Goal: Task Accomplishment & Management: Complete application form

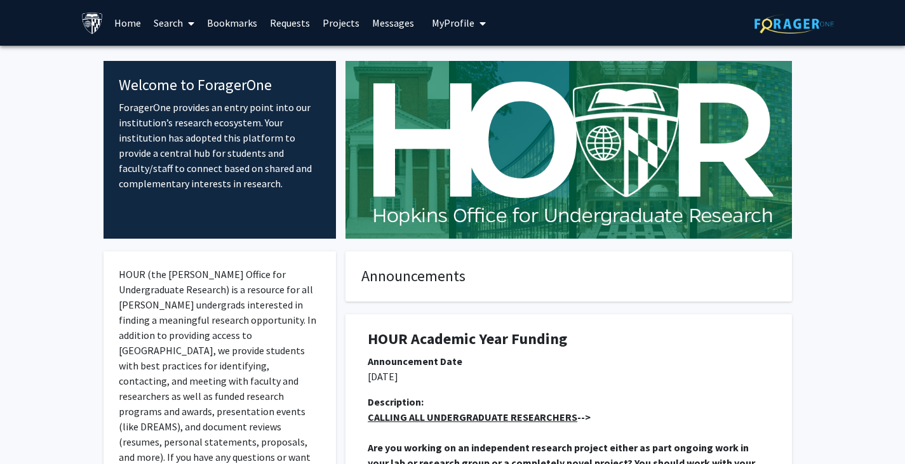
click at [185, 19] on span at bounding box center [188, 23] width 11 height 44
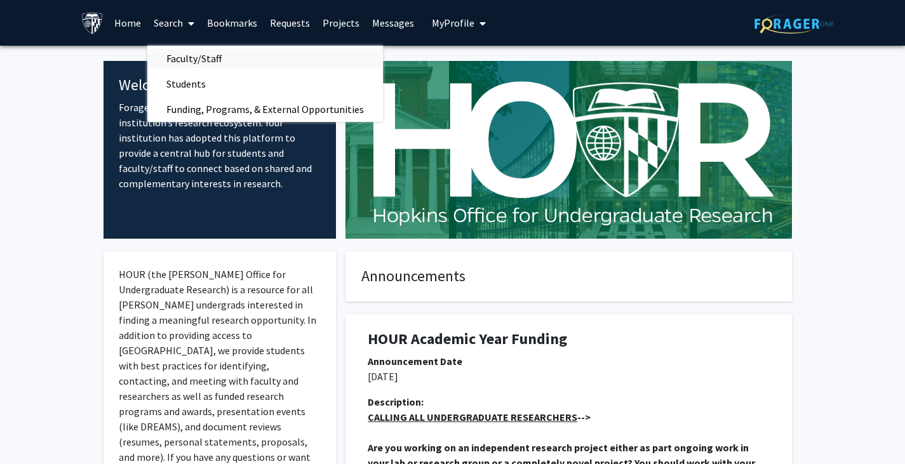
click at [187, 61] on span "Faculty/Staff" at bounding box center [193, 58] width 93 height 25
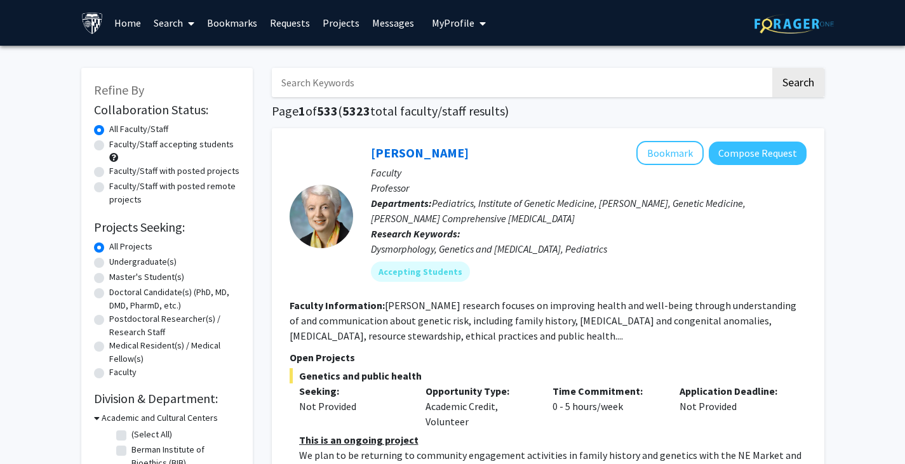
click at [299, 87] on input "Search Keywords" at bounding box center [521, 82] width 499 height 29
type input "image"
click at [807, 72] on button "Search" at bounding box center [798, 82] width 52 height 29
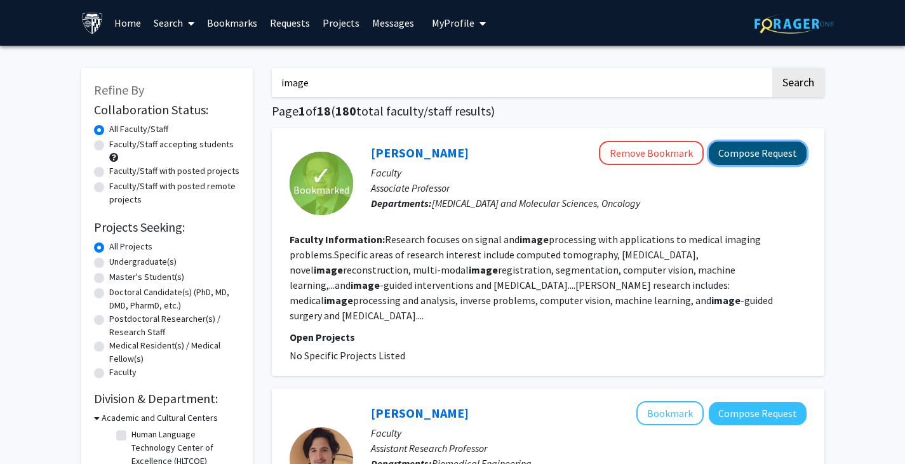
click at [747, 161] on button "Compose Request" at bounding box center [758, 153] width 98 height 23
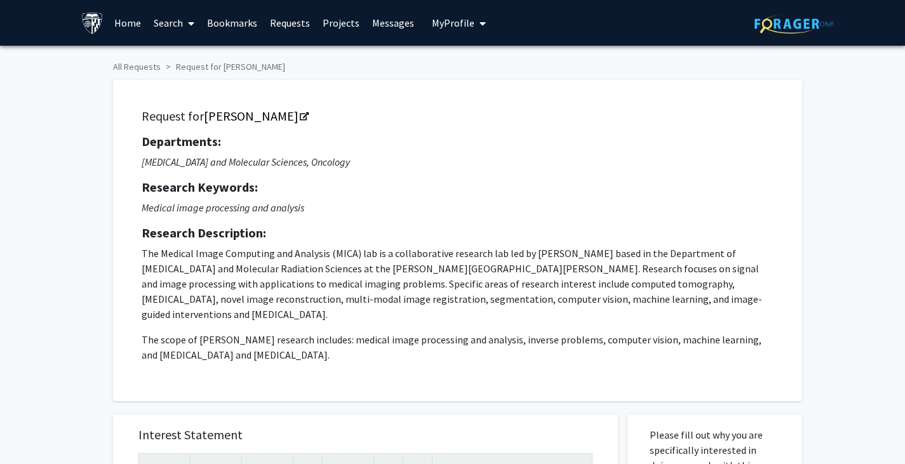
click at [126, 29] on link "Home" at bounding box center [127, 23] width 39 height 44
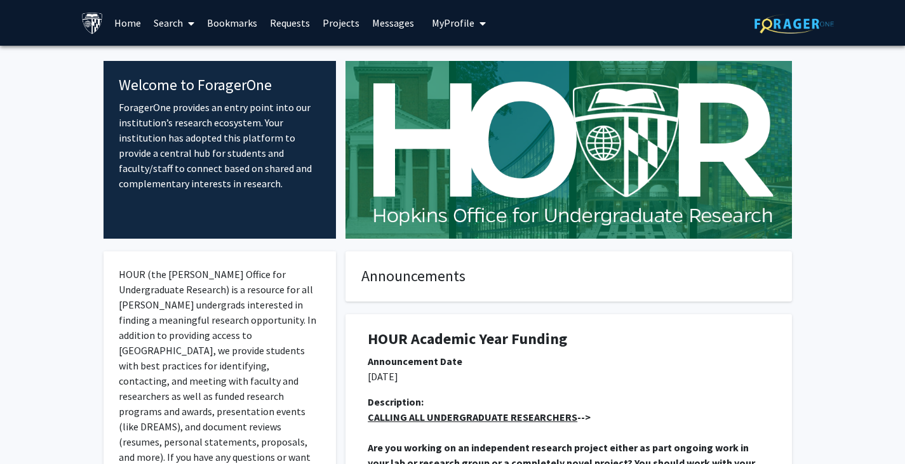
click at [462, 17] on span "My Profile" at bounding box center [453, 23] width 43 height 13
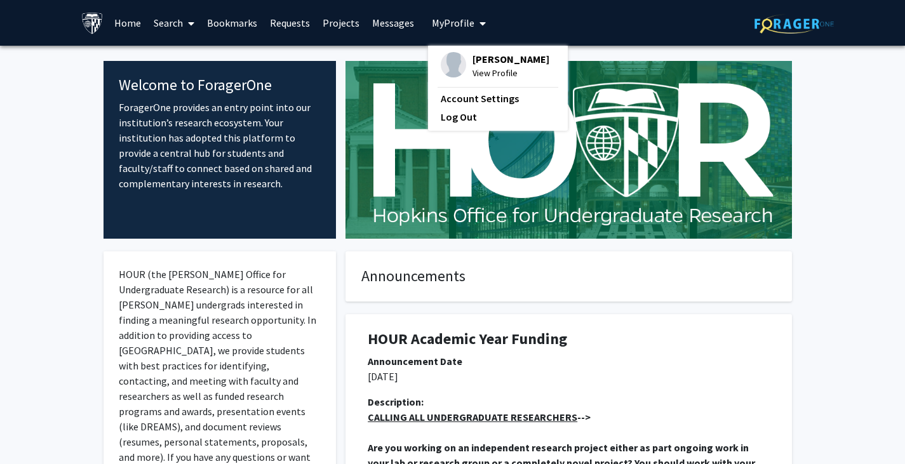
click at [479, 80] on span "View Profile" at bounding box center [511, 73] width 77 height 14
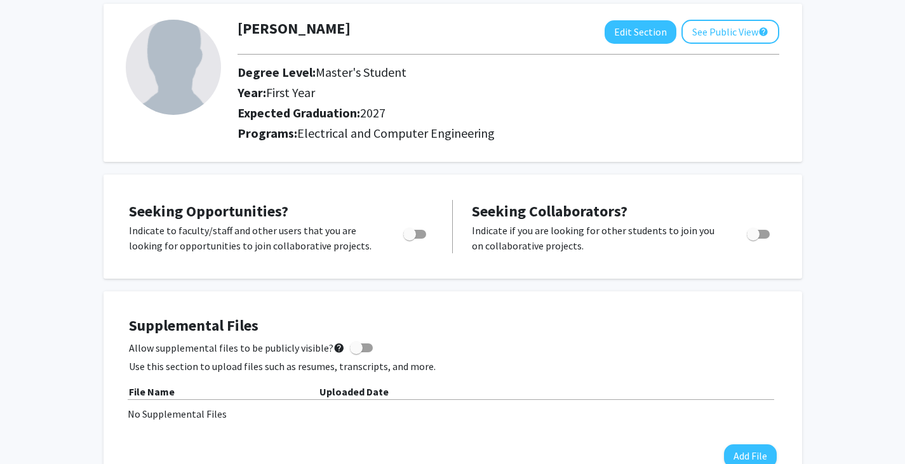
scroll to position [65, 0]
click at [408, 232] on span "Toggle" at bounding box center [409, 233] width 13 height 13
click at [409, 238] on input "Are you actively seeking opportunities?" at bounding box center [409, 238] width 1 height 1
checkbox input "true"
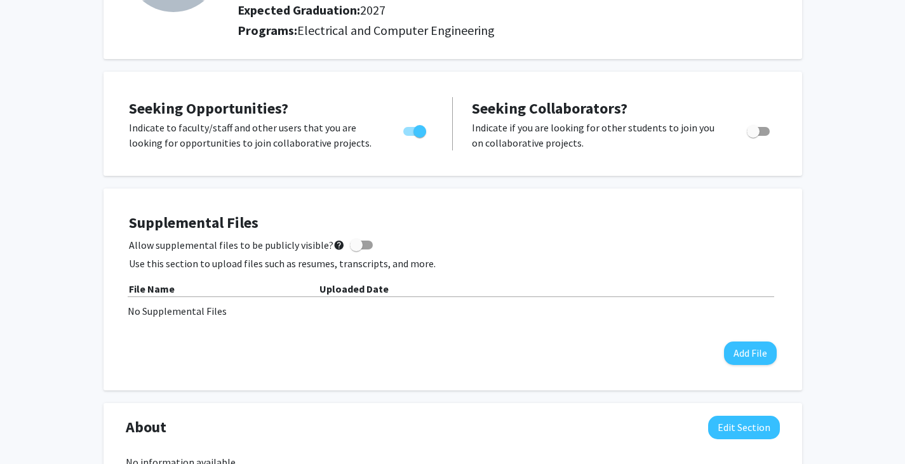
scroll to position [168, 0]
click at [350, 243] on span at bounding box center [356, 244] width 13 height 13
click at [356, 249] on input "Allow supplemental files to be publicly visible? help" at bounding box center [356, 249] width 1 height 1
checkbox input "true"
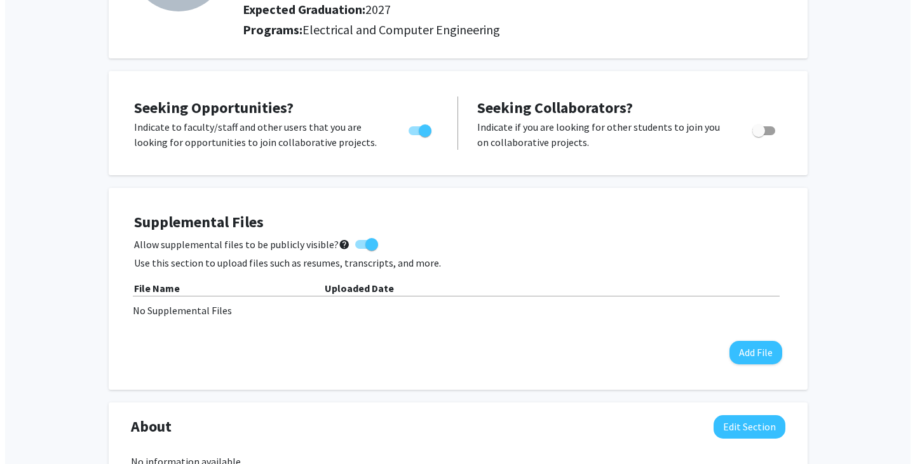
scroll to position [235, 0]
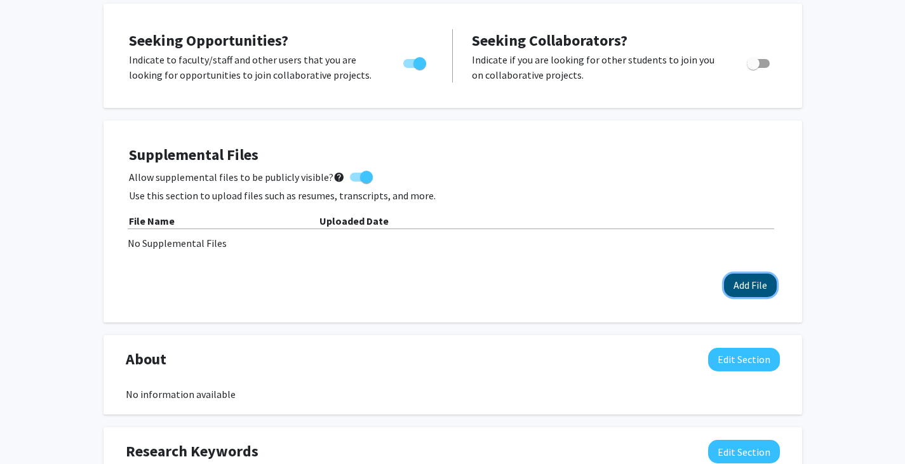
click at [740, 290] on button "Add File" at bounding box center [750, 285] width 53 height 23
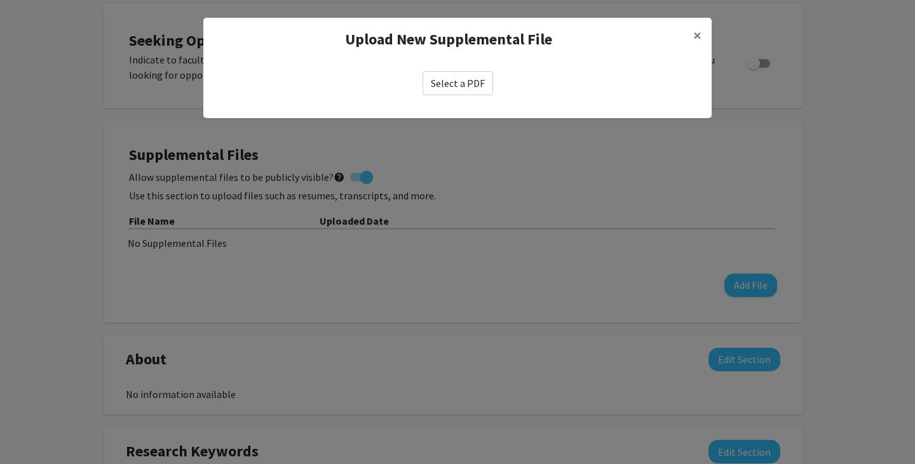
click at [457, 77] on label "Select a PDF" at bounding box center [457, 83] width 70 height 24
click at [0, 0] on input "Select a PDF" at bounding box center [0, 0] width 0 height 0
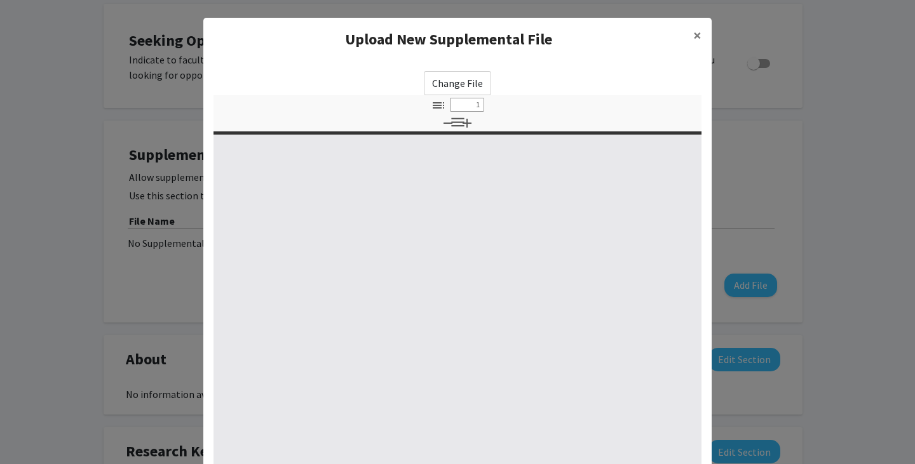
select select "custom"
type input "0"
select select "custom"
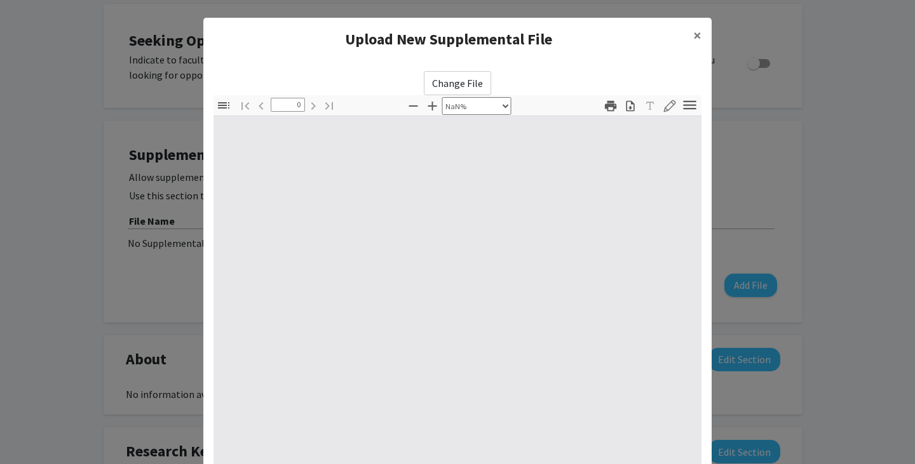
type input "1"
select select "auto"
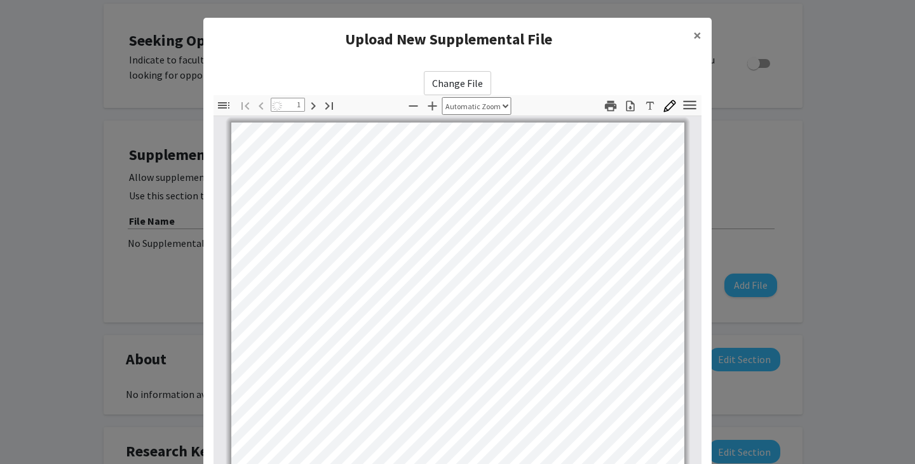
scroll to position [0, 0]
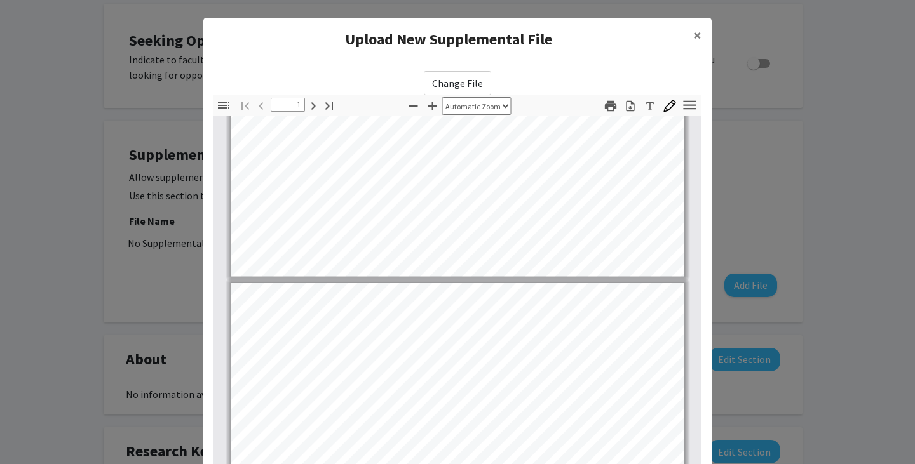
type input "2"
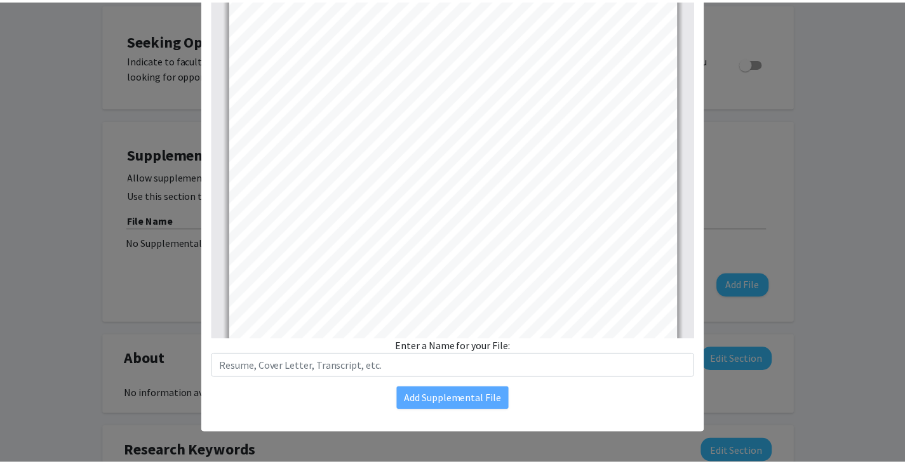
scroll to position [940, 0]
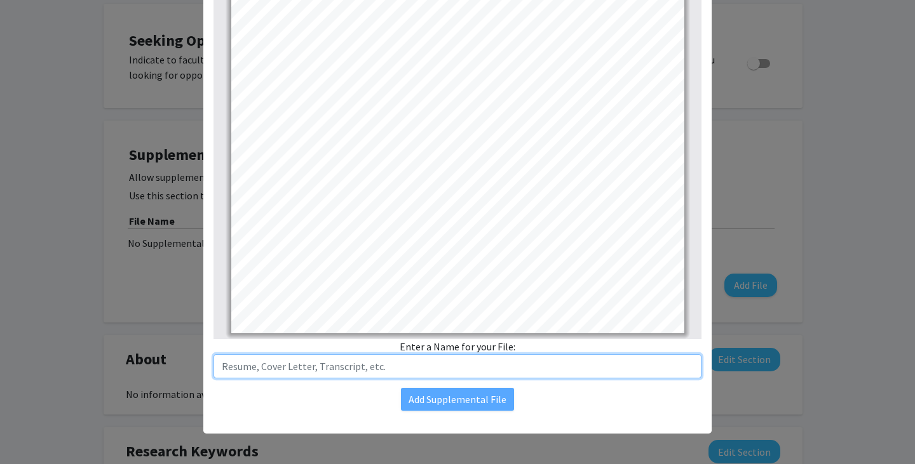
click at [430, 365] on input "text" at bounding box center [457, 366] width 488 height 24
type input "Resume"
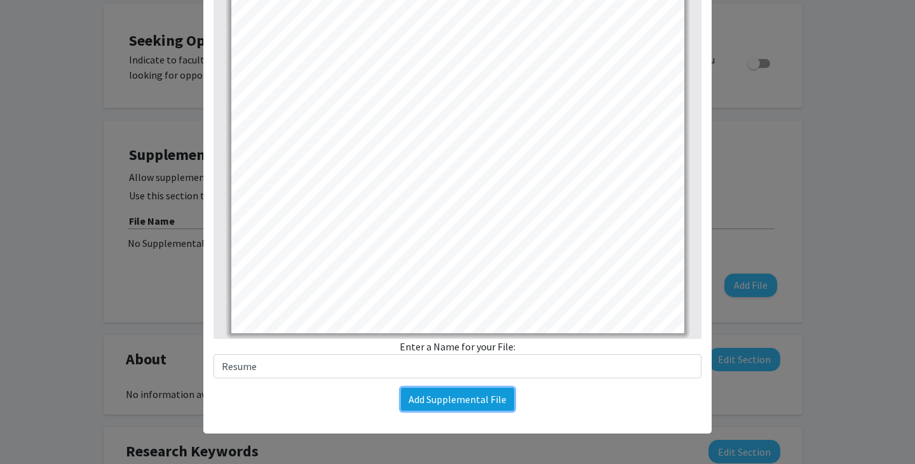
click at [463, 394] on button "Add Supplemental File" at bounding box center [457, 399] width 113 height 23
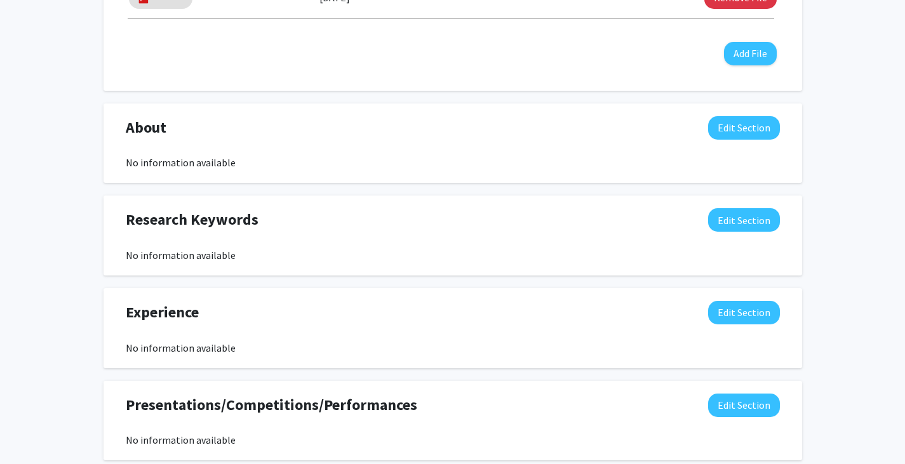
scroll to position [488, 0]
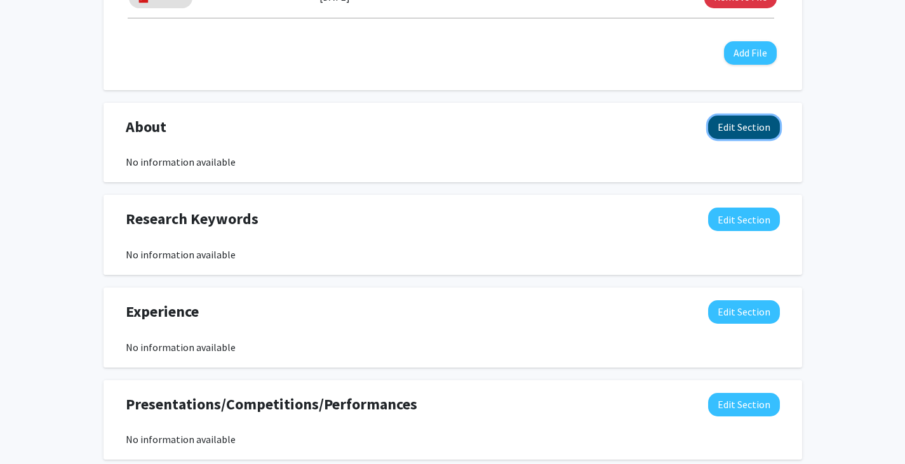
click at [752, 128] on button "Edit Section" at bounding box center [744, 127] width 72 height 23
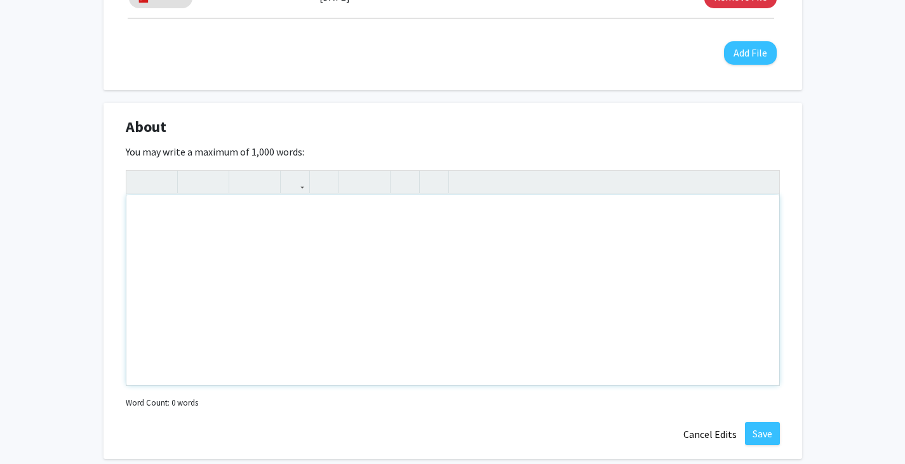
click at [247, 264] on div "Note to users with screen readers: Please deactivate our accessibility plugin f…" at bounding box center [452, 290] width 653 height 191
paste div "To enrich screen reader interactions, please activate Accessibility in Grammarl…"
type textarea "<p>I am a graduate student in Electrical and Computer Engineering at [PERSON_NA…"
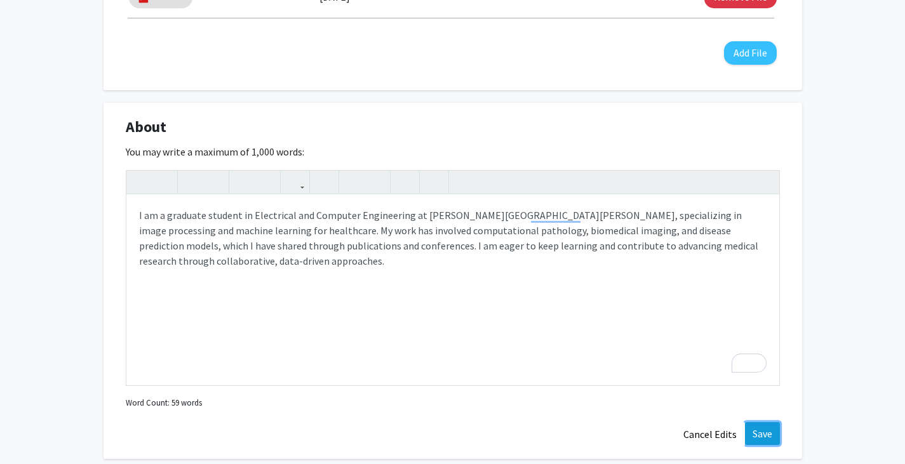
click at [755, 436] on button "Save" at bounding box center [762, 433] width 35 height 23
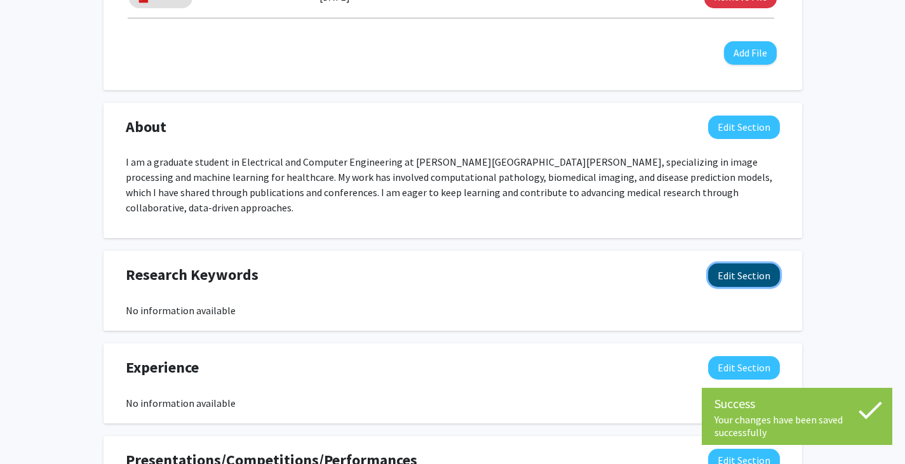
click at [751, 272] on button "Edit Section" at bounding box center [744, 275] width 72 height 23
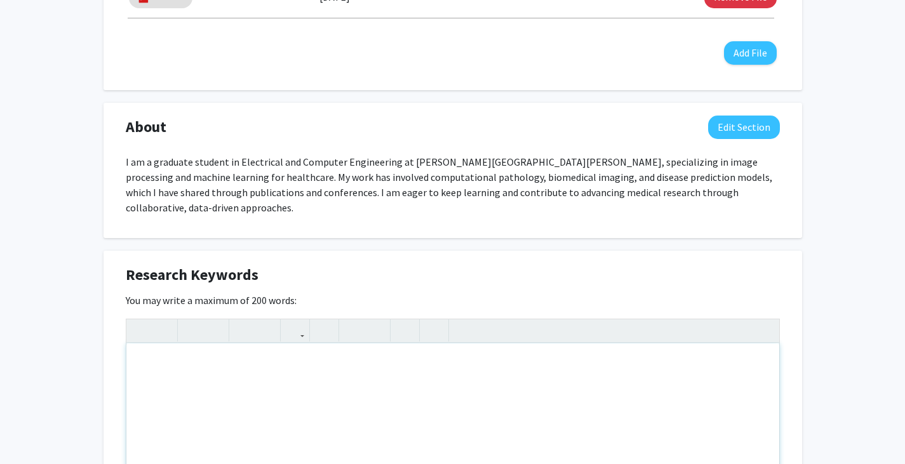
click at [305, 363] on div "To enrich screen reader interactions, please activate Accessibility in Grammarl…" at bounding box center [452, 439] width 653 height 191
paste div "To enrich screen reader interactions, please activate Accessibility in Grammarl…"
type textarea "<p>Computer Vision</p>"
click at [305, 363] on div "To enrich screen reader interactions, please activate Accessibility in Grammarl…" at bounding box center [452, 439] width 653 height 191
click at [356, 327] on div at bounding box center [452, 330] width 653 height 23
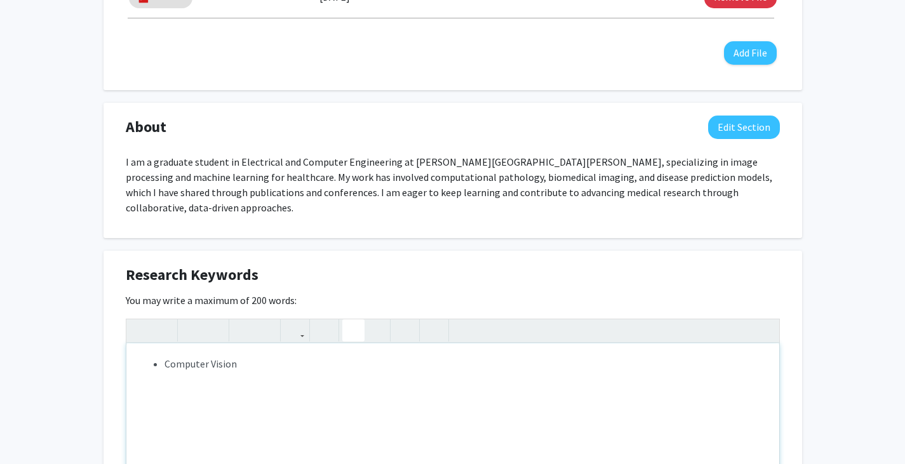
click at [354, 322] on icon "button" at bounding box center [353, 330] width 11 height 21
click at [304, 356] on li "Computer Vision" at bounding box center [465, 363] width 602 height 15
click at [246, 372] on li "Image Processing" at bounding box center [465, 379] width 602 height 15
click at [252, 417] on li "Artificial Intelligence" at bounding box center [465, 424] width 602 height 15
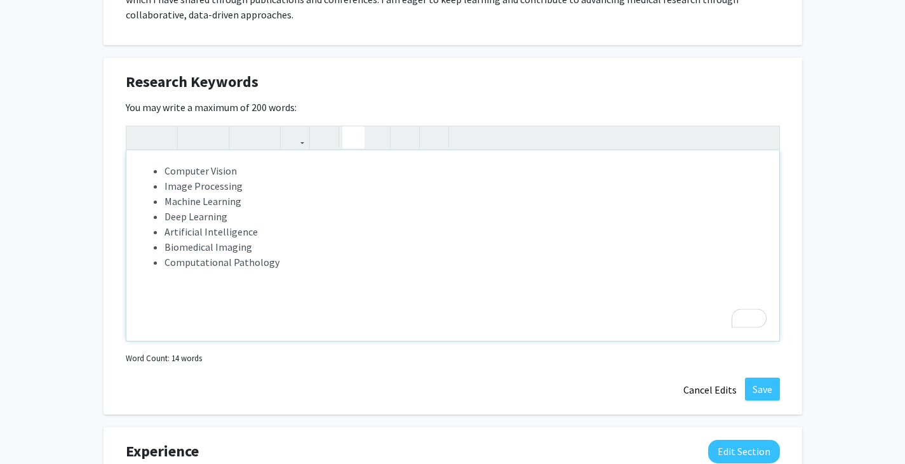
scroll to position [682, 0]
type textarea "<p><ul><li>Computer Vision</li><li>Image Processing</li><li>Machine Learning<br…"
drag, startPoint x: 281, startPoint y: 217, endPoint x: 147, endPoint y: 216, distance: 134.0
click at [147, 216] on ul "Computer Vision Image Processing Machine Learning Deep Learning Artificial Inte…" at bounding box center [452, 216] width 627 height 107
copy li "Artificial Intelligence"
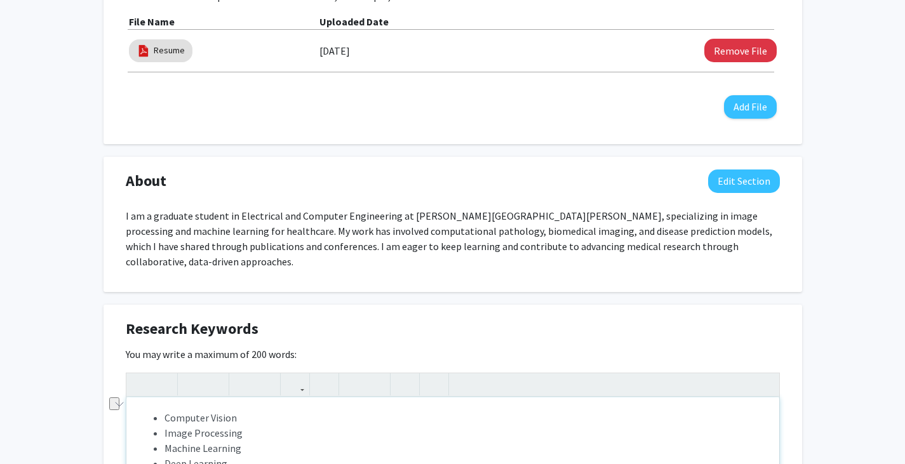
scroll to position [434, 0]
click at [734, 177] on button "Edit Section" at bounding box center [744, 181] width 72 height 23
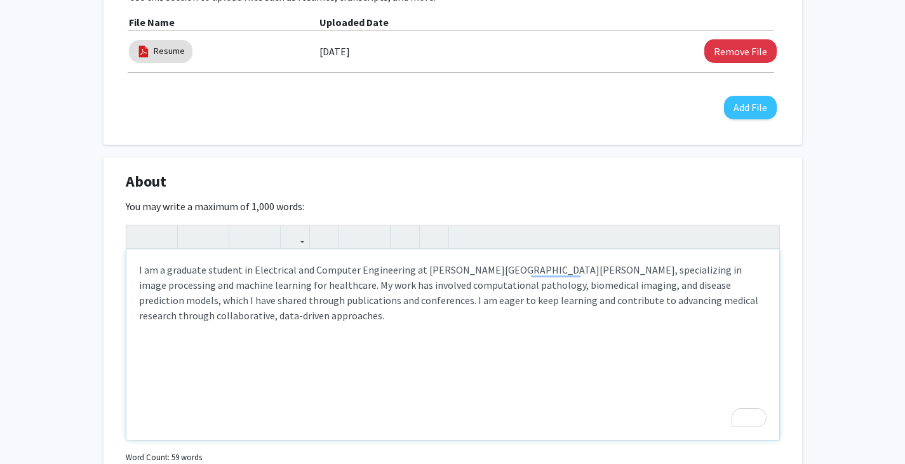
click at [222, 324] on div "I am a graduate student in Electrical and Computer Engineering at [PERSON_NAME]…" at bounding box center [452, 345] width 653 height 191
click at [134, 268] on div "I am a graduate student in Electrical and Computer Engineering at [PERSON_NAME]…" at bounding box center [452, 345] width 653 height 191
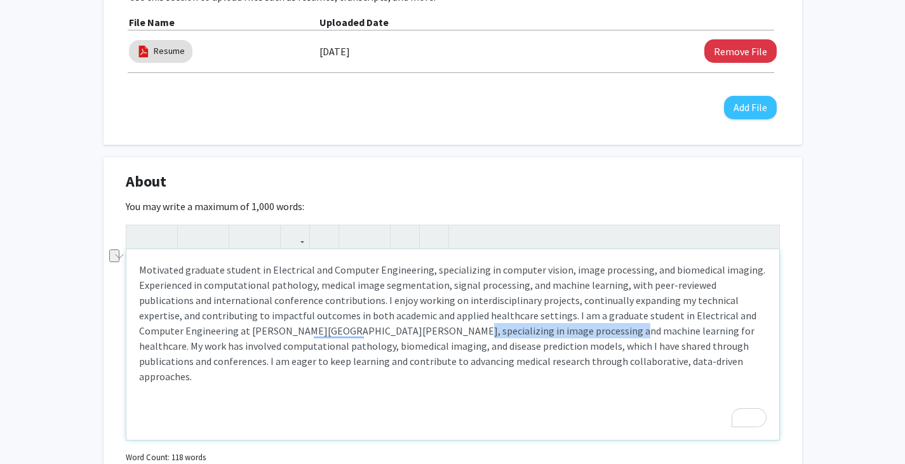
drag, startPoint x: 375, startPoint y: 333, endPoint x: 544, endPoint y: 333, distance: 168.3
click at [544, 333] on p "Motivated graduate student in Electrical and Computer Engineering, specializing…" at bounding box center [452, 323] width 627 height 122
copy p "image processing and machine learning"
click at [488, 270] on p "Motivated graduate student in Electrical and Computer Engineering, specializing…" at bounding box center [452, 323] width 627 height 122
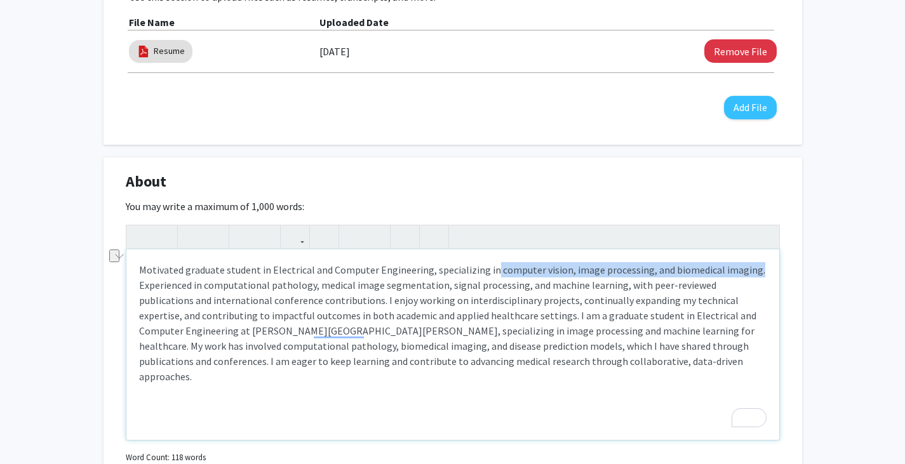
drag, startPoint x: 488, startPoint y: 270, endPoint x: 742, endPoint y: 267, distance: 253.4
click at [742, 267] on p "Motivated graduate student in Electrical and Computer Engineering, specializing…" at bounding box center [452, 323] width 627 height 122
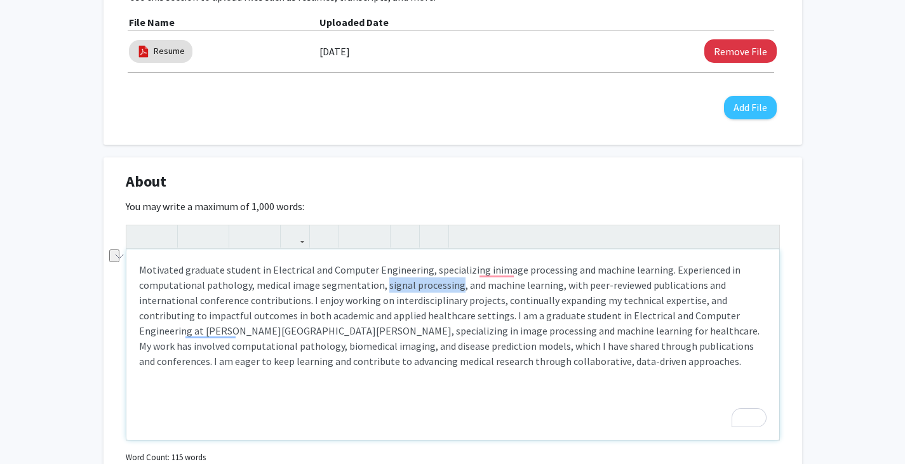
drag, startPoint x: 452, startPoint y: 286, endPoint x: 378, endPoint y: 291, distance: 73.8
click at [378, 291] on p "Motivated graduate student in Electrical and Computer Engineering, specializing…" at bounding box center [452, 315] width 627 height 107
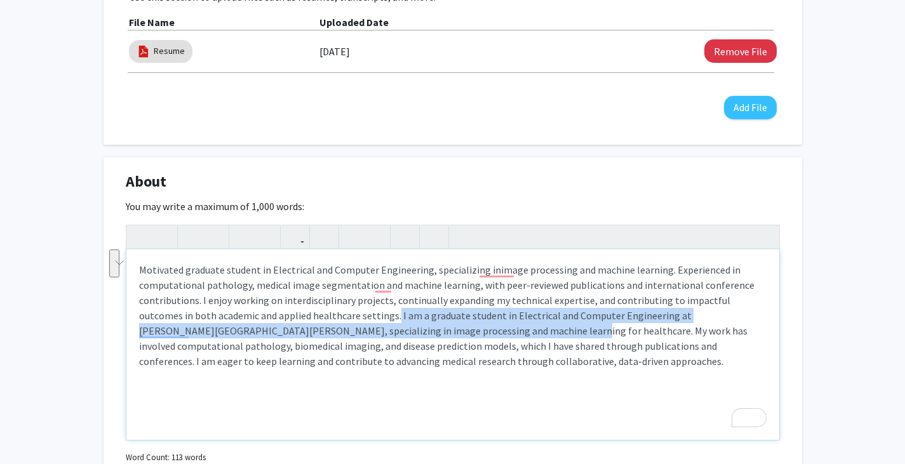
drag, startPoint x: 340, startPoint y: 318, endPoint x: 433, endPoint y: 332, distance: 94.4
click at [433, 332] on p "Motivated graduate student in Electrical and Computer Engineering, specializing…" at bounding box center [452, 315] width 627 height 107
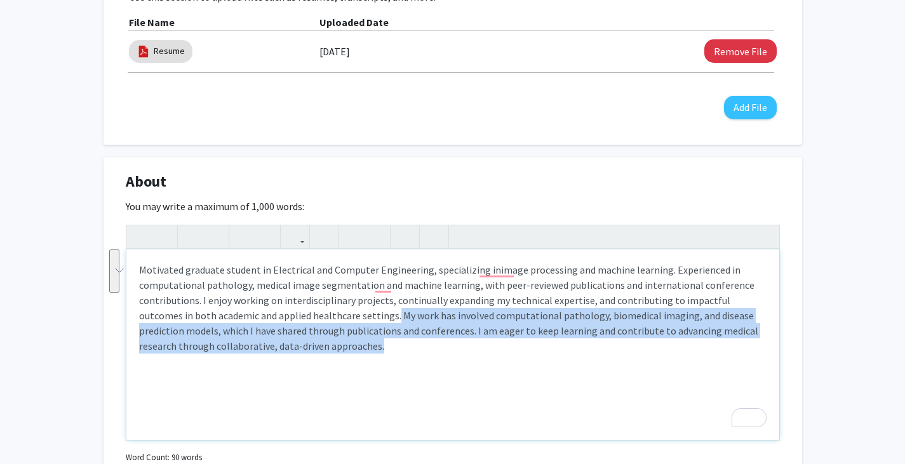
drag, startPoint x: 339, startPoint y: 319, endPoint x: 355, endPoint y: 340, distance: 27.2
click at [355, 340] on p "Motivated graduate student in Electrical and Computer Engineering, specializing…" at bounding box center [452, 307] width 627 height 91
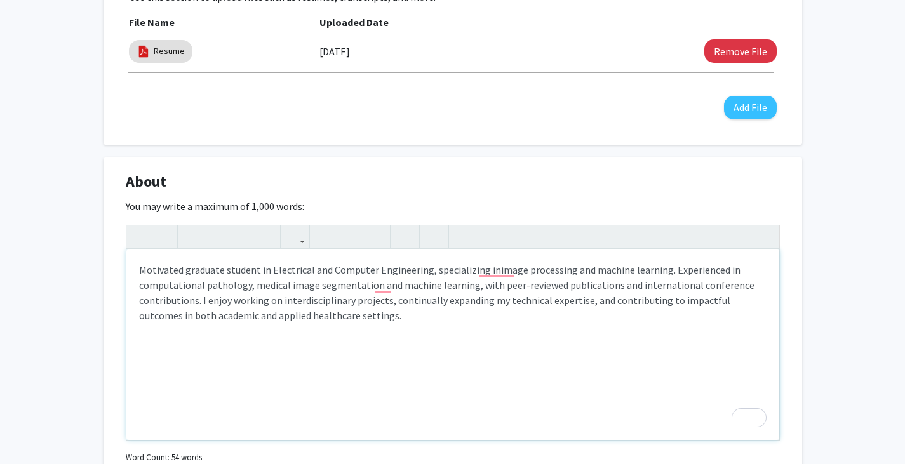
click at [388, 314] on p "Motivated graduate student in Electrical and Computer Engineering, specializing…" at bounding box center [452, 292] width 627 height 61
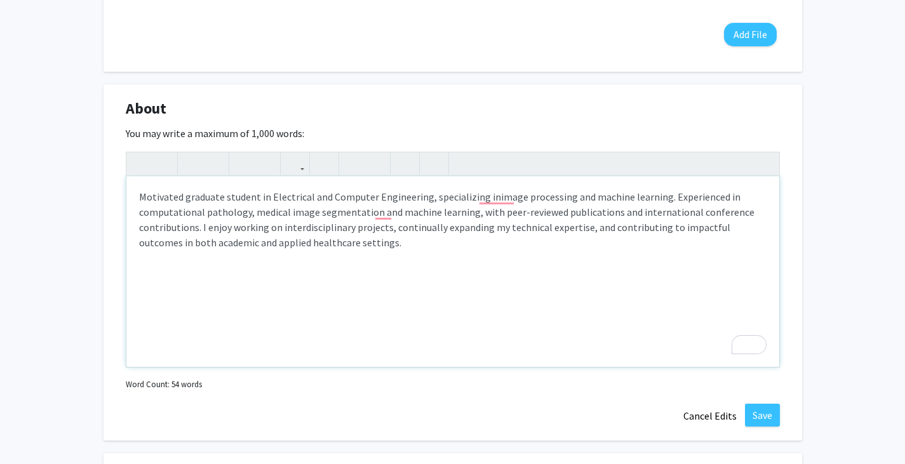
scroll to position [511, 0]
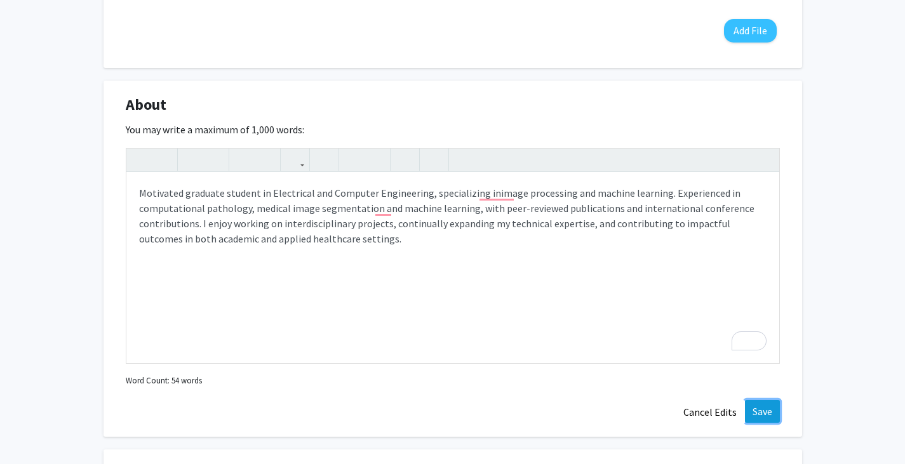
click at [759, 415] on button "Save" at bounding box center [762, 411] width 35 height 23
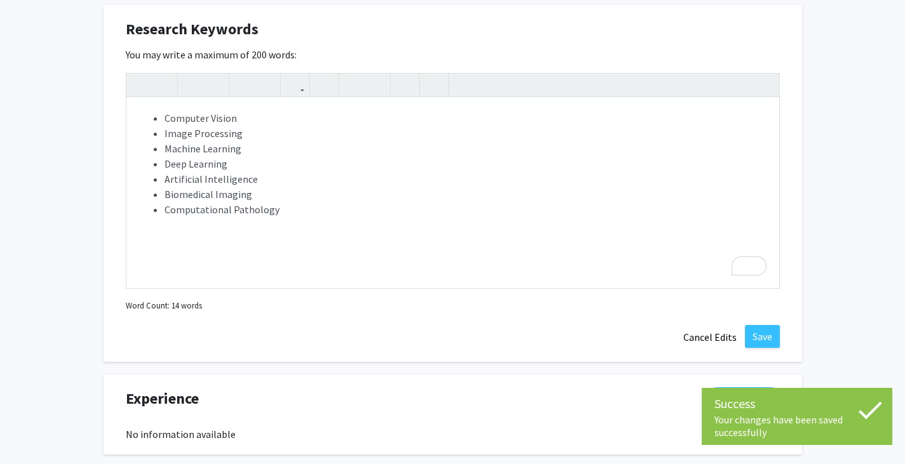
scroll to position [737, 0]
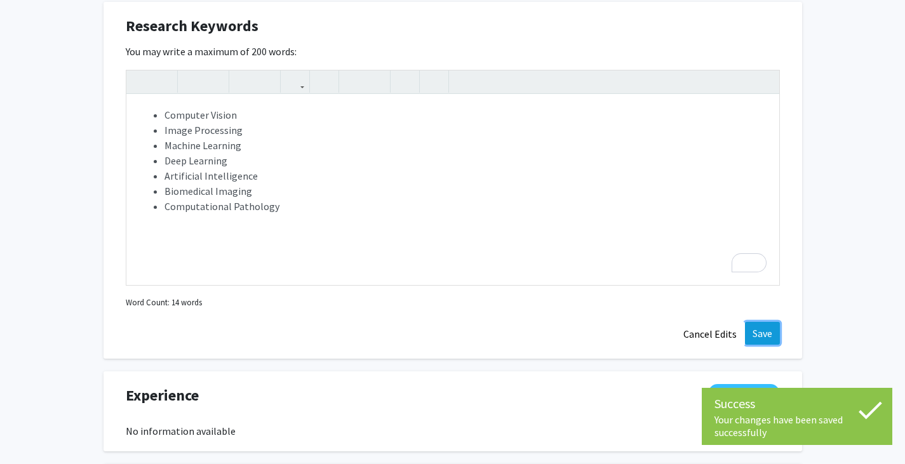
click at [764, 334] on button "Save" at bounding box center [762, 333] width 35 height 23
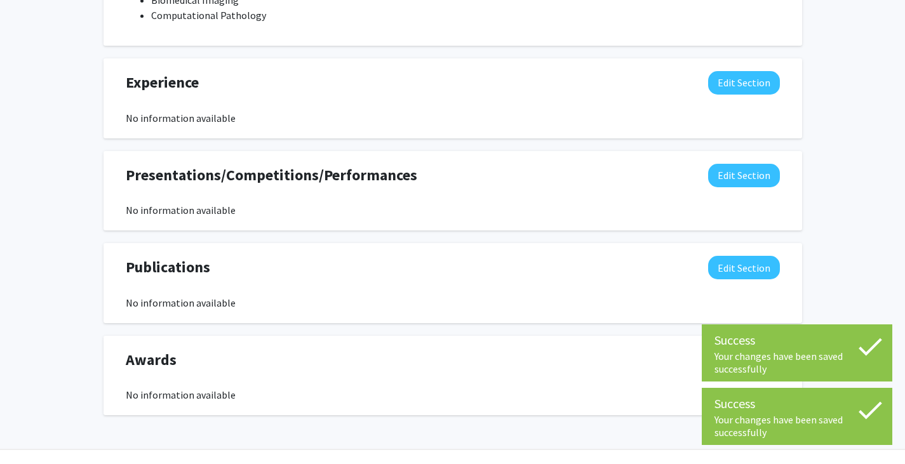
scroll to position [886, 0]
click at [753, 83] on button "Edit Section" at bounding box center [744, 81] width 72 height 23
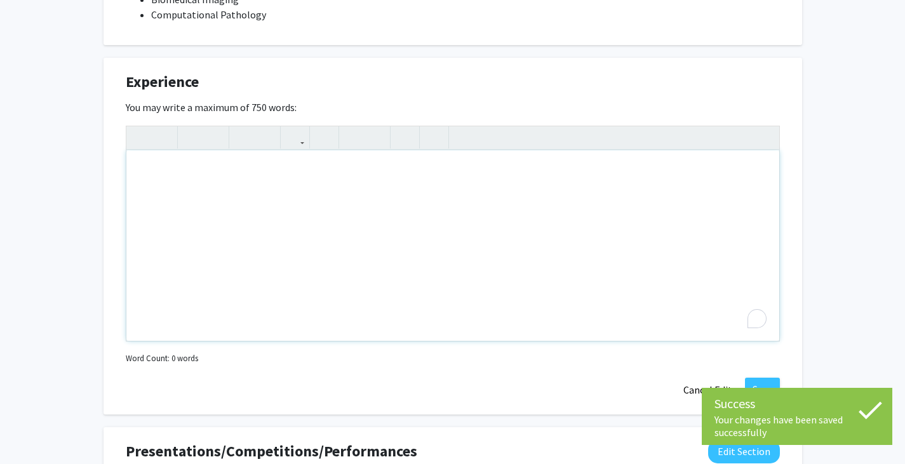
click at [237, 177] on div "To enrich screen reader interactions, please activate Accessibility in Grammarl…" at bounding box center [452, 246] width 653 height 191
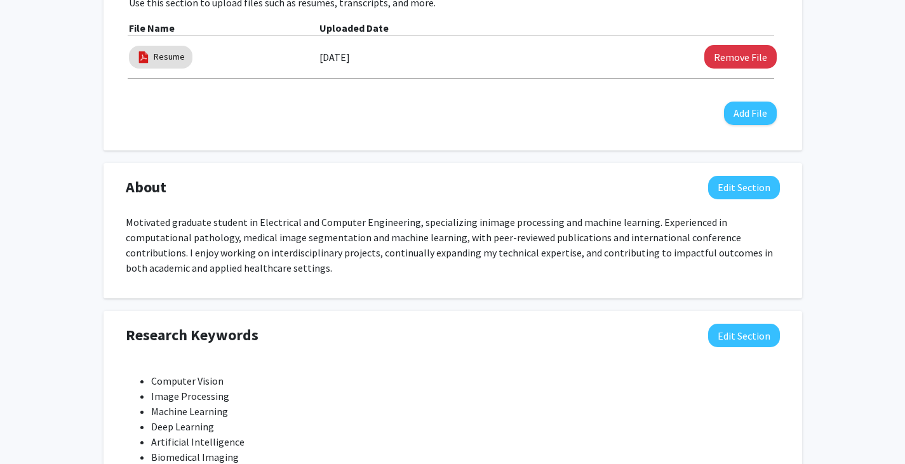
scroll to position [427, 0]
click at [734, 197] on button "Edit Section" at bounding box center [744, 188] width 72 height 23
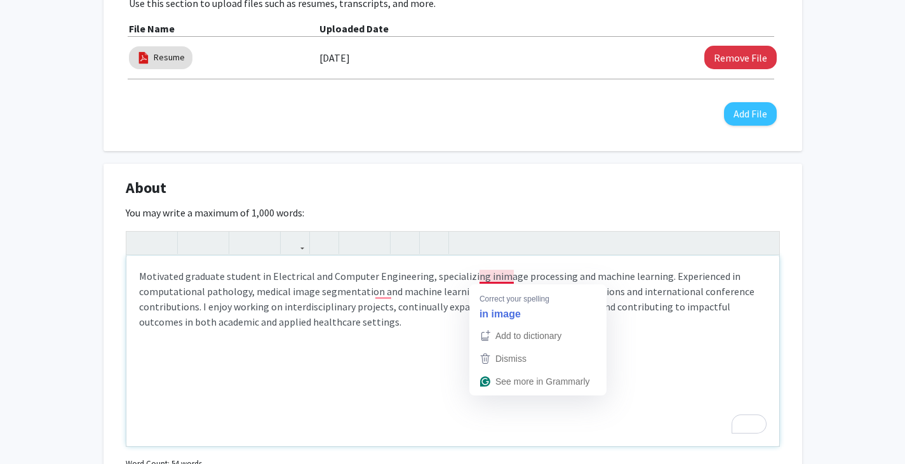
click at [488, 277] on p "Motivated graduate student in Electrical and Computer Engineering, specializing…" at bounding box center [452, 299] width 627 height 61
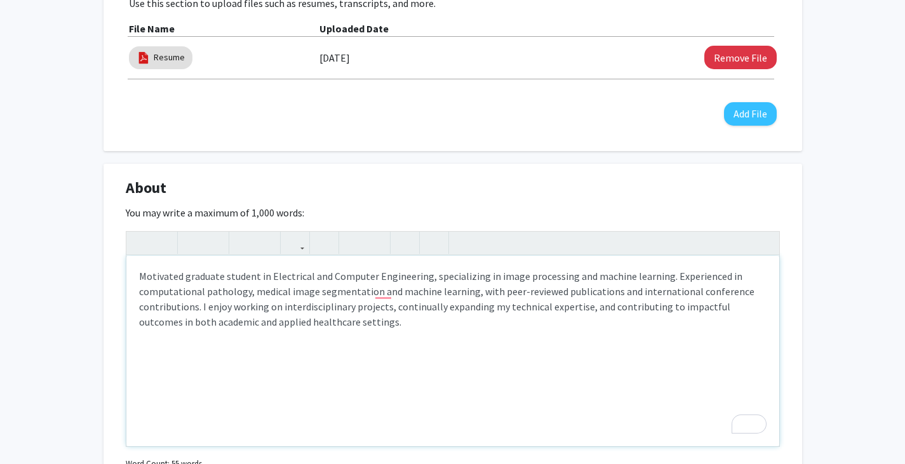
click at [657, 278] on p "Motivated graduate student in Electrical and Computer Engineering, specializing…" at bounding box center [452, 299] width 627 height 61
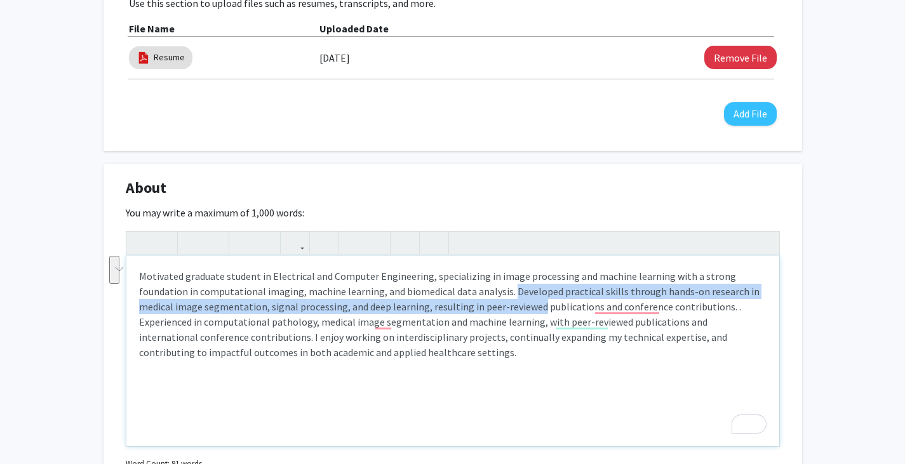
drag, startPoint x: 457, startPoint y: 294, endPoint x: 471, endPoint y: 299, distance: 14.9
click at [471, 299] on p "Motivated graduate student in Electrical and Computer Engineering, specializing…" at bounding box center [452, 314] width 627 height 91
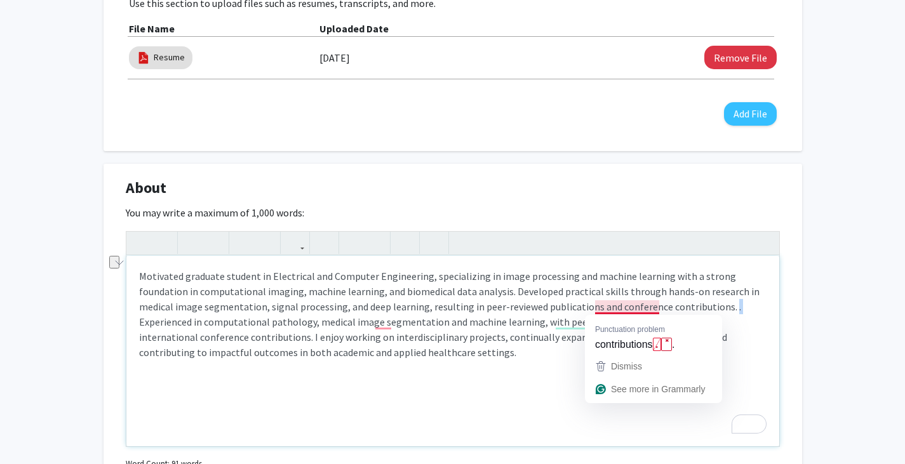
click at [657, 311] on p "Motivated graduate student in Electrical and Computer Engineering, specializing…" at bounding box center [452, 314] width 627 height 91
type textarea "<p>Motivated graduate student in Electrical and Computer Engineering, specializ…"
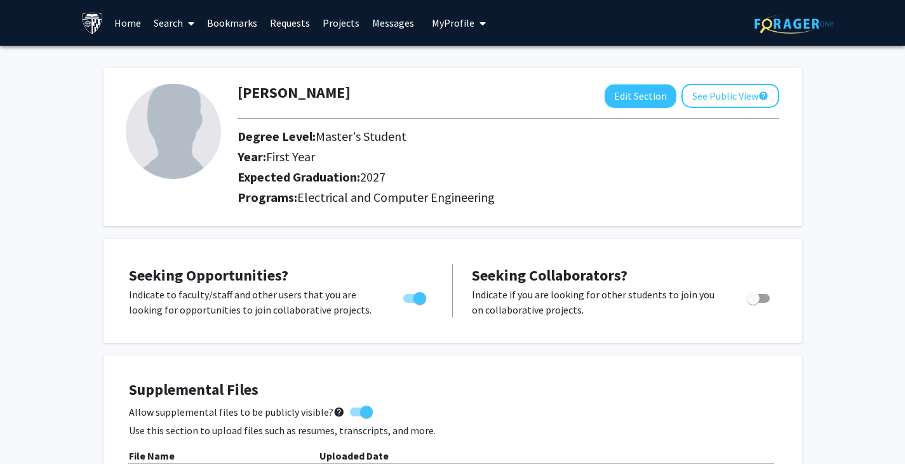
scroll to position [427, 0]
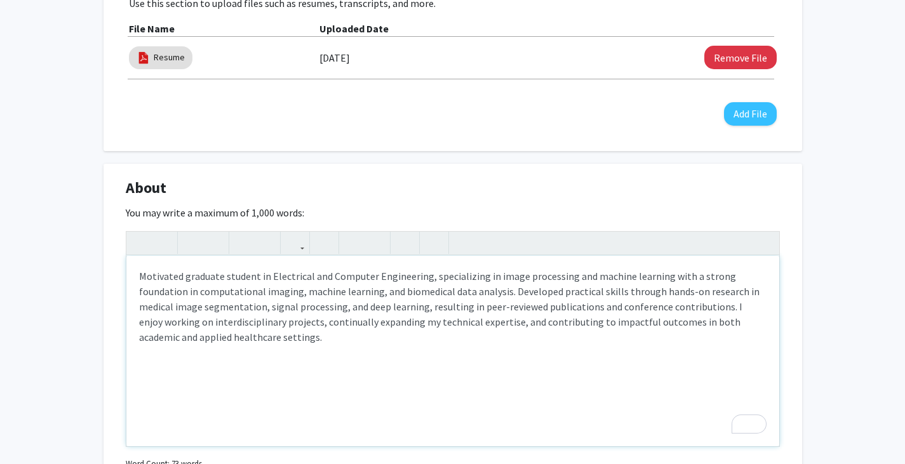
click at [632, 290] on p "Motivated graduate student in Electrical and Computer Engineering, specializing…" at bounding box center [452, 307] width 627 height 76
drag, startPoint x: 202, startPoint y: 308, endPoint x: 278, endPoint y: 314, distance: 75.8
click at [278, 314] on p "Motivated graduate student in Electrical and Computer Engineering, specializing…" at bounding box center [452, 307] width 627 height 76
drag, startPoint x: 278, startPoint y: 314, endPoint x: 199, endPoint y: 312, distance: 78.8
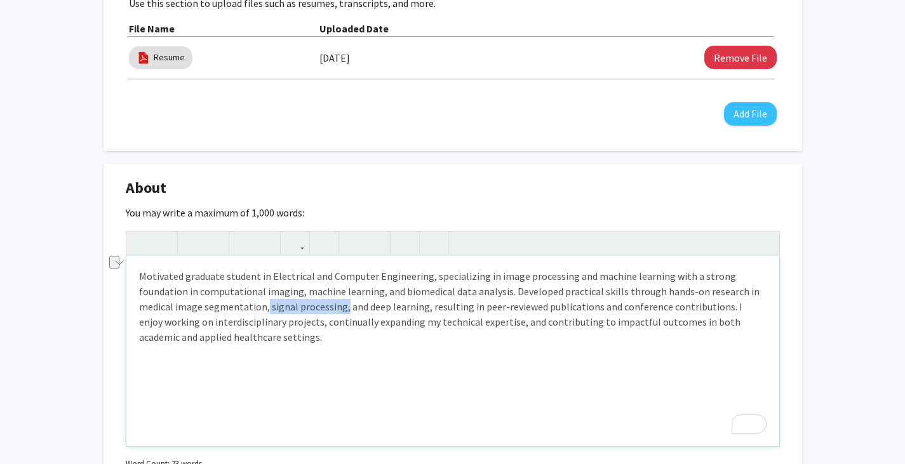
click at [199, 312] on p "Motivated graduate student in Electrical and Computer Engineering, specializing…" at bounding box center [452, 307] width 627 height 76
click at [248, 342] on p "Motivated graduate student in Electrical and Computer Engineering, specializing…" at bounding box center [452, 307] width 627 height 76
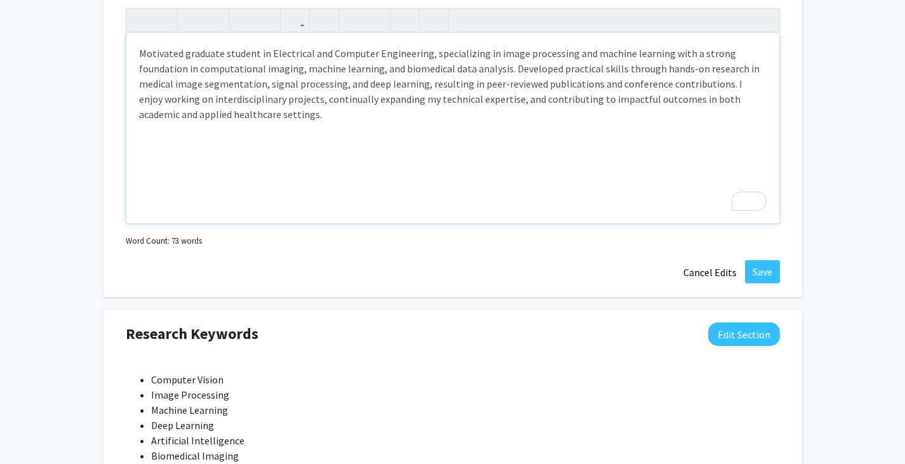
scroll to position [674, 0]
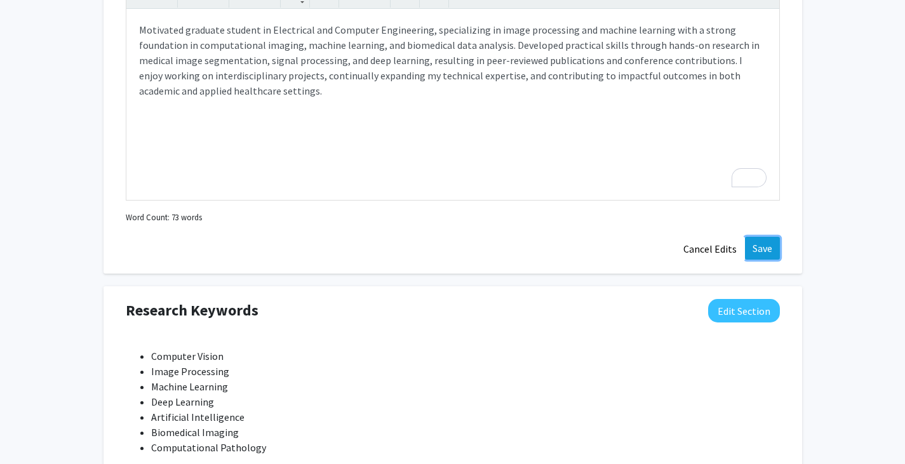
click at [765, 250] on button "Save" at bounding box center [762, 248] width 35 height 23
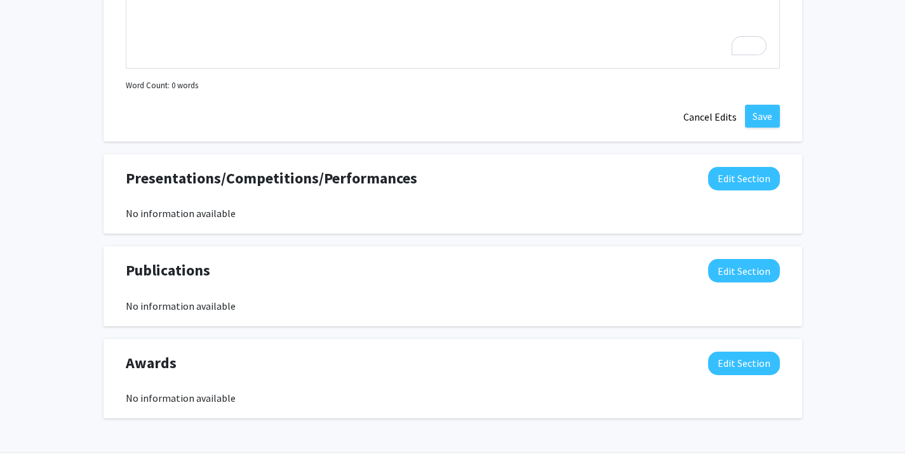
scroll to position [1208, 0]
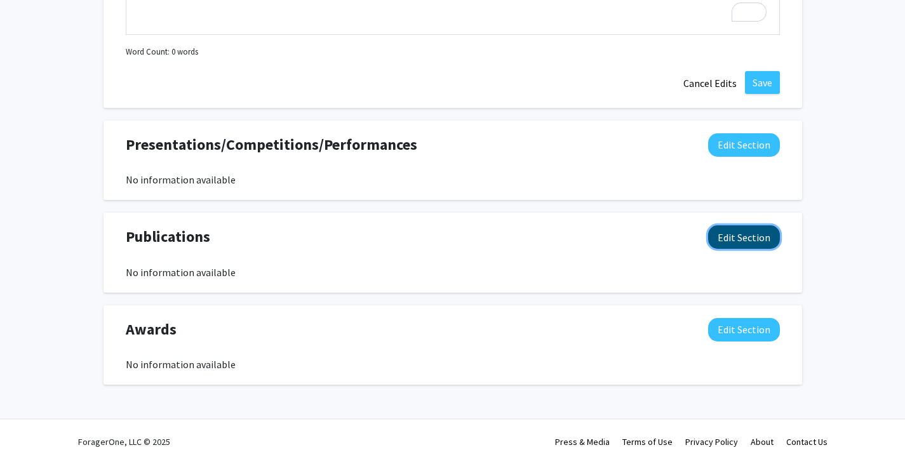
click at [718, 234] on button "Edit Section" at bounding box center [744, 236] width 72 height 23
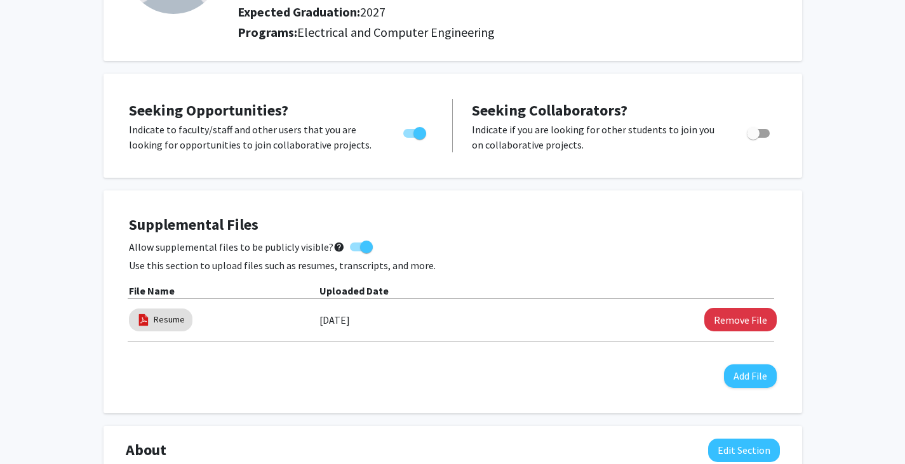
scroll to position [164, 0]
click at [768, 131] on span "Toggle" at bounding box center [758, 134] width 23 height 9
click at [753, 138] on input "Would you like to receive other student requests to work with you?" at bounding box center [753, 138] width 1 height 1
checkbox input "true"
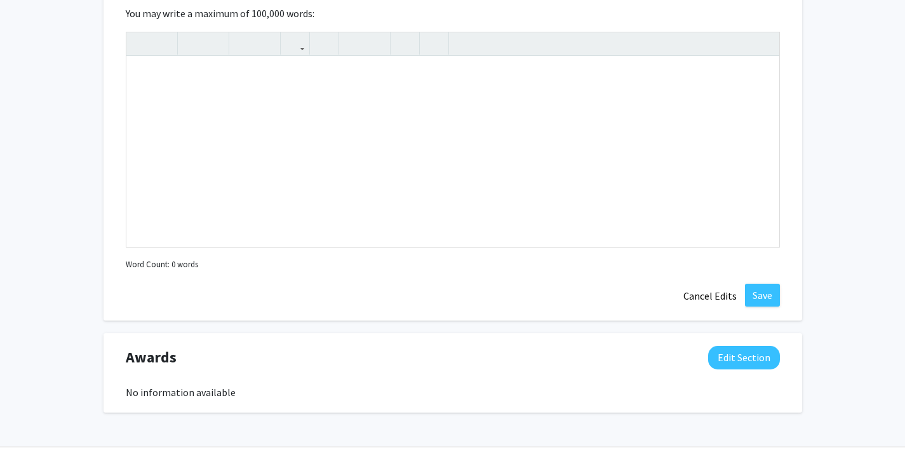
scroll to position [1485, 0]
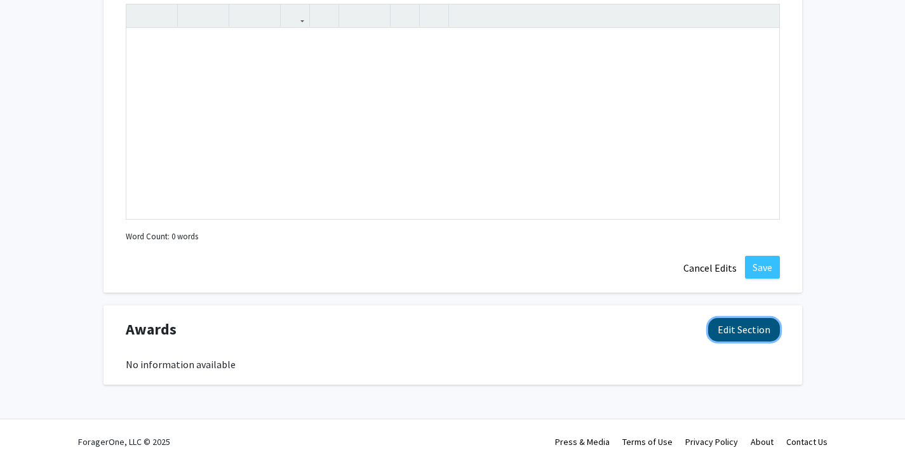
click at [747, 335] on button "Edit Section" at bounding box center [744, 329] width 72 height 23
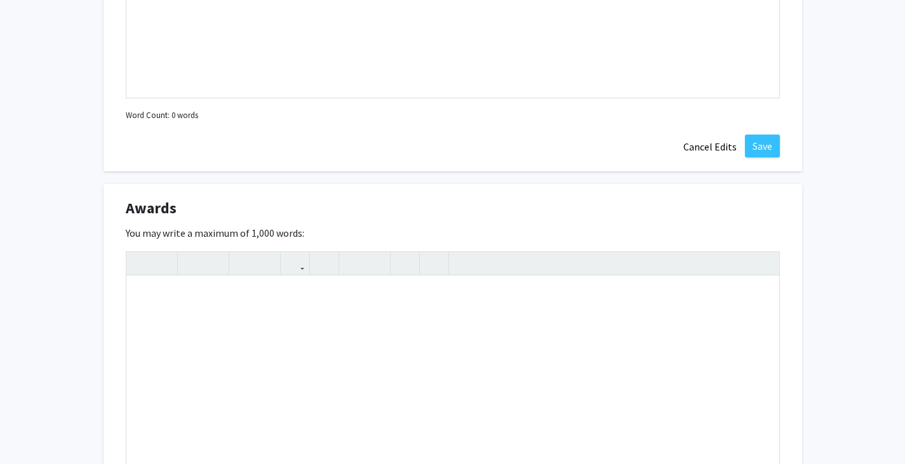
scroll to position [1621, 0]
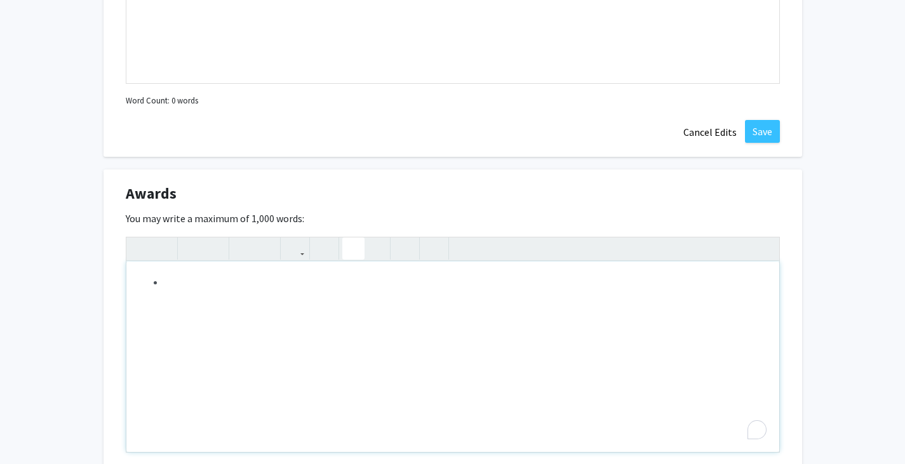
click at [355, 255] on icon "button" at bounding box center [353, 248] width 11 height 21
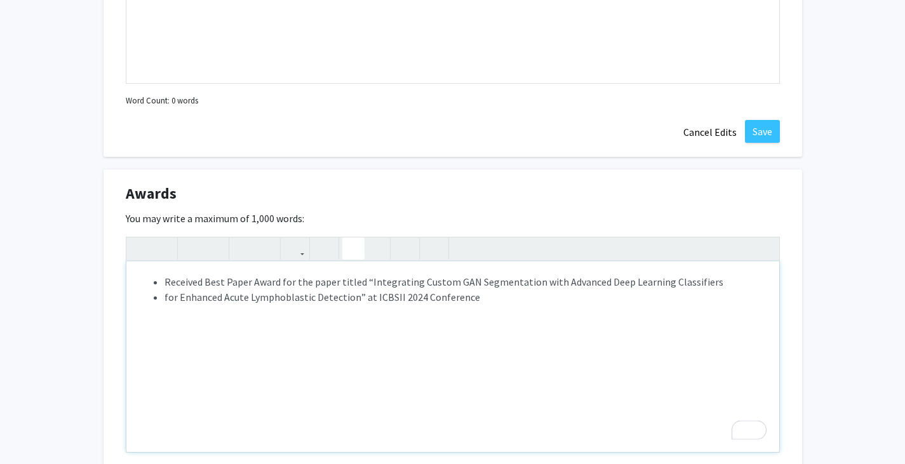
click at [163, 300] on ul "Received Best Paper Award for the paper titled “Integrating Custom GAN Segmenta…" at bounding box center [452, 289] width 627 height 30
click at [410, 298] on li "Received Best Paper Award for the paper titled “Integrating Custom GAN Segmenta…" at bounding box center [465, 289] width 602 height 30
type textarea "<ul><li>Received Best Paper Award for the paper titled “Integrating Custom GAN …"
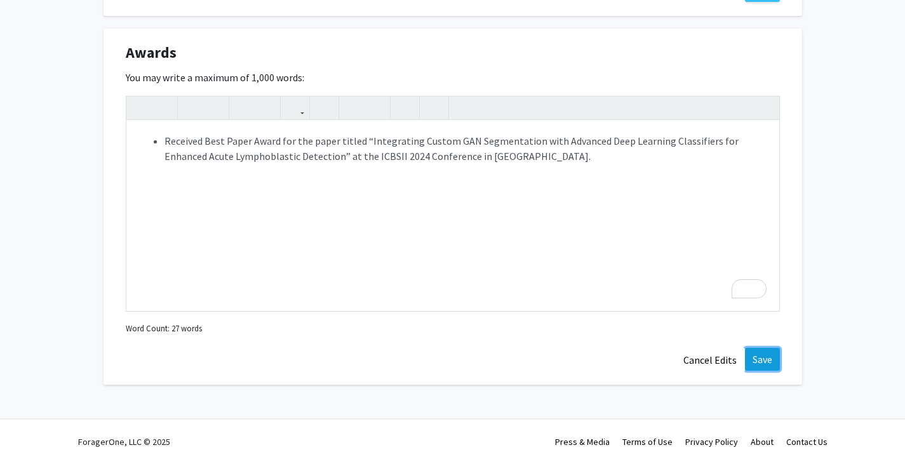
click at [761, 352] on button "Save" at bounding box center [762, 359] width 35 height 23
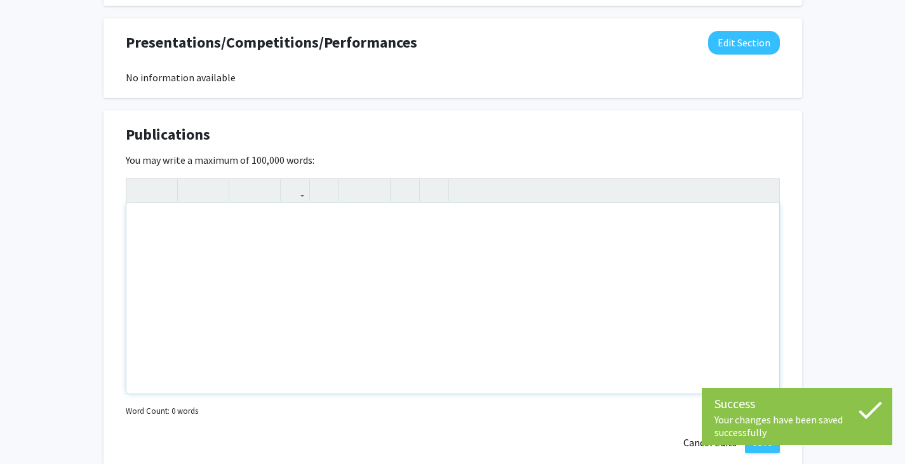
scroll to position [1311, 0]
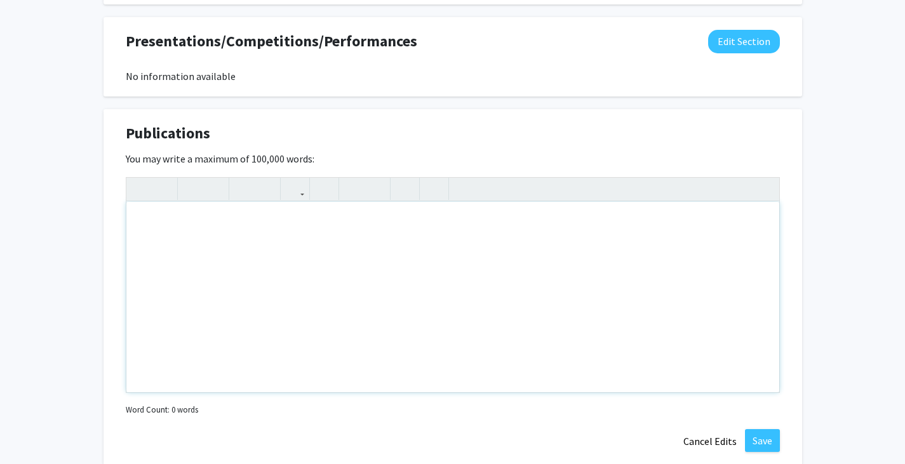
click at [296, 237] on div "Note to users with screen readers: Please deactivate our accessibility plugin f…" at bounding box center [452, 297] width 653 height 191
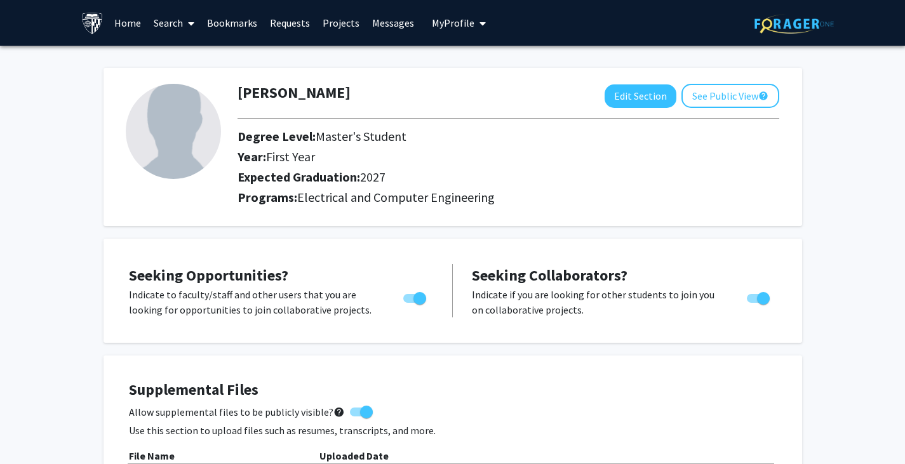
scroll to position [949, 0]
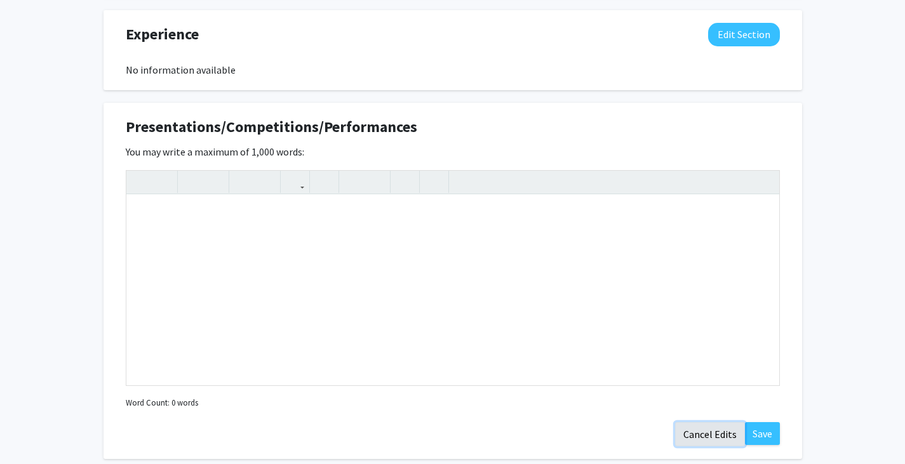
click at [701, 432] on button "Cancel Edits" at bounding box center [710, 434] width 70 height 24
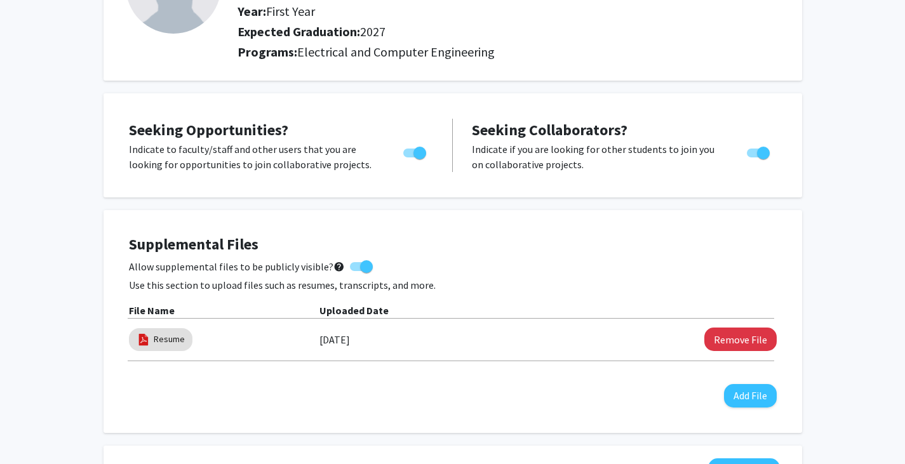
scroll to position [0, 0]
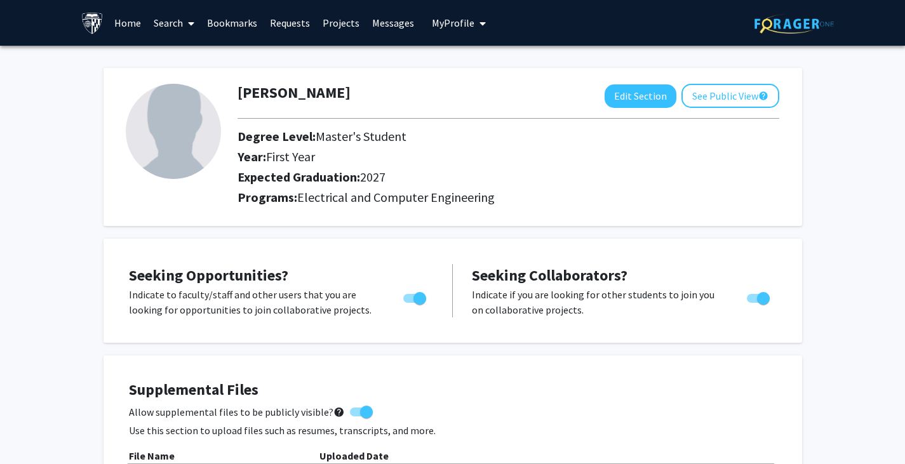
click at [175, 22] on link "Search" at bounding box center [173, 23] width 53 height 44
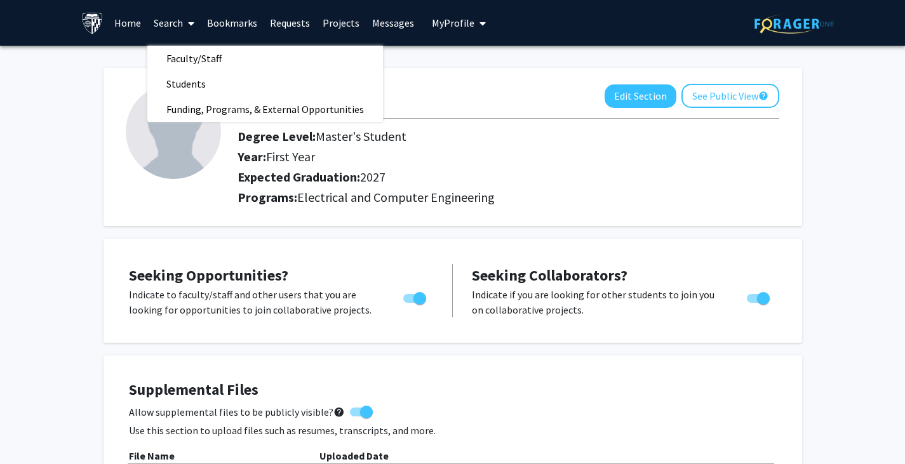
click at [249, 17] on link "Bookmarks" at bounding box center [232, 23] width 63 height 44
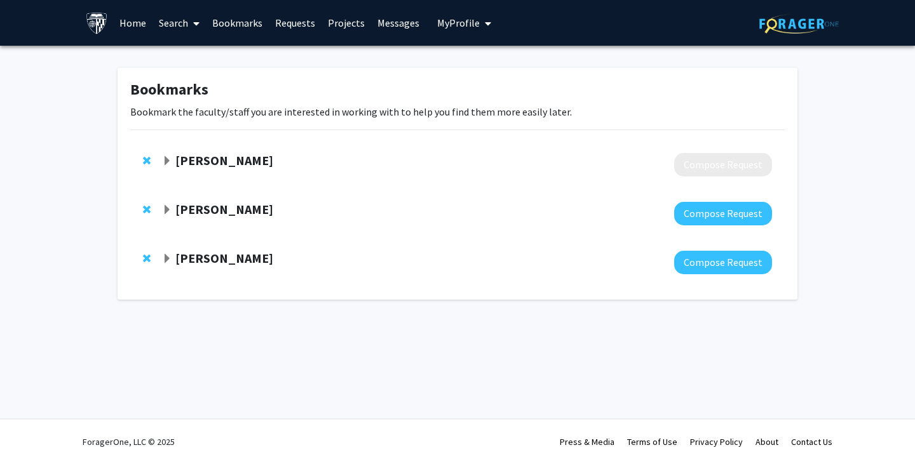
click at [231, 156] on strong "[PERSON_NAME]" at bounding box center [224, 160] width 98 height 16
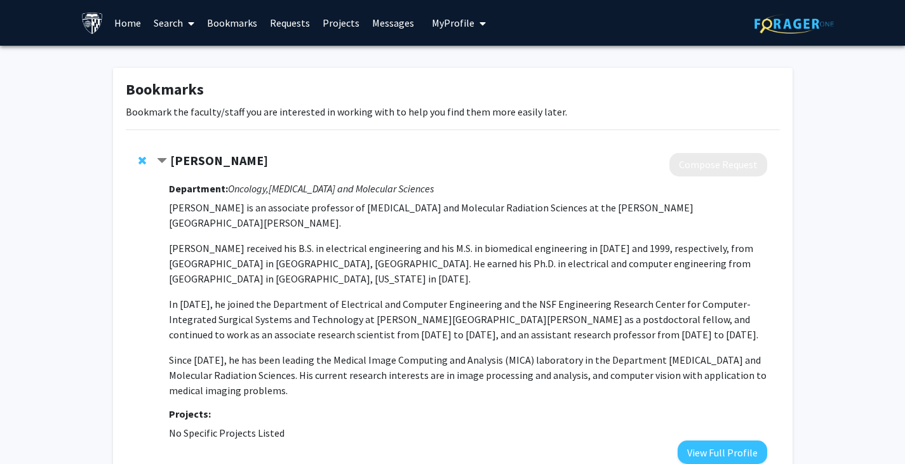
click at [168, 154] on div "[PERSON_NAME]" at bounding box center [294, 161] width 274 height 16
click at [168, 160] on div "[PERSON_NAME]" at bounding box center [294, 161] width 274 height 16
click at [288, 16] on link "Requests" at bounding box center [290, 23] width 53 height 44
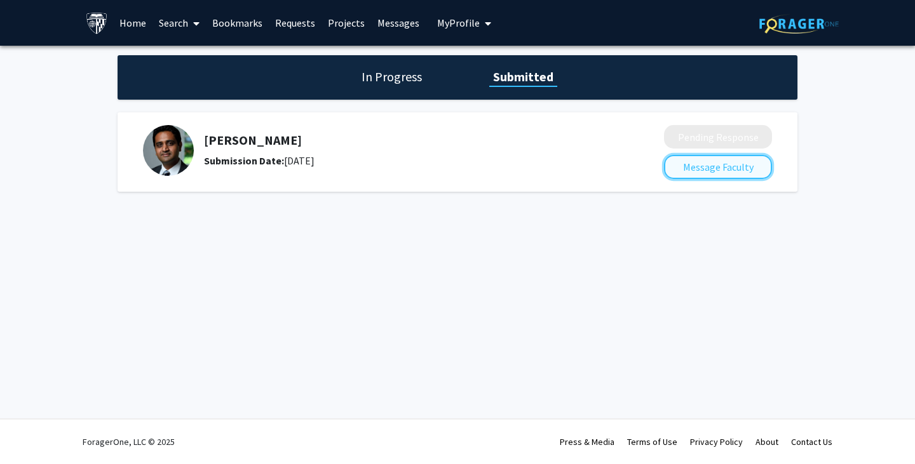
click at [729, 173] on button "Message Faculty" at bounding box center [718, 167] width 108 height 24
click at [229, 135] on h5 "[PERSON_NAME]" at bounding box center [400, 140] width 392 height 15
click at [158, 163] on img at bounding box center [168, 150] width 51 height 51
click at [217, 21] on link "Bookmarks" at bounding box center [237, 23] width 63 height 44
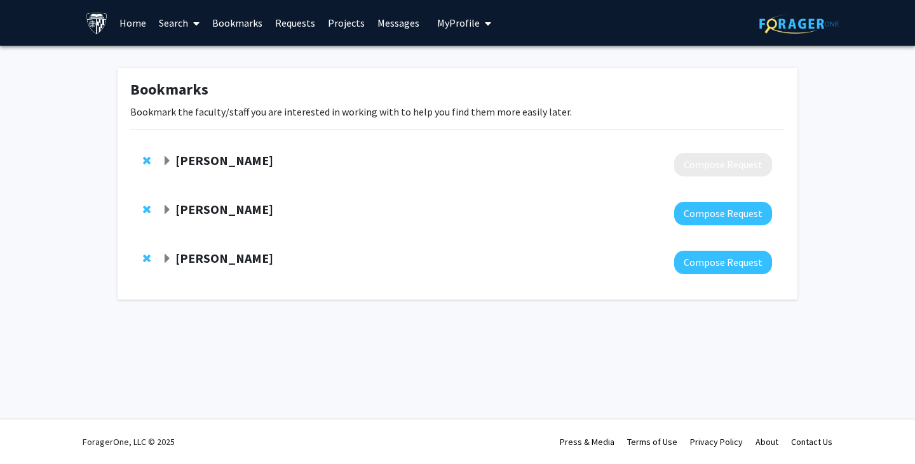
click at [189, 218] on div "Chrissy O'Keefe" at bounding box center [299, 210] width 274 height 16
click at [180, 214] on strong "Chrissy O'Keefe" at bounding box center [224, 209] width 98 height 16
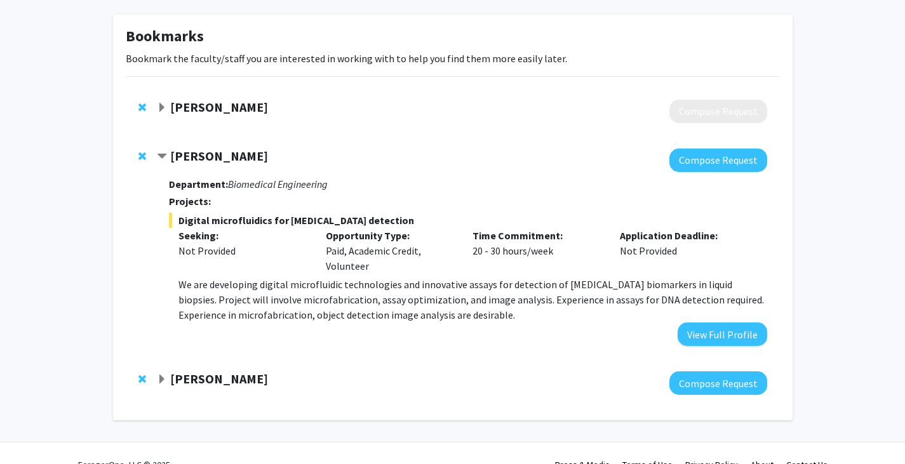
scroll to position [54, 0]
click at [232, 380] on strong "Yannis Paulus" at bounding box center [219, 378] width 98 height 16
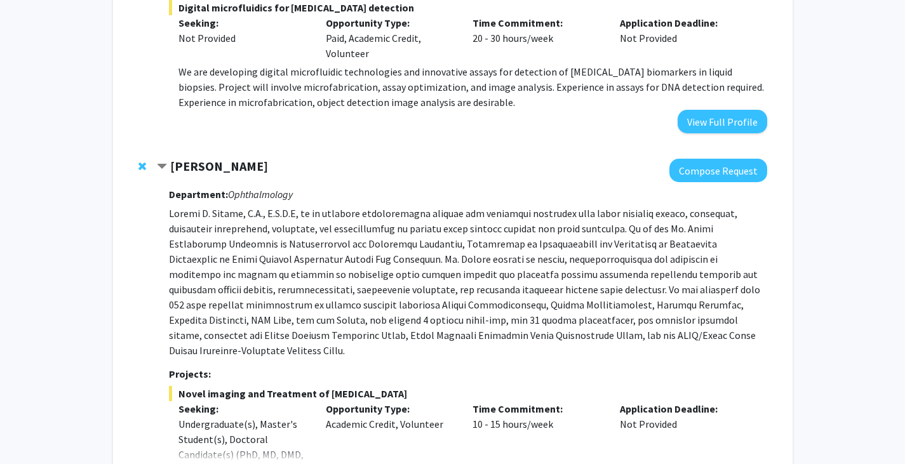
scroll to position [267, 0]
click at [199, 165] on strong "Yannis Paulus" at bounding box center [219, 166] width 98 height 16
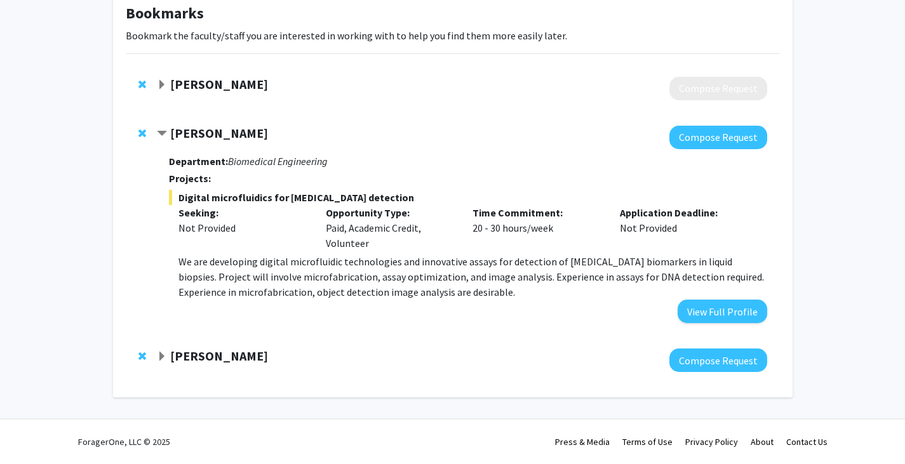
click at [161, 132] on span "Contract Chrissy O'Keefe Bookmark" at bounding box center [162, 134] width 10 height 10
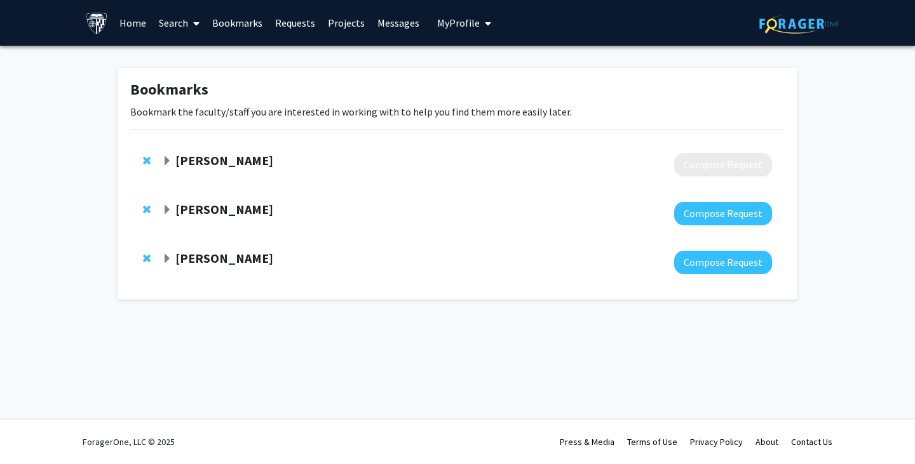
click at [192, 20] on span at bounding box center [193, 23] width 11 height 44
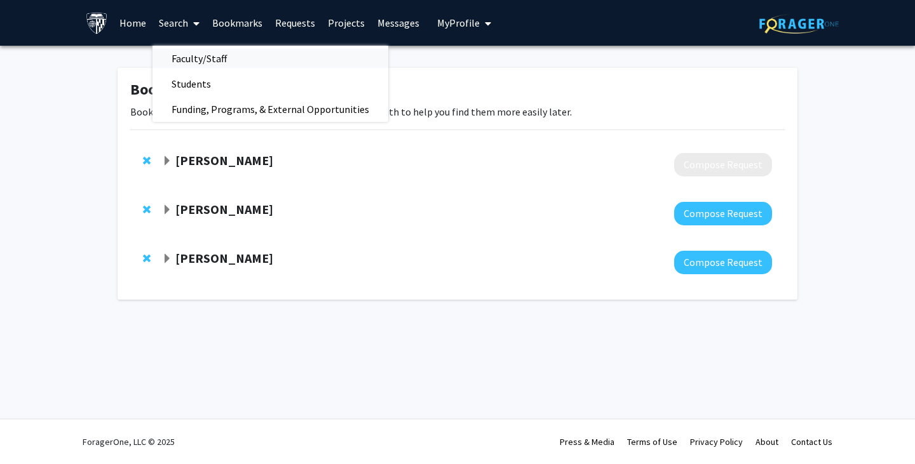
click at [198, 57] on span "Faculty/Staff" at bounding box center [198, 58] width 93 height 25
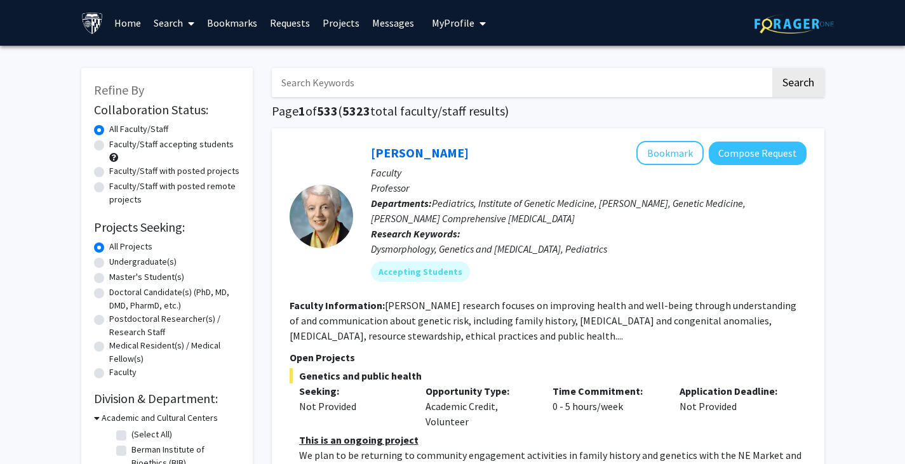
click at [381, 90] on input "Search Keywords" at bounding box center [521, 82] width 499 height 29
type input "image"
click at [800, 81] on button "Search" at bounding box center [798, 82] width 52 height 29
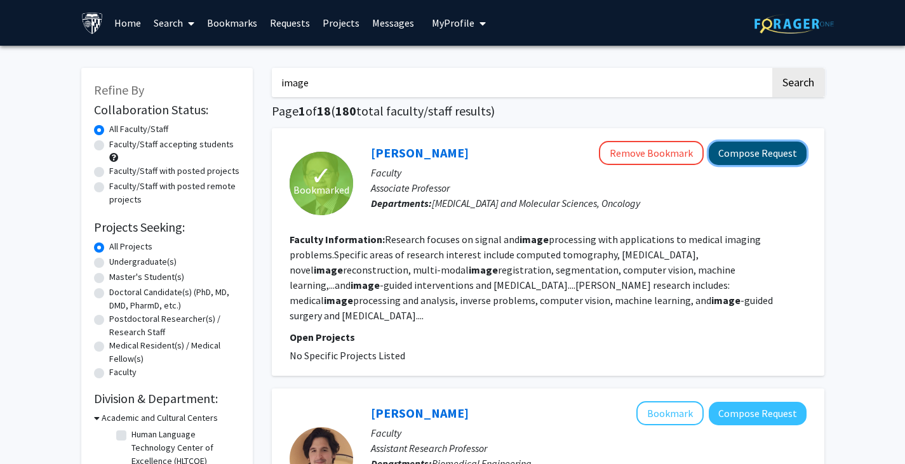
click at [742, 151] on button "Compose Request" at bounding box center [758, 153] width 98 height 23
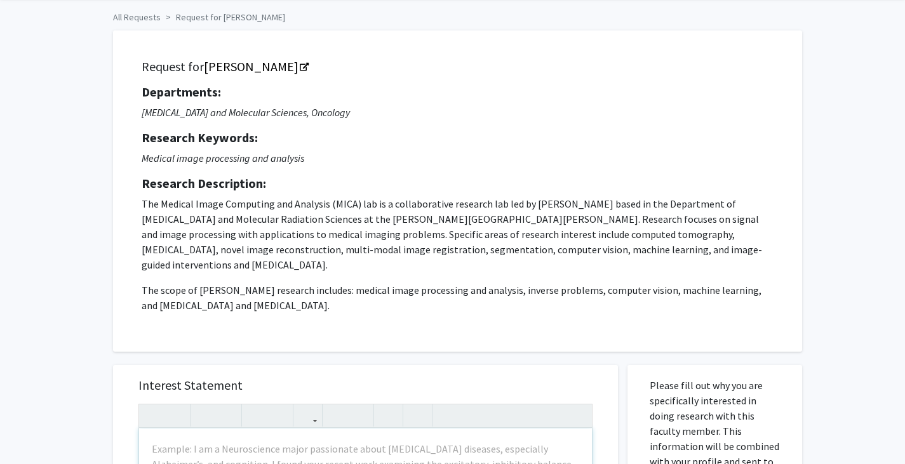
scroll to position [70, 0]
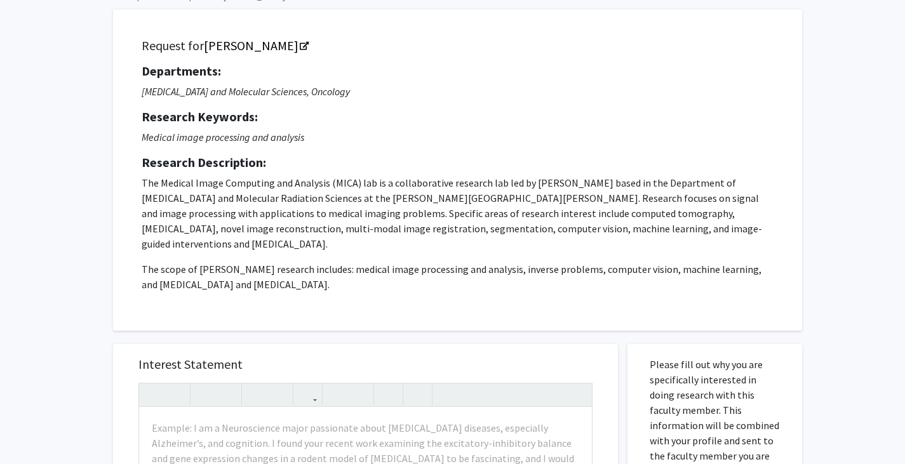
drag, startPoint x: 144, startPoint y: 184, endPoint x: 348, endPoint y: 284, distance: 227.8
click at [348, 284] on p "The Medical Image Computing and Analysis (MICA) lab is a collaborative research…" at bounding box center [458, 233] width 632 height 117
copy p "The Medical Image Computing and Analysis (MICA) lab is a collaborative research…"
click at [373, 201] on p "The Medical Image Computing and Analysis (MICA) lab is a collaborative research…" at bounding box center [458, 213] width 632 height 76
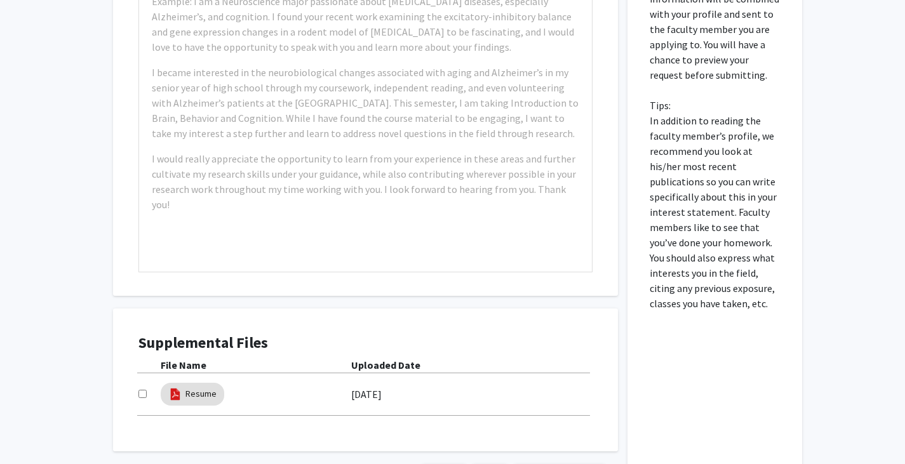
scroll to position [600, 0]
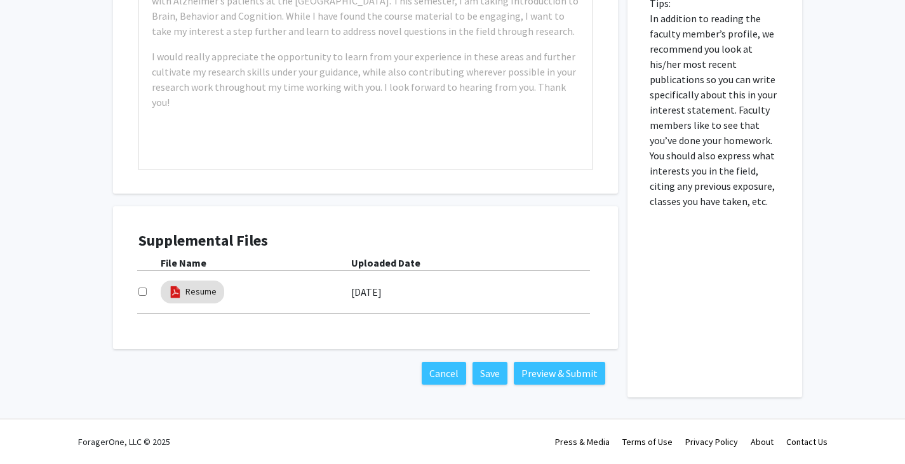
click at [140, 292] on input "checkbox" at bounding box center [142, 292] width 8 height 8
checkbox input "true"
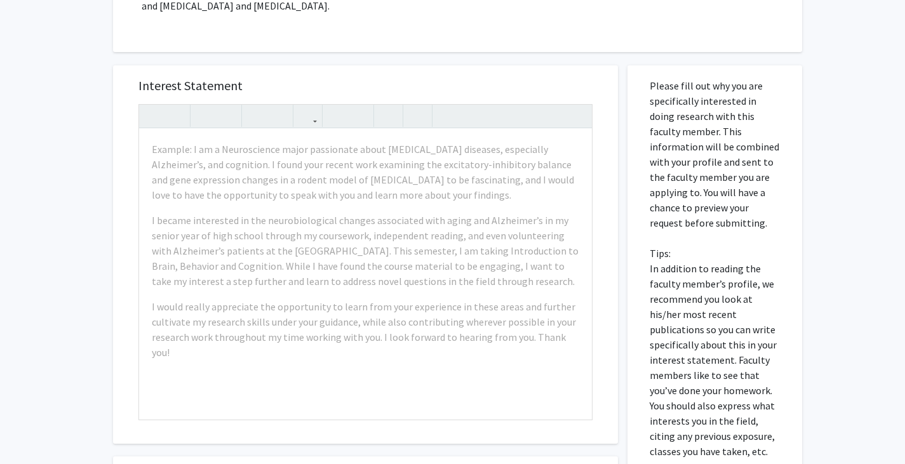
scroll to position [352, 0]
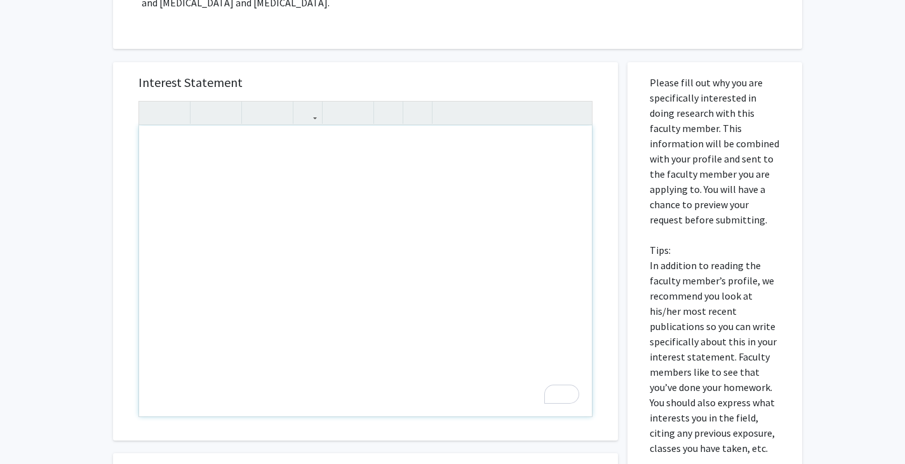
click at [334, 231] on div "To enrich screen reader interactions, please activate Accessibility in Grammarl…" at bounding box center [365, 271] width 453 height 291
paste div "To enrich screen reader interactions, please activate Accessibility in Grammarl…"
type textarea "<p>I am very interested in joining the Medical Image Computing and Analysis (MI…"
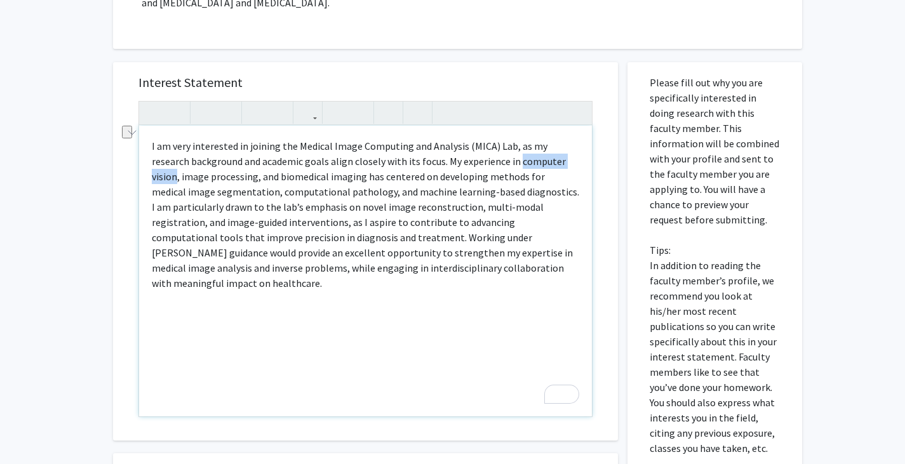
drag, startPoint x: 476, startPoint y: 163, endPoint x: 546, endPoint y: 168, distance: 69.4
click at [546, 168] on p "I am very interested in joining the Medical Image Computing and Analysis (MICA)…" at bounding box center [365, 214] width 427 height 152
click at [560, 166] on p "I am very interested in joining the Medical Image Computing and Analysis (MICA)…" at bounding box center [365, 214] width 427 height 152
click at [152, 194] on p "I am very interested in joining the Medical Image Computing and Analysis (MICA)…" at bounding box center [365, 214] width 427 height 152
click at [539, 177] on p "I am very interested in joining the Medical Image Computing and Analysis (MICA)…" at bounding box center [365, 214] width 427 height 152
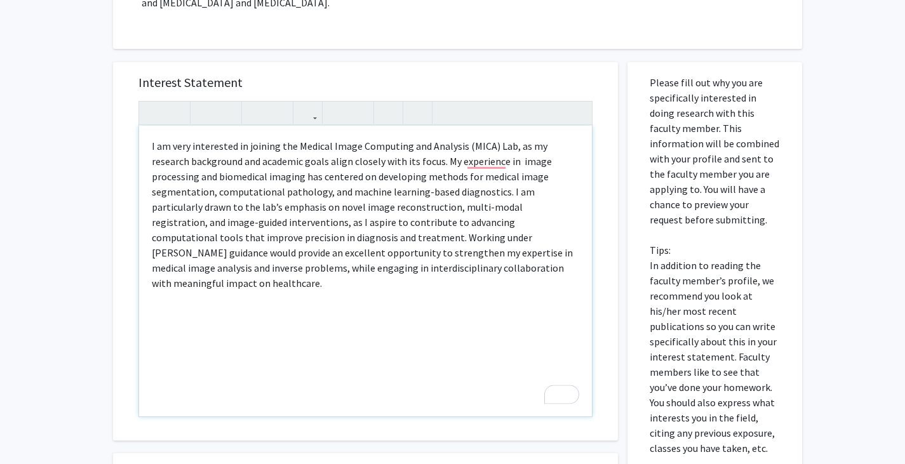
click at [261, 194] on p "I am very interested in joining the Medical Image Computing and Analysis (MICA)…" at bounding box center [365, 214] width 427 height 152
click at [316, 194] on p "I am very interested in joining the Medical Image Computing and Analysis (MICA)…" at bounding box center [365, 214] width 427 height 152
click at [457, 210] on p "I am very interested in joining the Medical Image Computing and Analysis (MICA)…" at bounding box center [365, 214] width 427 height 152
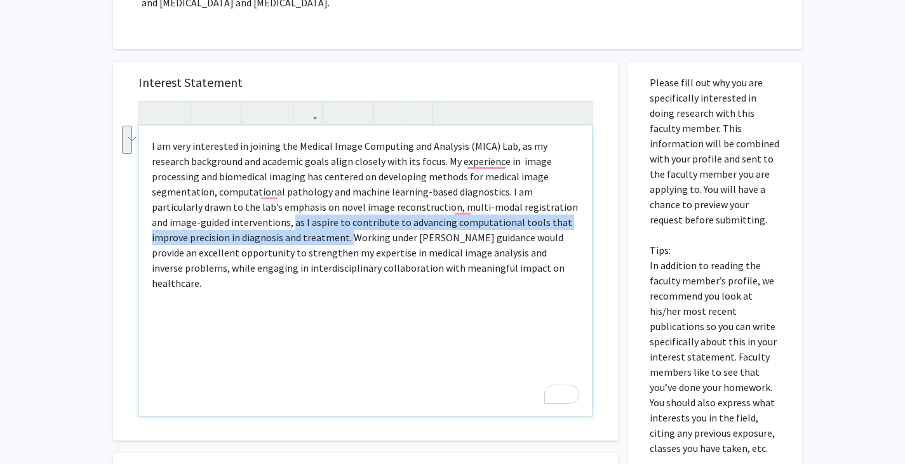
drag, startPoint x: 214, startPoint y: 225, endPoint x: 260, endPoint y: 232, distance: 46.2
click at [260, 232] on p "I am very interested in joining the Medical Image Computing and Analysis (MICA)…" at bounding box center [365, 214] width 427 height 152
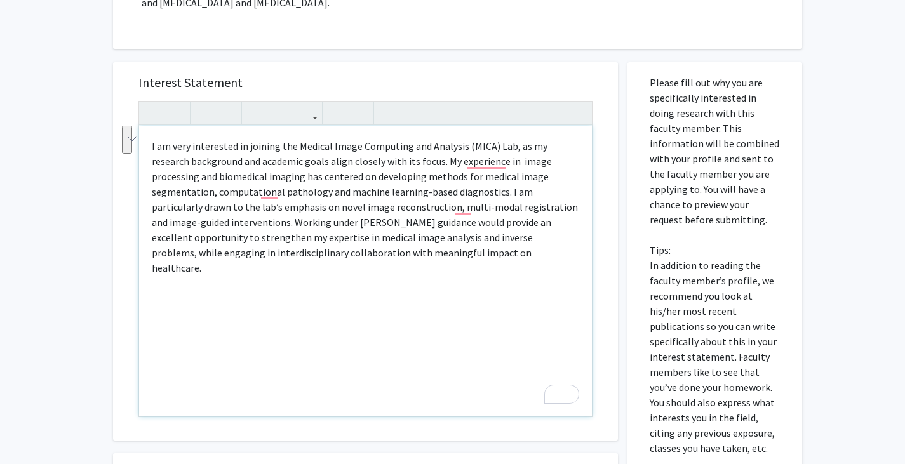
drag, startPoint x: 460, startPoint y: 239, endPoint x: 473, endPoint y: 260, distance: 24.0
click at [473, 260] on p "I am very interested in joining the Medical Image Computing and Analysis (MICA)…" at bounding box center [365, 206] width 427 height 137
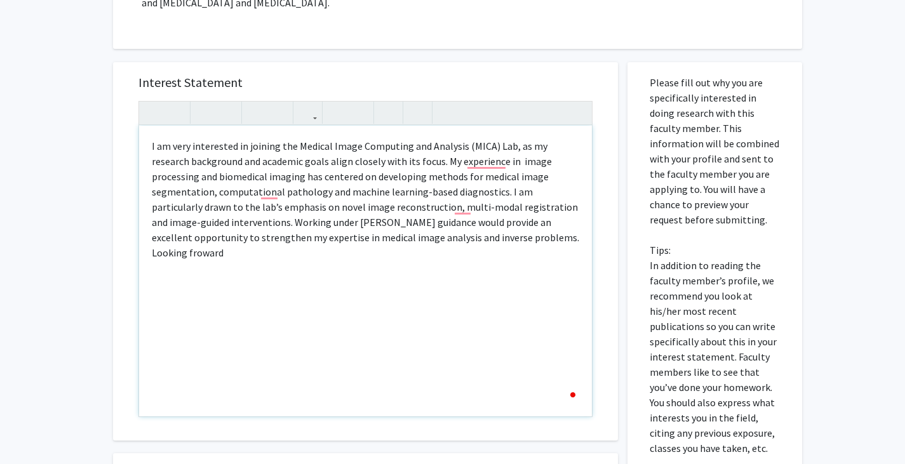
type textarea "<p>I am very interested in joining the Medical Image Computing and Analysis (MI…"
drag, startPoint x: 542, startPoint y: 237, endPoint x: 119, endPoint y: 144, distance: 433.0
click at [119, 144] on div "Interest Statement <p>I am very interested in joining the Medical Image Computi…" at bounding box center [365, 251] width 505 height 379
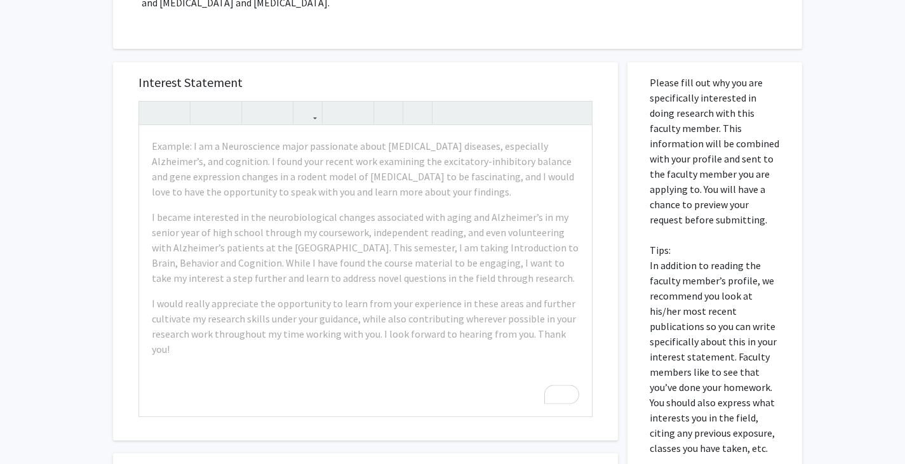
click at [252, 81] on h5 "Interest Statement" at bounding box center [365, 82] width 454 height 15
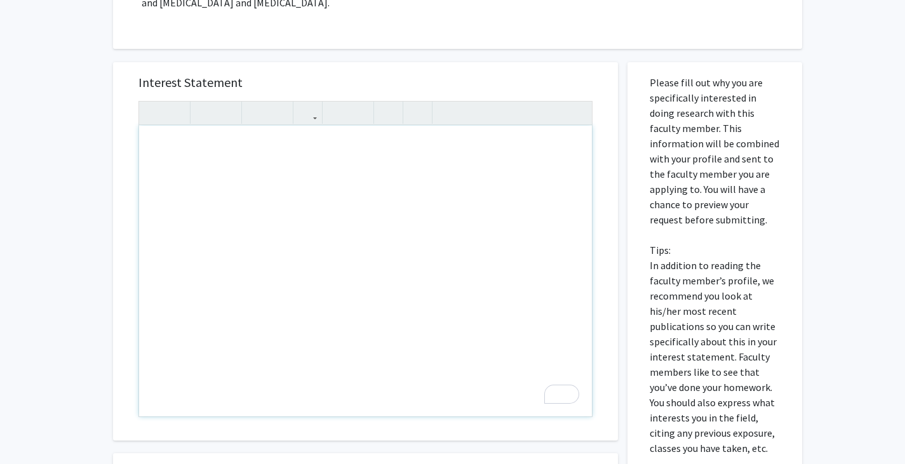
click at [429, 185] on div "To enrich screen reader interactions, please activate Accessibility in Grammarl…" at bounding box center [365, 271] width 453 height 291
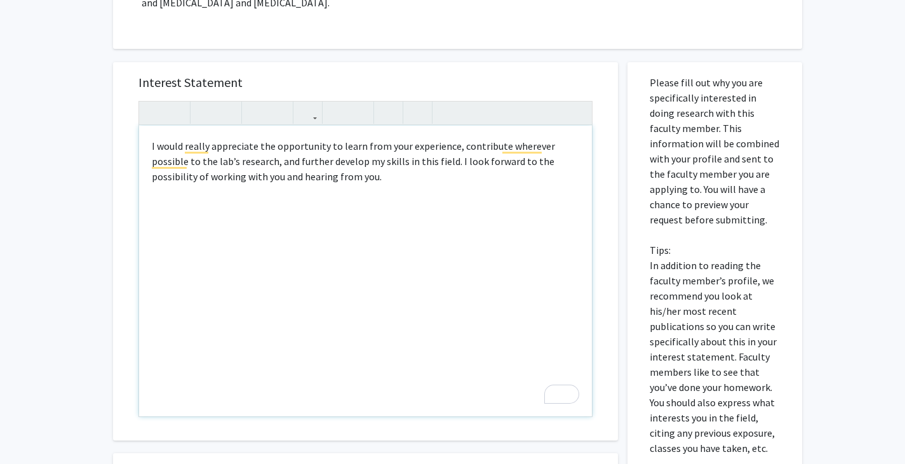
click at [151, 149] on div "I would really appreciate the opportunity to learn from your experience, contri…" at bounding box center [365, 271] width 453 height 291
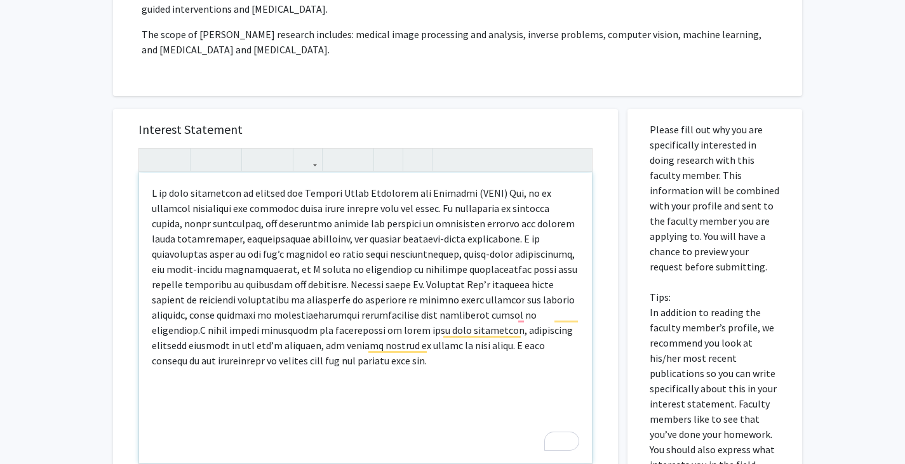
scroll to position [304, 0]
drag, startPoint x: 246, startPoint y: 197, endPoint x: 257, endPoint y: 199, distance: 11.0
click at [257, 199] on p "To enrich screen reader interactions, please activate Accessibility in Grammarl…" at bounding box center [365, 278] width 427 height 183
click at [276, 199] on p "To enrich screen reader interactions, please activate Accessibility in Grammarl…" at bounding box center [365, 278] width 427 height 183
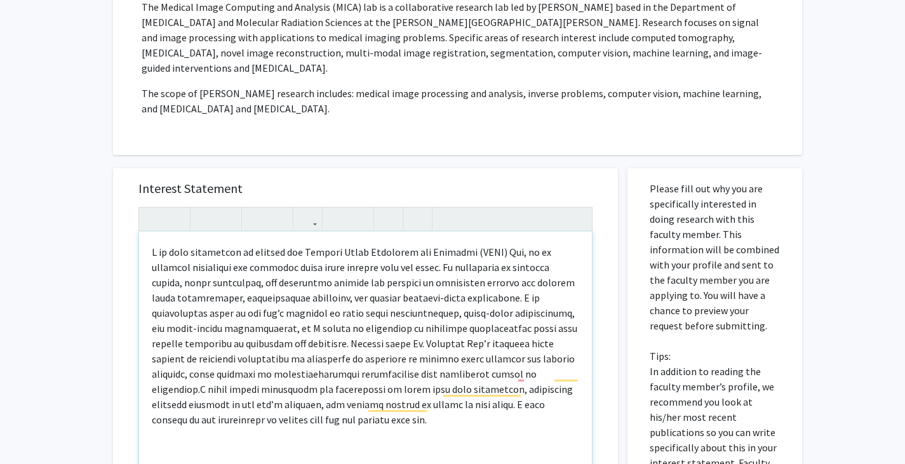
scroll to position [247, 0]
drag, startPoint x: 467, startPoint y: 250, endPoint x: 296, endPoint y: 251, distance: 170.8
click at [296, 251] on p "To enrich screen reader interactions, please activate Accessibility in Grammarl…" at bounding box center [365, 335] width 427 height 183
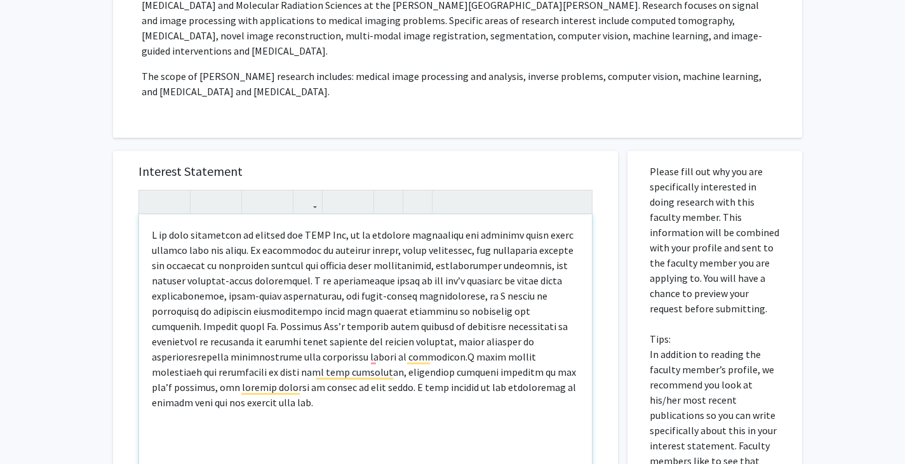
scroll to position [264, 0]
drag, startPoint x: 386, startPoint y: 254, endPoint x: 316, endPoint y: 250, distance: 70.0
click at [316, 250] on p "To enrich screen reader interactions, please activate Accessibility in Grammarl…" at bounding box center [365, 318] width 427 height 183
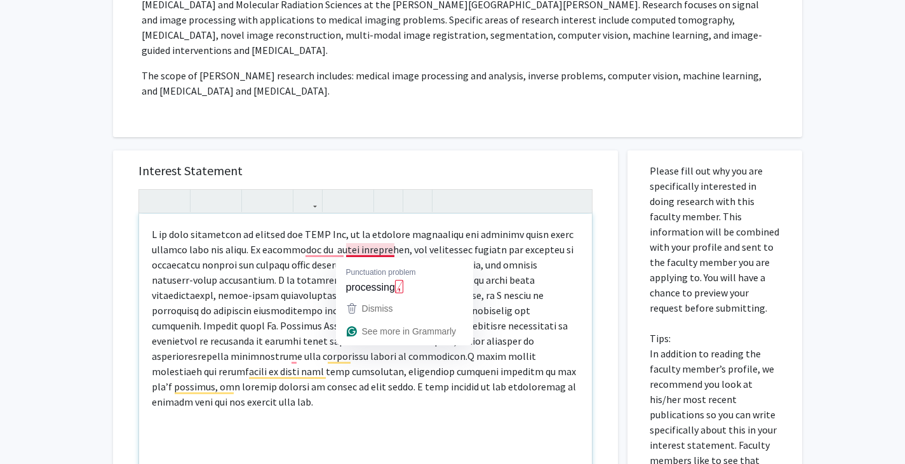
click at [394, 251] on p "To enrich screen reader interactions, please activate Accessibility in Grammarl…" at bounding box center [365, 318] width 427 height 183
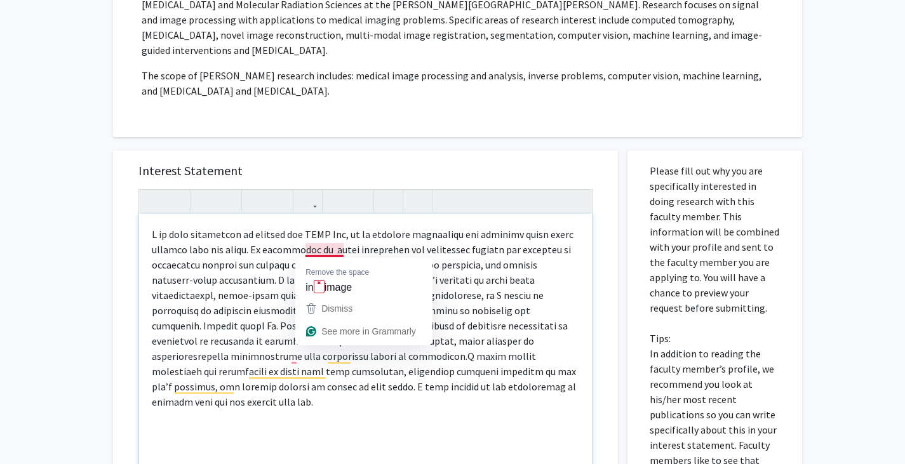
click at [317, 251] on p "To enrich screen reader interactions, please activate Accessibility in Grammarl…" at bounding box center [365, 318] width 427 height 183
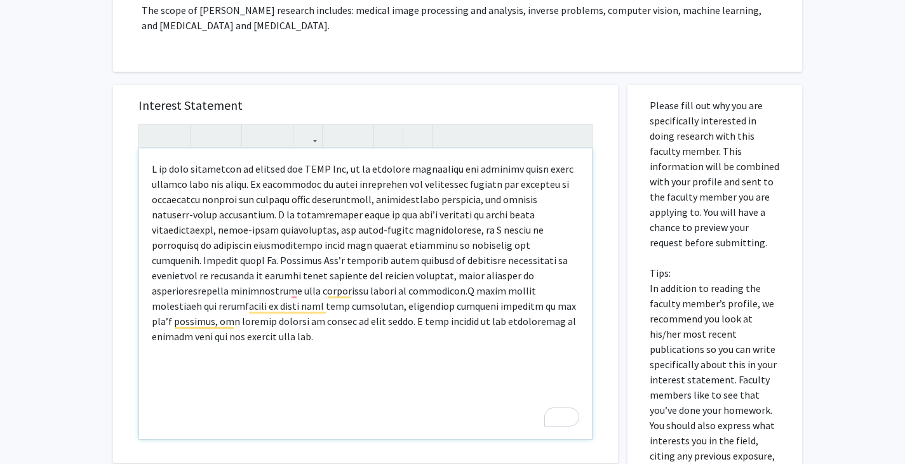
scroll to position [333, 0]
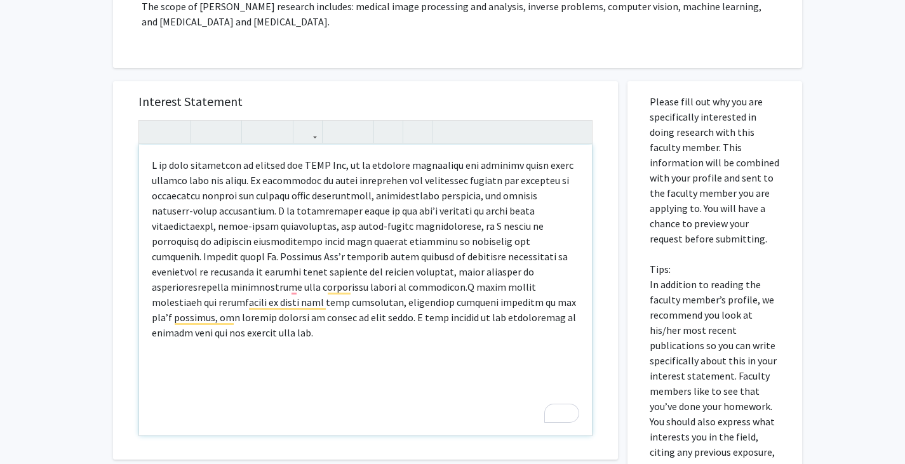
click at [492, 199] on p "To enrich screen reader interactions, please activate Accessibility in Grammarl…" at bounding box center [365, 249] width 427 height 183
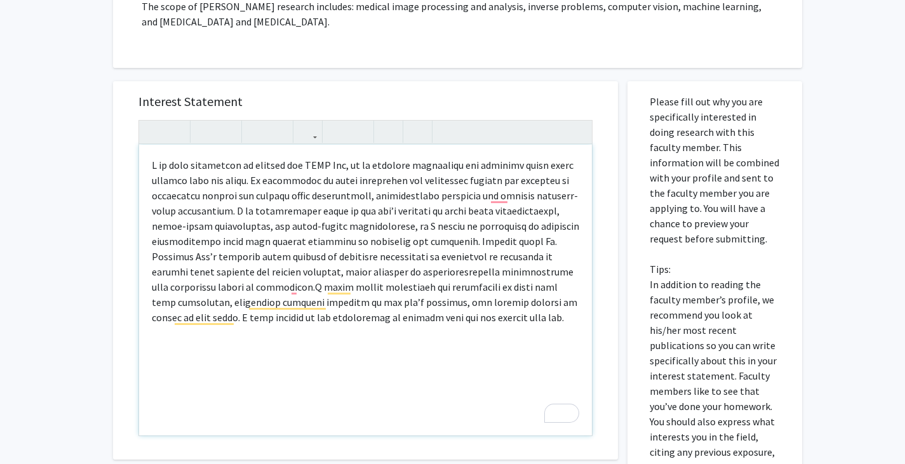
click at [324, 228] on p "To enrich screen reader interactions, please activate Accessibility in Grammarl…" at bounding box center [365, 242] width 427 height 168
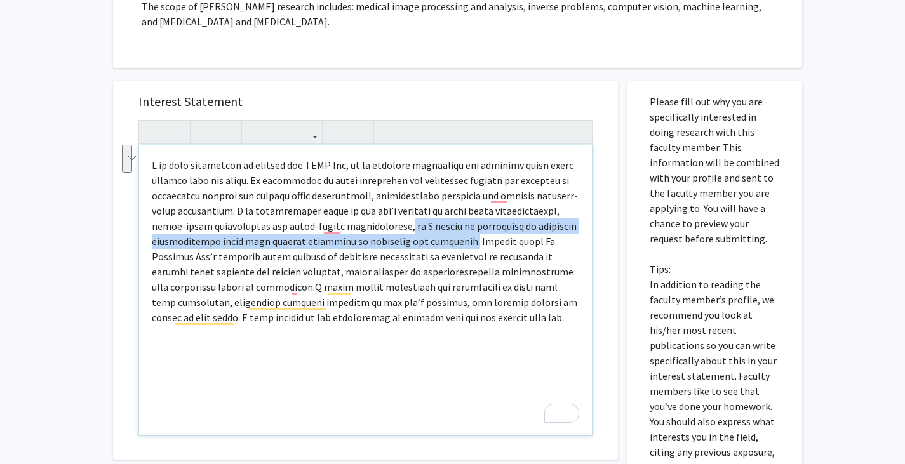
drag, startPoint x: 462, startPoint y: 229, endPoint x: 499, endPoint y: 246, distance: 40.3
click at [499, 246] on p "To enrich screen reader interactions, please activate Accessibility in Grammarl…" at bounding box center [365, 242] width 427 height 168
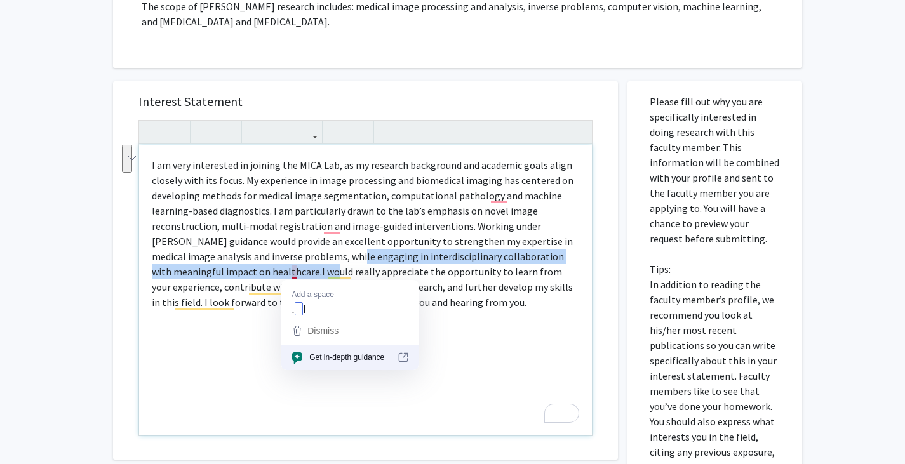
drag, startPoint x: 343, startPoint y: 260, endPoint x: 293, endPoint y: 273, distance: 51.9
click at [293, 273] on p "I am very interested in joining the MICA Lab, as my research background and aca…" at bounding box center [365, 234] width 427 height 152
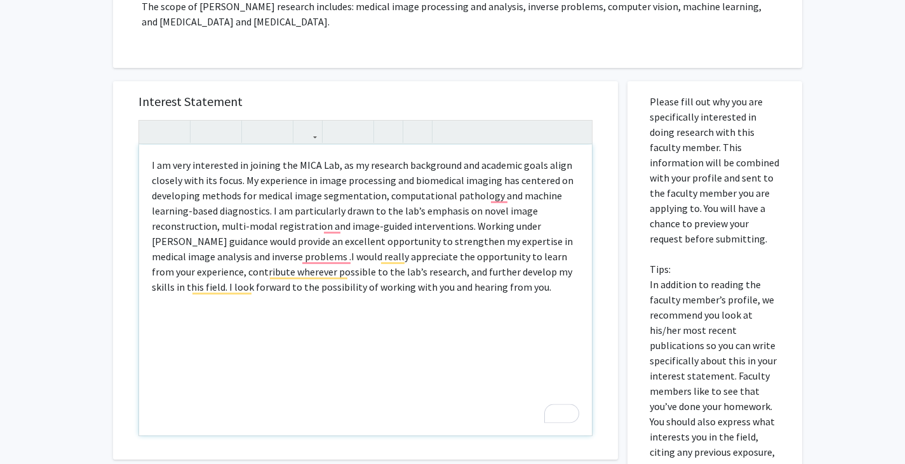
click at [463, 227] on p "I am very interested in joining the MICA Lab, as my research background and aca…" at bounding box center [365, 226] width 427 height 137
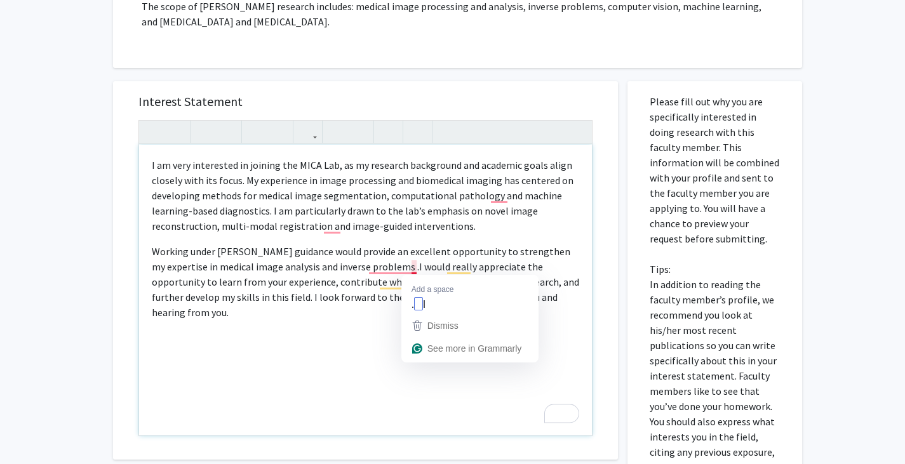
click at [413, 272] on p "Working under Dr. Junghoon Lee’s guidance would provide an excellent opportunit…" at bounding box center [365, 282] width 427 height 76
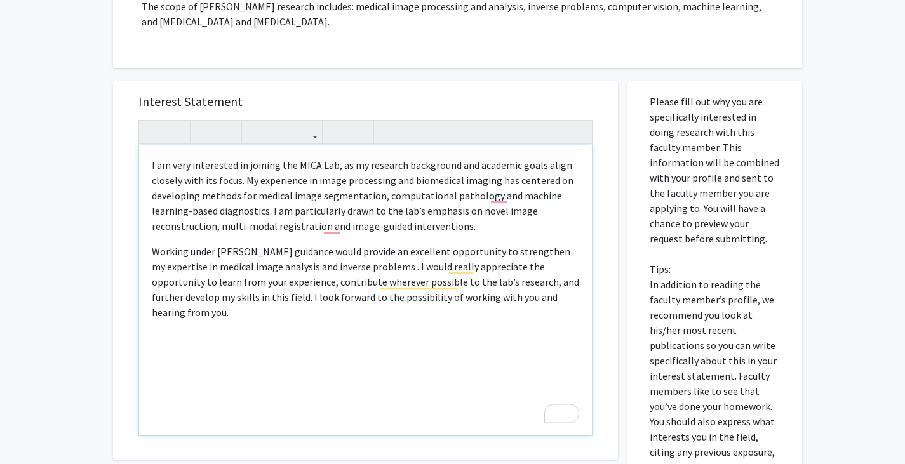
click at [413, 269] on p "Working under Dr. Junghoon Lee’s guidance would provide an excellent opportunit…" at bounding box center [365, 282] width 427 height 76
click at [264, 281] on p "Working under Dr. Junghoon Lee’s guidance would provide an excellent opportunit…" at bounding box center [365, 282] width 427 height 76
drag, startPoint x: 263, startPoint y: 279, endPoint x: 327, endPoint y: 288, distance: 64.8
click at [327, 288] on p "Working under Dr. Junghoon Lee’s guidance would provide an excellent opportunit…" at bounding box center [365, 282] width 427 height 76
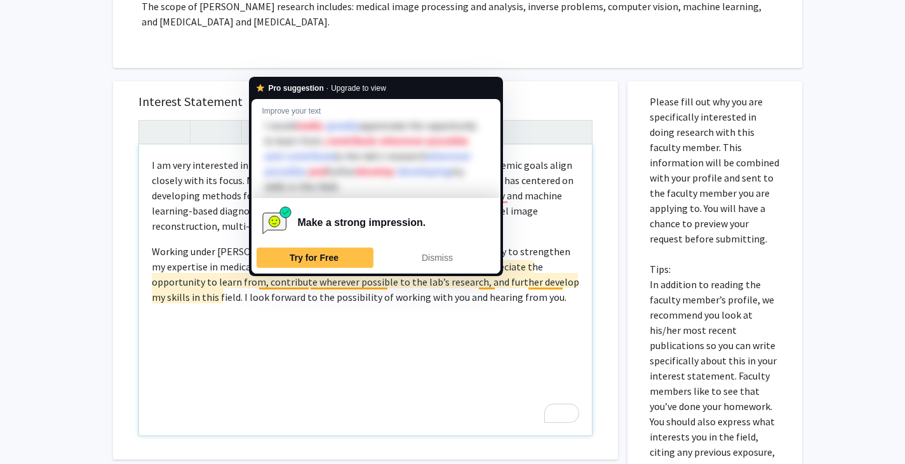
click at [274, 318] on div "I am very interested in joining the MICA Lab, as my research background and aca…" at bounding box center [365, 290] width 453 height 291
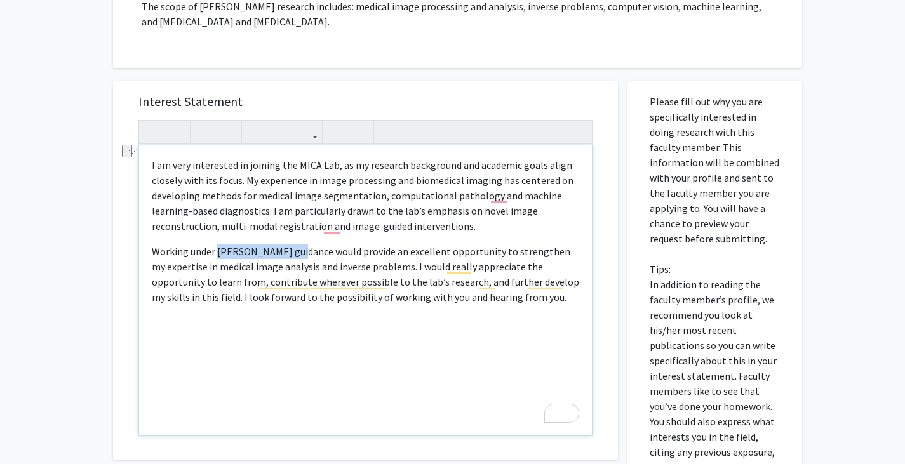
drag, startPoint x: 217, startPoint y: 253, endPoint x: 291, endPoint y: 246, distance: 74.6
click at [291, 246] on p "Working under Dr. Junghoon Lee’s guidance would provide an excellent opportunit…" at bounding box center [365, 274] width 427 height 61
copy p "Dr. Junghoon Lee"
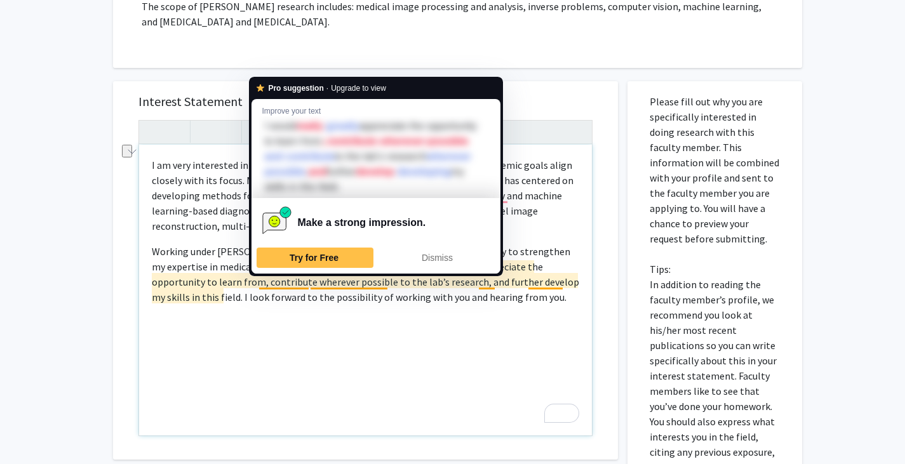
click at [258, 281] on p "Working under Dr. Junghoon Lee’s guidance would provide an excellent opportunit…" at bounding box center [365, 274] width 427 height 61
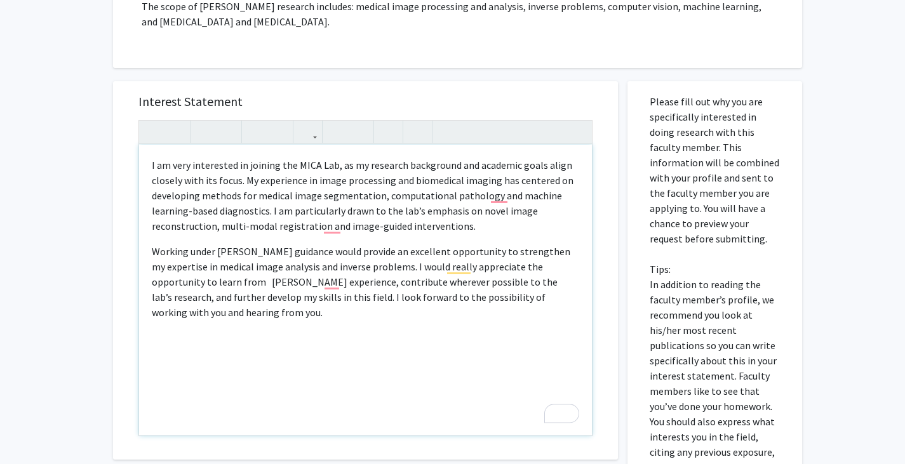
click at [432, 308] on p "Working under Dr. Junghoon Lee’s guidance would provide an excellent opportunit…" at bounding box center [365, 282] width 427 height 76
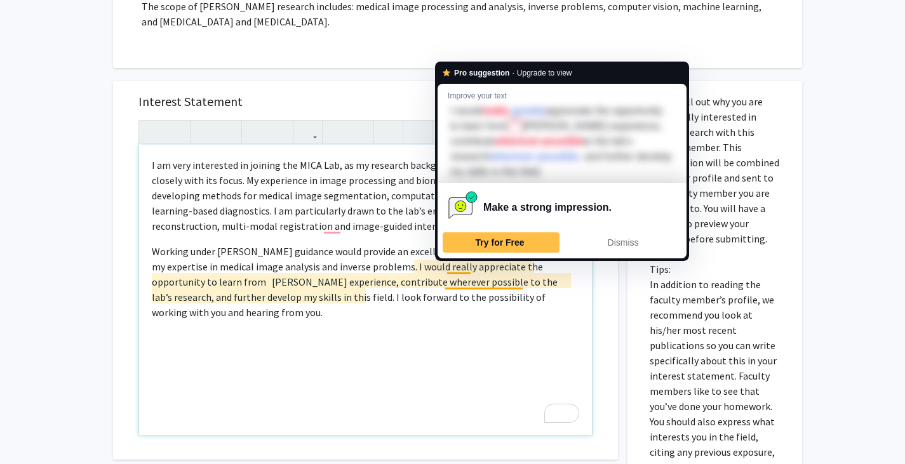
click at [464, 284] on p "Working under Dr. Junghoon Lee’s guidance would provide an excellent opportunit…" at bounding box center [365, 282] width 427 height 76
click at [616, 253] on div "Dismiss" at bounding box center [622, 242] width 105 height 20
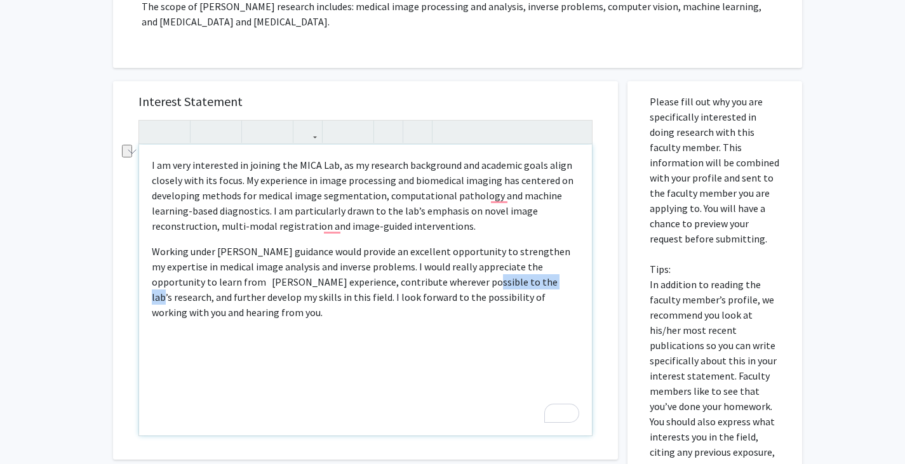
drag, startPoint x: 446, startPoint y: 282, endPoint x: 521, endPoint y: 286, distance: 74.4
click at [521, 286] on p "Working under Dr. Junghoon Lee’s guidance would provide an excellent opportunit…" at bounding box center [365, 282] width 427 height 76
click at [532, 283] on p "Working under Dr. Junghoon Lee’s guidance would provide an excellent opportunit…" at bounding box center [365, 282] width 427 height 76
drag, startPoint x: 258, startPoint y: 298, endPoint x: 305, endPoint y: 302, distance: 47.2
click at [305, 302] on p "Working under Dr. Junghoon Lee’s guidance would provide an excellent opportunit…" at bounding box center [365, 282] width 427 height 76
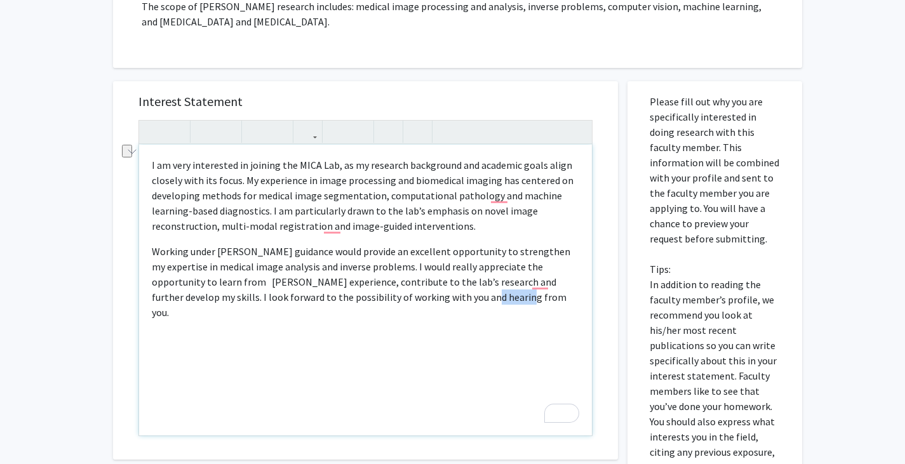
drag, startPoint x: 441, startPoint y: 297, endPoint x: 477, endPoint y: 305, distance: 37.1
click at [477, 305] on div "I am very interested in joining the MICA Lab, as my research background and aca…" at bounding box center [365, 290] width 453 height 291
click at [363, 320] on div "I am very interested in joining the MICA Lab, as my research background and aca…" at bounding box center [365, 290] width 453 height 291
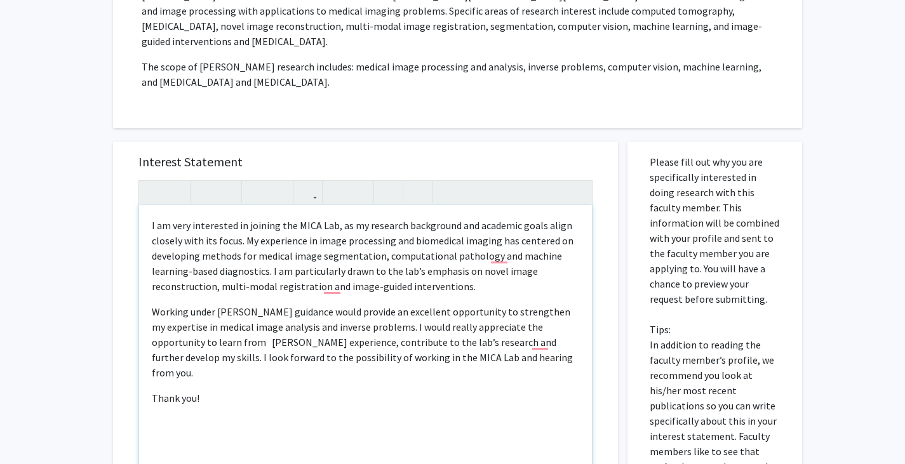
scroll to position [274, 0]
drag, startPoint x: 218, startPoint y: 285, endPoint x: 319, endPoint y: 289, distance: 101.7
click at [319, 289] on p "I am very interested in joining the MICA Lab, as my research background and aca…" at bounding box center [365, 255] width 427 height 76
click at [345, 307] on p "Working under Dr. Junghoon Lee’s guidance would provide an excellent opportunit…" at bounding box center [365, 342] width 427 height 76
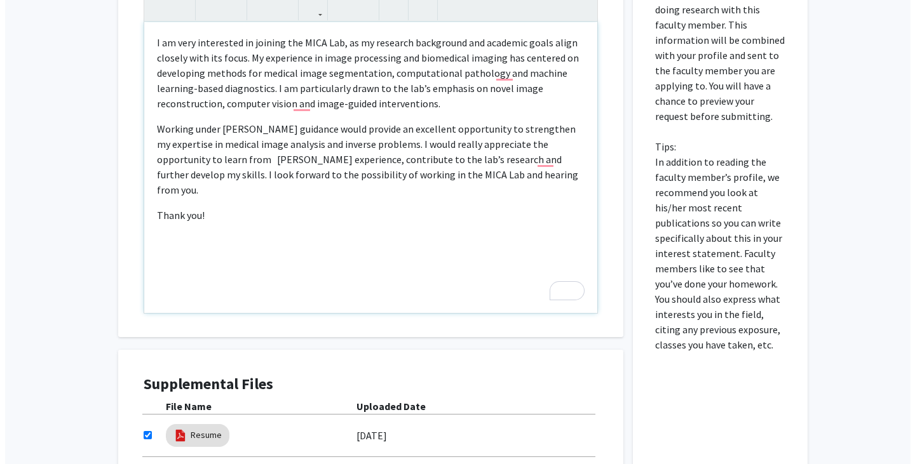
scroll to position [600, 0]
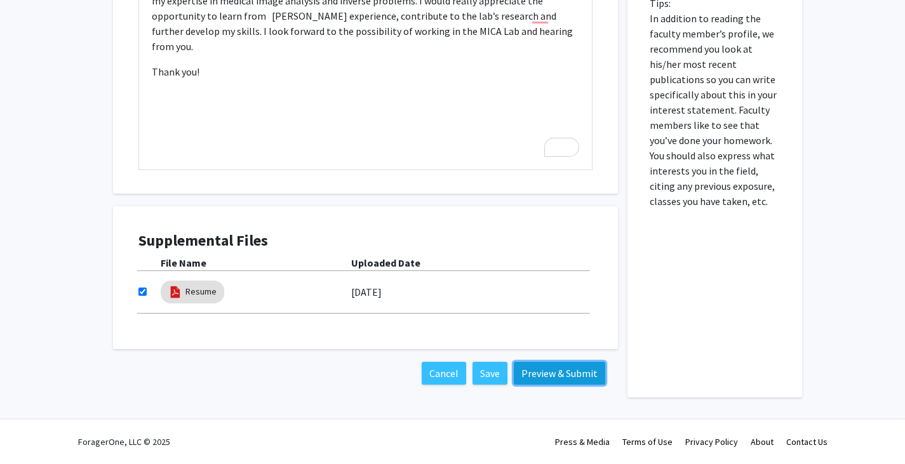
click at [558, 379] on button "Preview & Submit" at bounding box center [559, 373] width 91 height 23
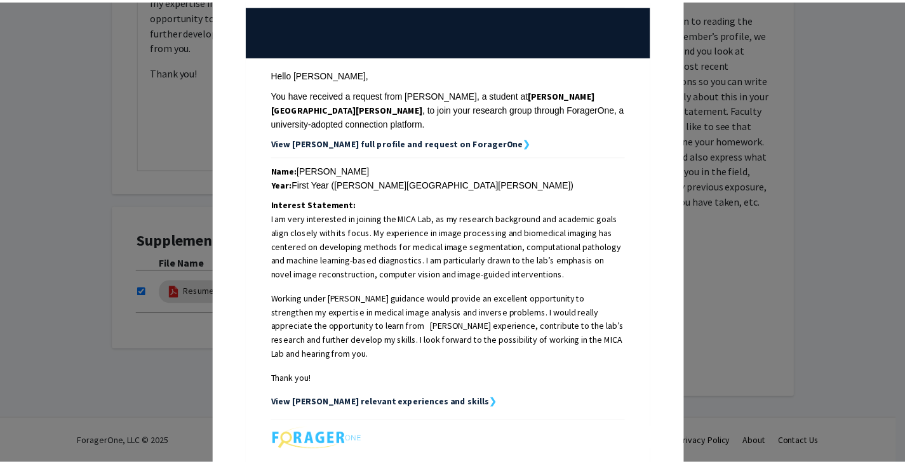
scroll to position [132, 0]
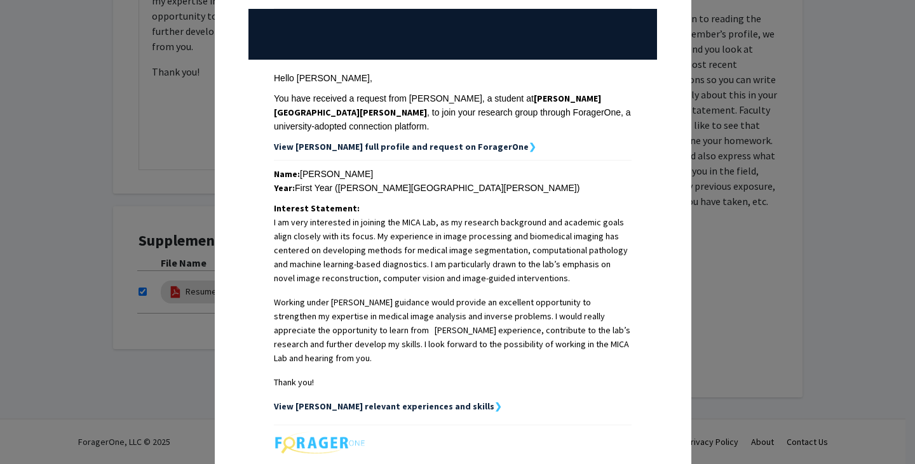
click at [708, 125] on div "Request Preview × Below is a copy of the request that you are submitting to Jun…" at bounding box center [457, 232] width 915 height 464
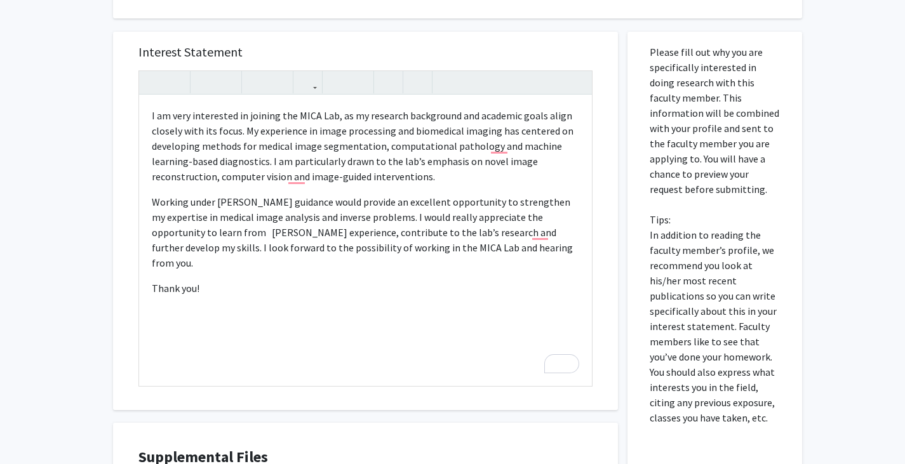
scroll to position [382, 0]
click at [149, 115] on div "I am very interested in joining the MICA Lab, as my research background and aca…" at bounding box center [365, 241] width 453 height 291
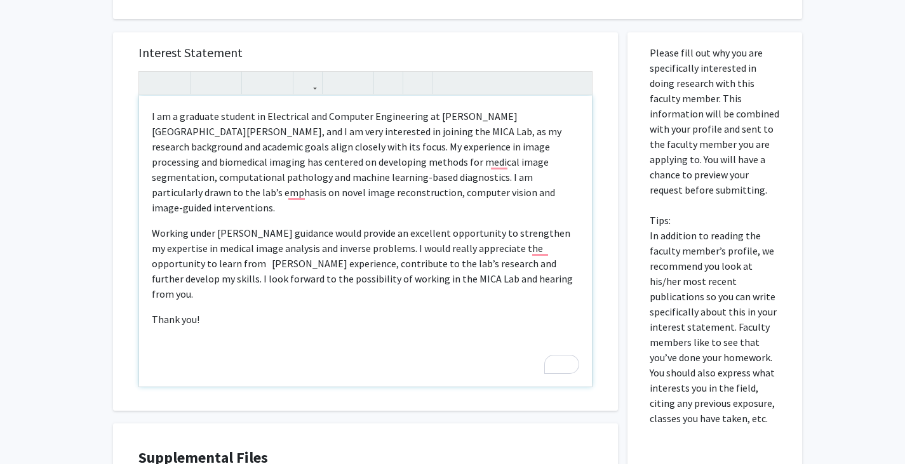
click at [185, 133] on p "I am a graduate student in Electrical and Computer Engineering at Johns Hopkins…" at bounding box center [365, 162] width 427 height 107
type textarea "<p>I am a graduate student in Electrical and Computer Engineering at Johns Hopk…"
click at [253, 262] on p "Working under Dr. Junghoon Lee’s guidance would provide an excellent opportunit…" at bounding box center [365, 263] width 427 height 76
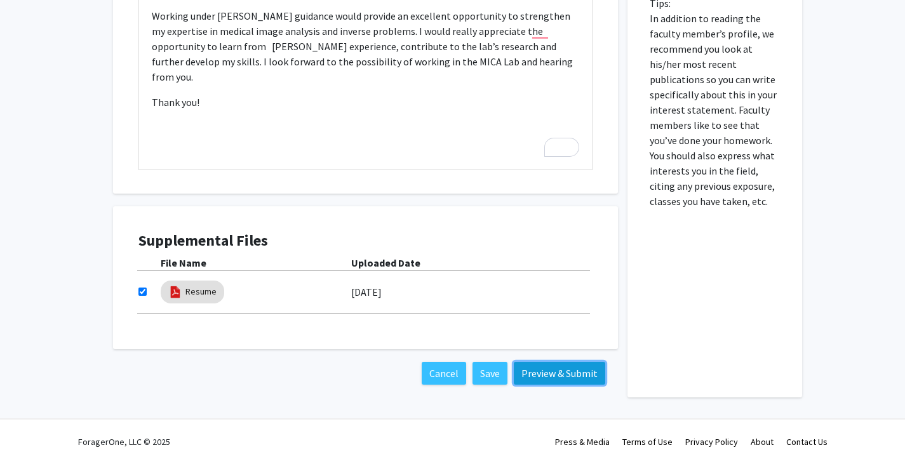
click at [544, 375] on button "Preview & Submit" at bounding box center [559, 373] width 91 height 23
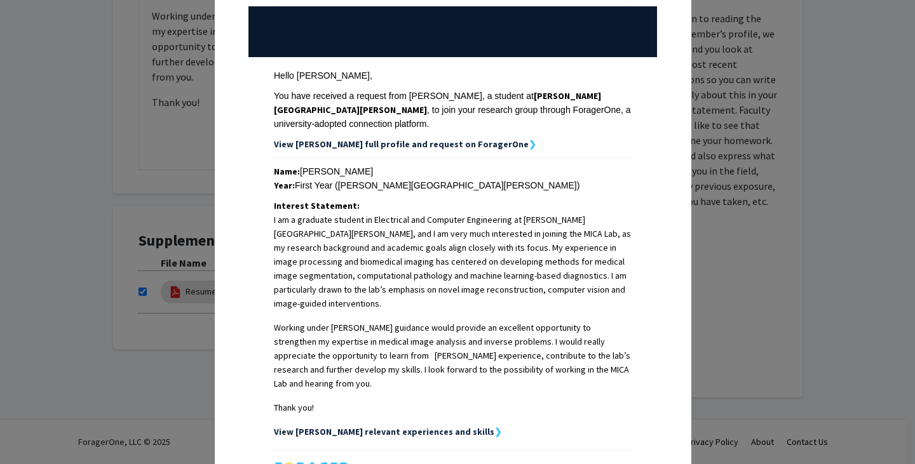
scroll to position [303, 0]
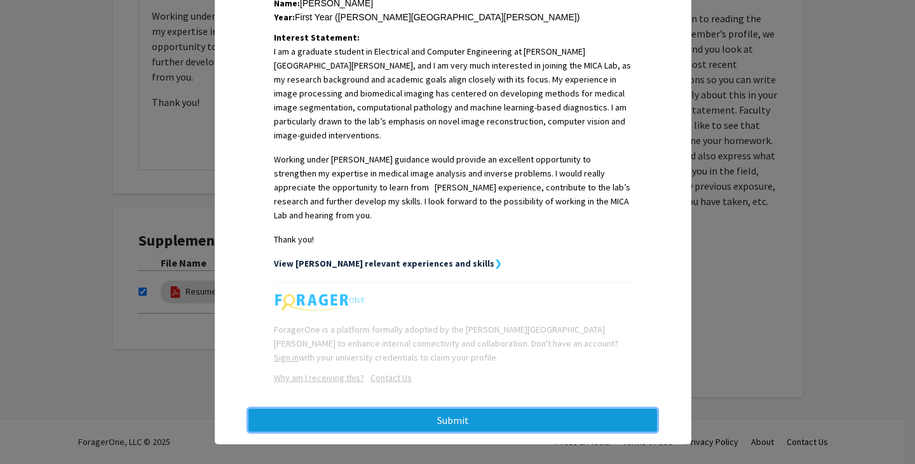
click at [504, 417] on button "Submit" at bounding box center [452, 420] width 408 height 23
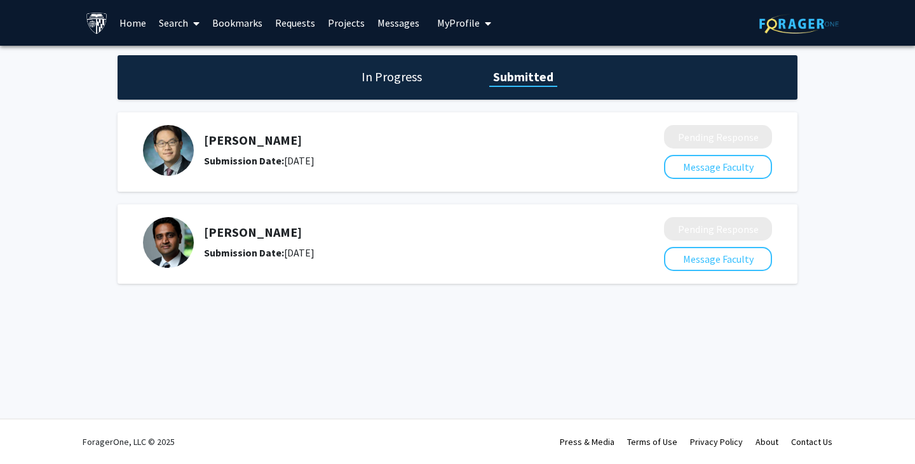
click at [217, 27] on link "Bookmarks" at bounding box center [237, 23] width 63 height 44
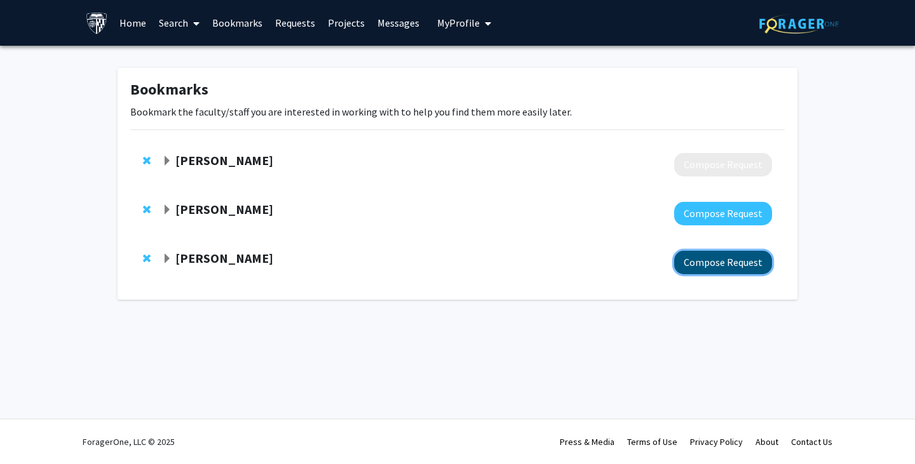
click at [698, 263] on button "Compose Request" at bounding box center [723, 262] width 98 height 23
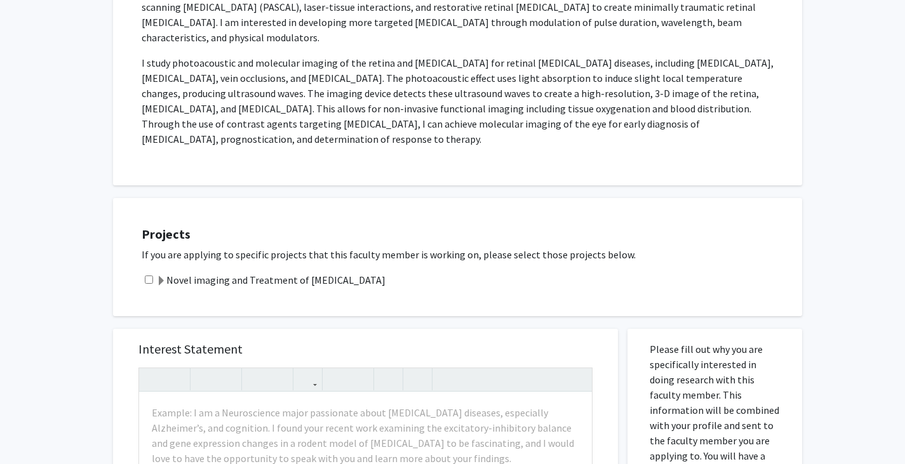
scroll to position [403, 0]
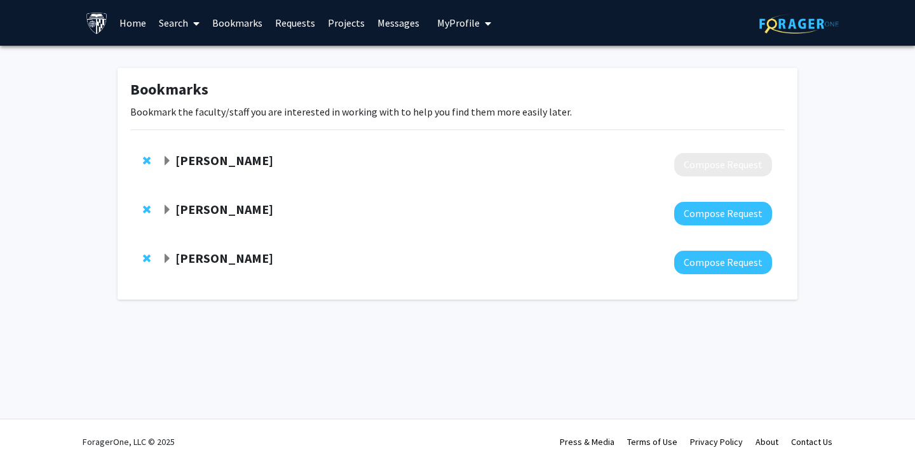
click at [177, 21] on link "Search" at bounding box center [178, 23] width 53 height 44
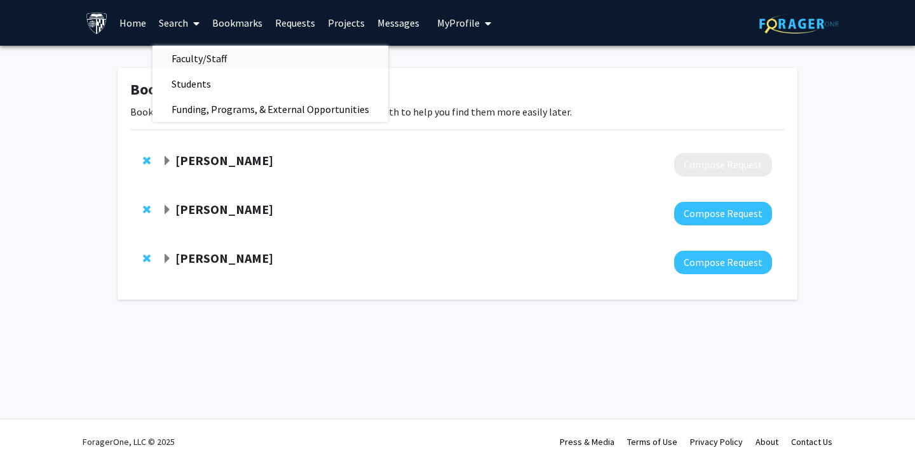
click at [201, 60] on span "Faculty/Staff" at bounding box center [198, 58] width 93 height 25
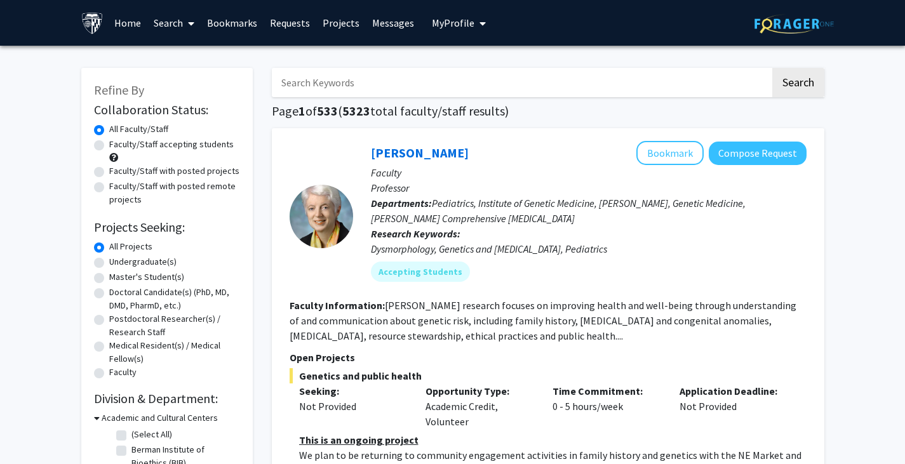
click at [329, 84] on input "Search Keywords" at bounding box center [521, 82] width 499 height 29
type input "image"
click at [791, 89] on button "Search" at bounding box center [798, 82] width 52 height 29
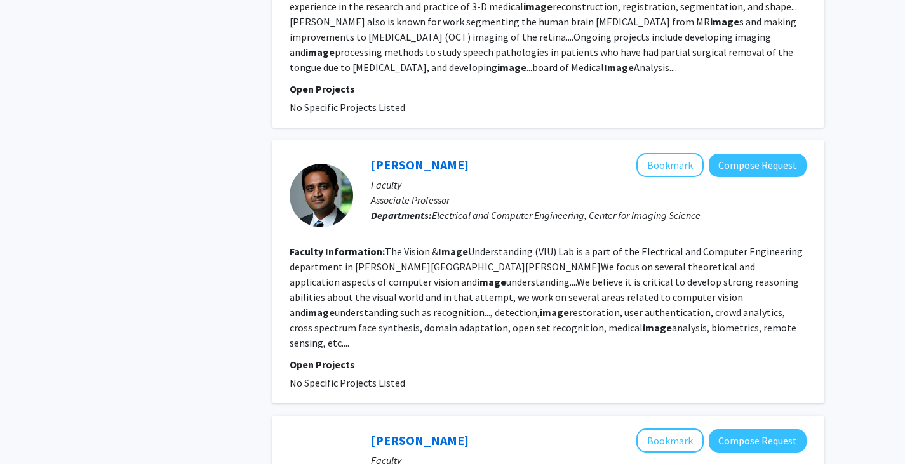
scroll to position [1296, 0]
click at [740, 153] on button "Compose Request" at bounding box center [758, 164] width 98 height 23
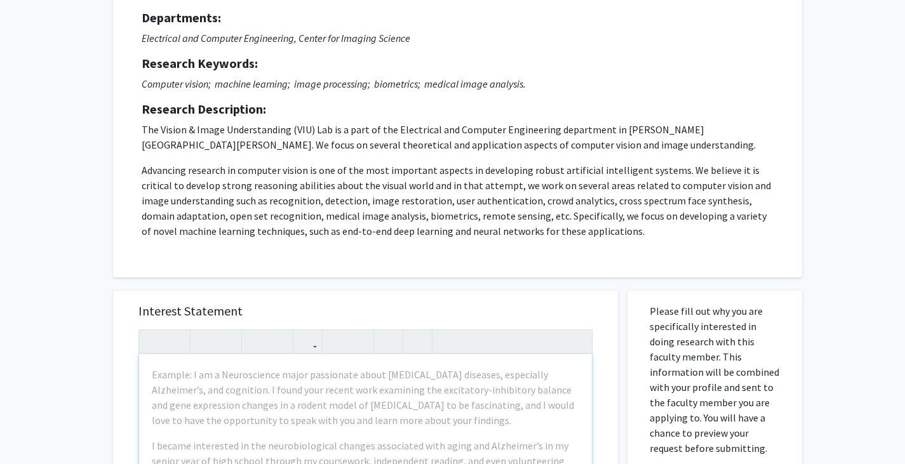
scroll to position [123, 0]
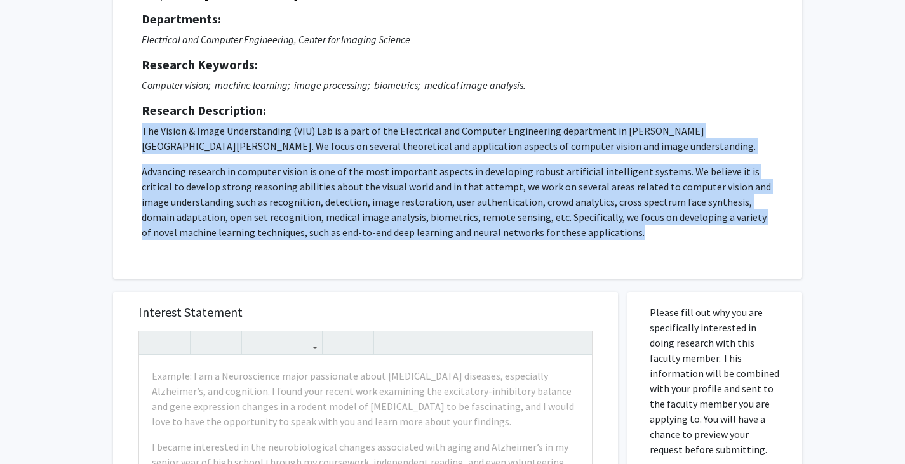
drag, startPoint x: 605, startPoint y: 233, endPoint x: 140, endPoint y: 121, distance: 477.5
click at [140, 121] on div "Request for Vishal Patel Departments: Electrical and Computer Engineering, Cent…" at bounding box center [457, 118] width 657 height 290
copy p "The Vision & Image Understanding (VIU) Lab is a part of the Electrical and Comp…"
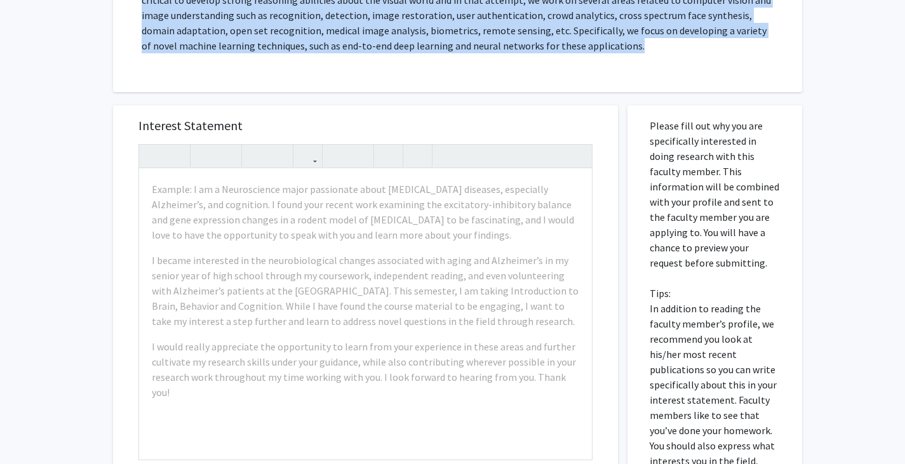
scroll to position [310, 0]
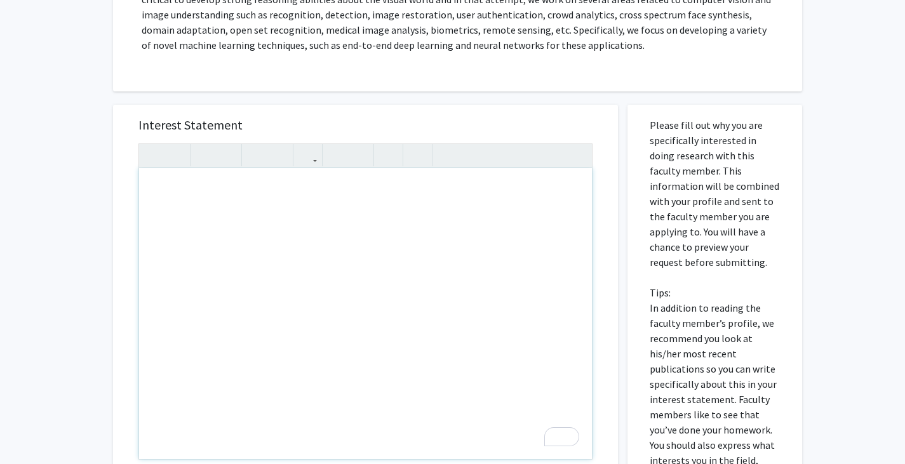
click at [261, 206] on div "To enrich screen reader interactions, please activate Accessibility in Grammarl…" at bounding box center [365, 313] width 453 height 291
paste div "To enrich screen reader interactions, please activate Accessibility in Grammarl…"
type textarea "<p>I am a graduate student in Electrical and Computer Engineering at Johns Hopk…"
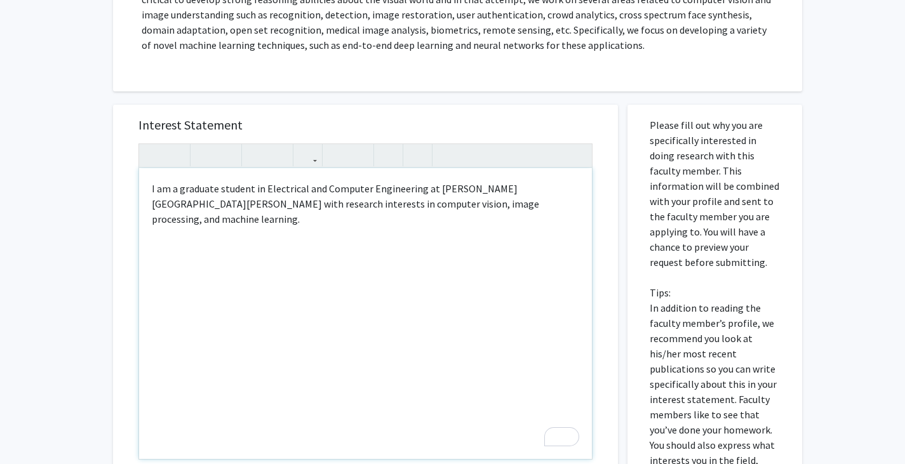
type textarea "<p>I am a graduate student in Electrical and Computer Engineering at Johns Hopk…"
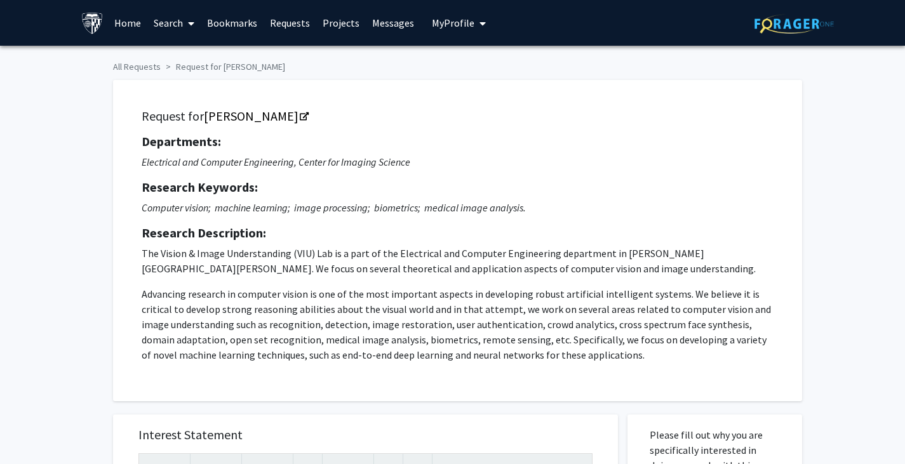
scroll to position [310, 0]
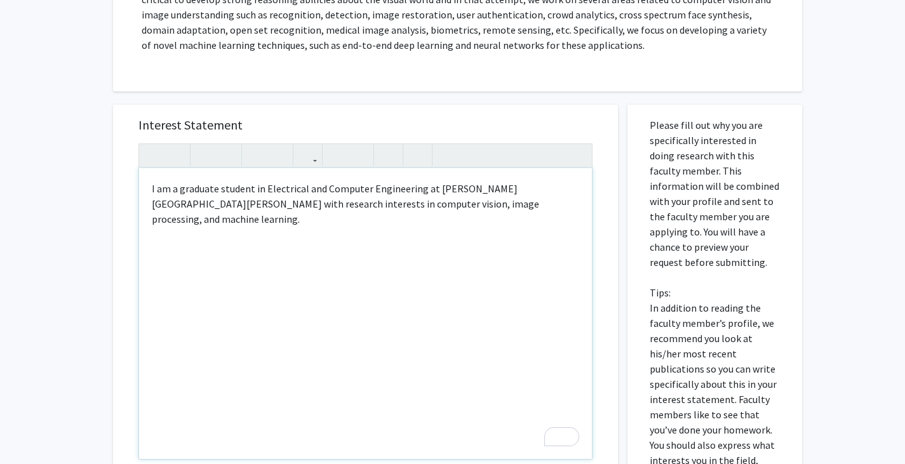
paste div "To enrich screen reader interactions, please activate Accessibility in Grammarl…"
type textarea "<p>I am a graduate student in Electrical and Computer Engineering at [PERSON_NA…"
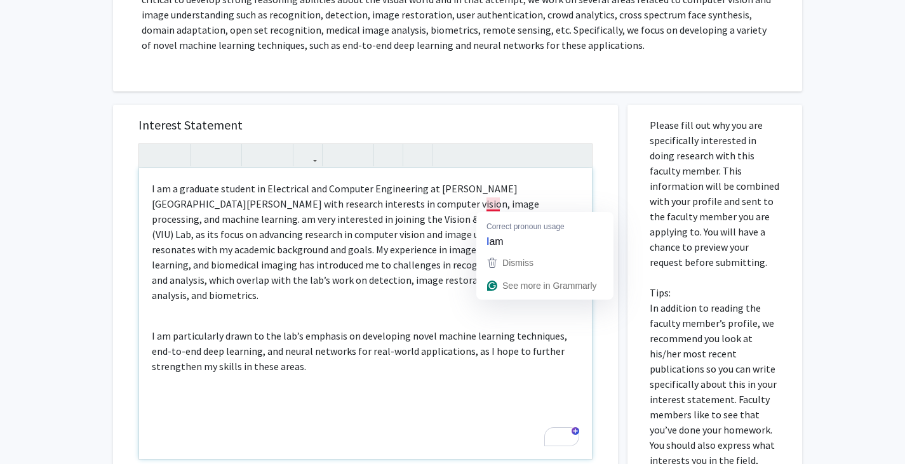
click at [485, 204] on p "I am a graduate student in Electrical and Computer Engineering at [PERSON_NAME]…" at bounding box center [365, 242] width 427 height 122
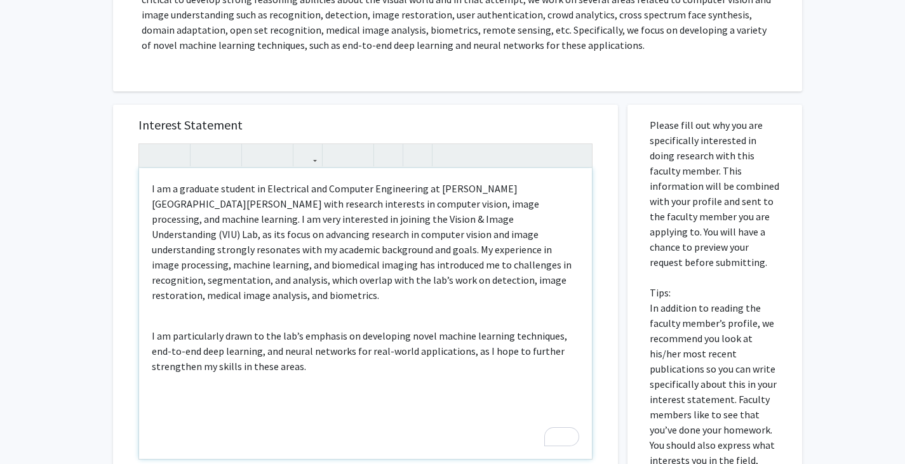
click at [286, 251] on p "I am a graduate student in Electrical and Computer Engineering at Johns Hopkins…" at bounding box center [365, 242] width 427 height 122
click at [365, 253] on p "I am a graduate student in Electrical and Computer Engineering at Johns Hopkins…" at bounding box center [365, 242] width 427 height 122
drag, startPoint x: 288, startPoint y: 248, endPoint x: 211, endPoint y: 255, distance: 77.1
click at [211, 255] on p "I am a graduate student in Electrical and Computer Engineering at Johns Hopkins…" at bounding box center [365, 242] width 427 height 122
click at [349, 284] on p "I am a graduate student in Electrical and Computer Engineering at Johns Hopkins…" at bounding box center [365, 242] width 427 height 122
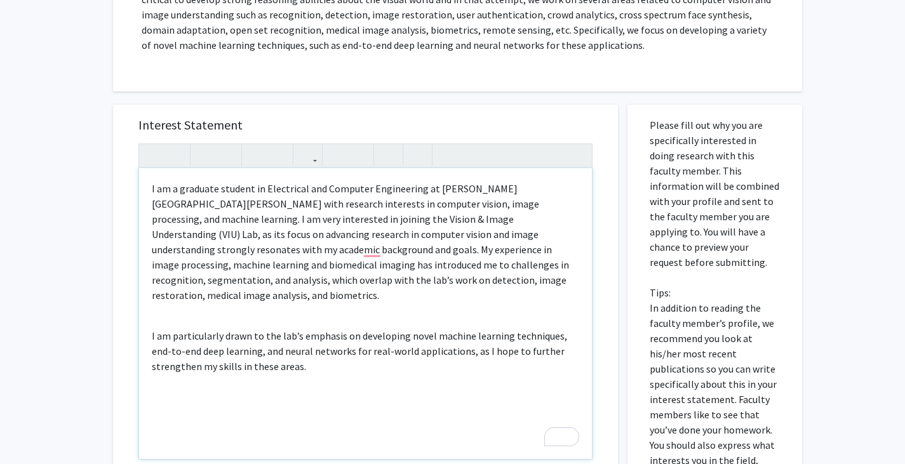
click at [288, 252] on p "I am a graduate student in Electrical and Computer Engineering at Johns Hopkins…" at bounding box center [365, 242] width 427 height 122
drag, startPoint x: 288, startPoint y: 252, endPoint x: 210, endPoint y: 253, distance: 78.1
click at [210, 253] on p "I am a graduate student in Electrical and Computer Engineering at Johns Hopkins…" at bounding box center [365, 242] width 427 height 122
drag, startPoint x: 304, startPoint y: 252, endPoint x: 294, endPoint y: 254, distance: 10.3
click at [294, 254] on p "I am a graduate student in Electrical and Computer Engineering at Johns Hopkins…" at bounding box center [365, 242] width 427 height 122
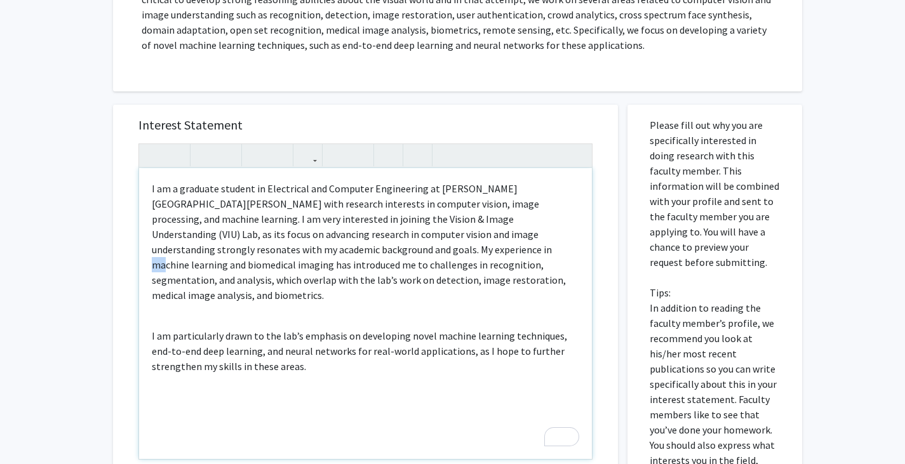
click at [294, 254] on p "I am a graduate student in Electrical and Computer Engineering at Johns Hopkins…" at bounding box center [365, 242] width 427 height 122
click at [266, 265] on p "I am a graduate student in Electrical and Computer Engineering at Johns Hopkins…" at bounding box center [365, 242] width 427 height 122
click at [304, 283] on p "I am a graduate student in Electrical and Computer Engineering at Johns Hopkins…" at bounding box center [365, 242] width 427 height 122
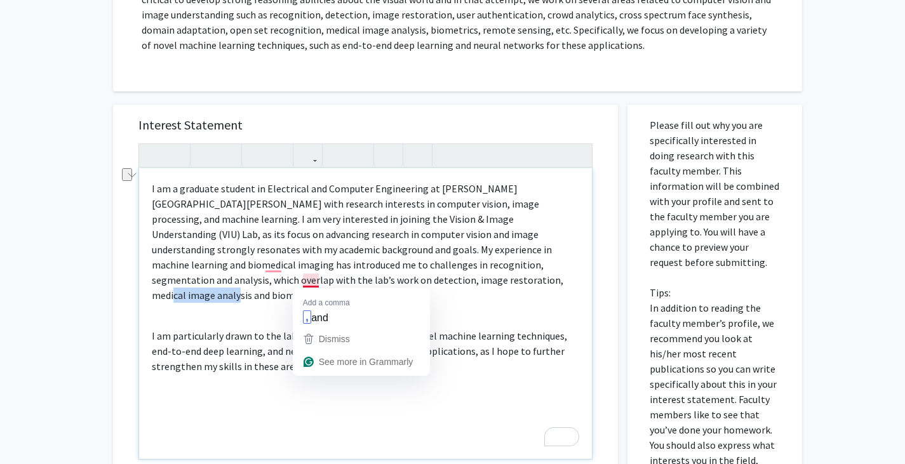
drag, startPoint x: 372, startPoint y: 280, endPoint x: 303, endPoint y: 286, distance: 69.5
click at [303, 286] on p "I am a graduate student in Electrical and Computer Engineering at Johns Hopkins…" at bounding box center [365, 242] width 427 height 122
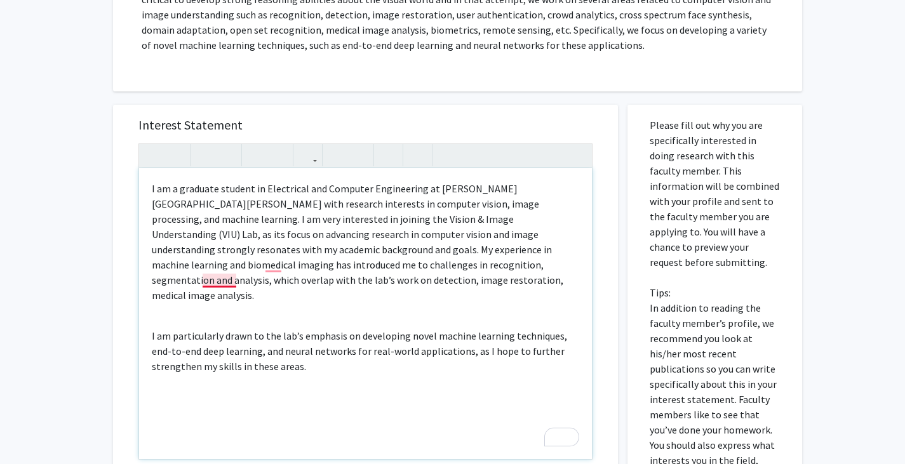
click at [203, 283] on p "I am a graduate student in Electrical and Computer Engineering at Johns Hopkins…" at bounding box center [365, 242] width 427 height 122
click at [152, 311] on div "I am a graduate student in Electrical and Computer Engineering at Johns Hopkins…" at bounding box center [365, 313] width 453 height 291
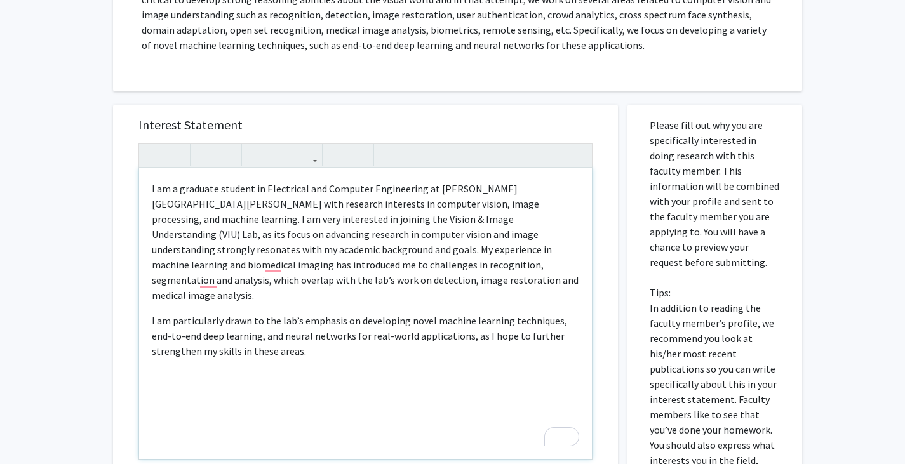
click at [241, 324] on p "I am particularly drawn to the lab’s emphasis on developing novel machine learn…" at bounding box center [365, 336] width 427 height 46
click at [373, 332] on p "I am particularly drawn to the lab’s emphasis on developing novel machine learn…" at bounding box center [365, 336] width 427 height 46
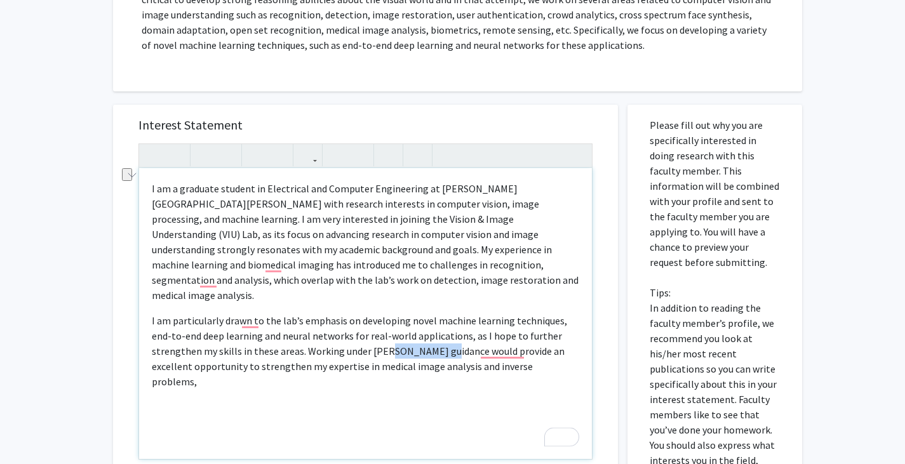
drag, startPoint x: 333, startPoint y: 337, endPoint x: 391, endPoint y: 341, distance: 58.6
click at [391, 341] on p "I am particularly drawn to the lab’s emphasis on developing novel machine learn…" at bounding box center [365, 351] width 427 height 76
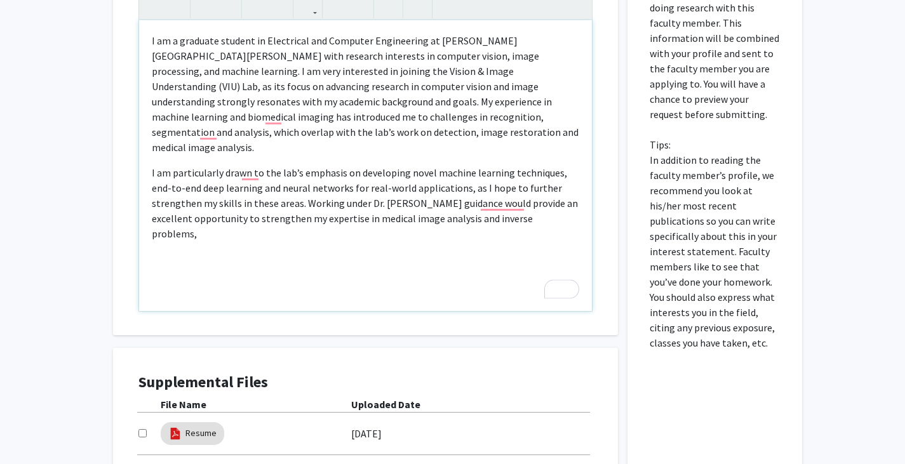
scroll to position [459, 0]
drag, startPoint x: 278, startPoint y: 204, endPoint x: 316, endPoint y: 215, distance: 39.6
click at [316, 215] on div "I am a graduate student in Electrical and Computer Engineering at Johns Hopkins…" at bounding box center [365, 165] width 453 height 291
drag, startPoint x: 438, startPoint y: 207, endPoint x: 531, endPoint y: 210, distance: 92.8
click at [531, 210] on p "I am particularly drawn to the lab’s emphasis on developing novel machine learn…" at bounding box center [365, 202] width 427 height 76
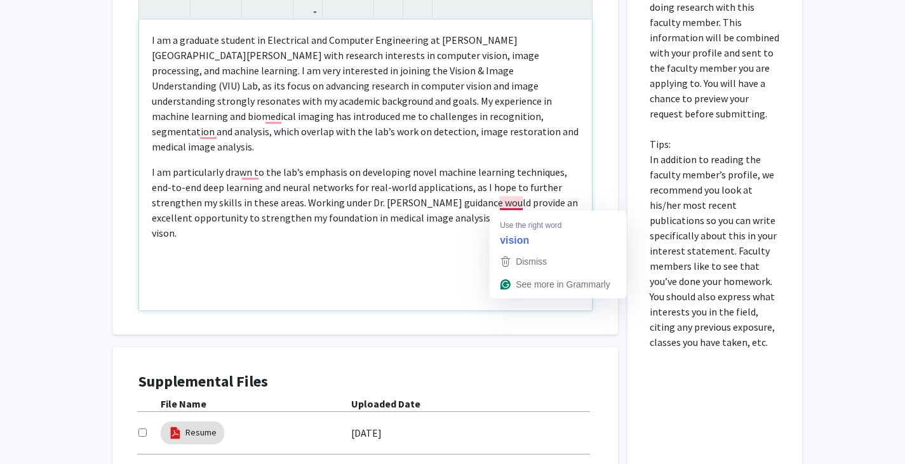
click at [507, 203] on p "I am particularly drawn to the lab’s emphasis on developing novel machine learn…" at bounding box center [365, 202] width 427 height 76
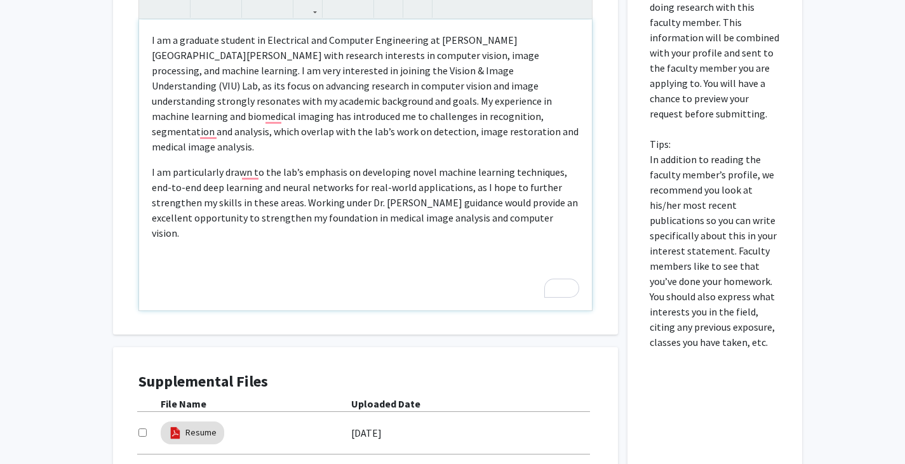
click at [254, 191] on p "I am particularly drawn to the lab’s emphasis on developing novel machine learn…" at bounding box center [365, 202] width 427 height 76
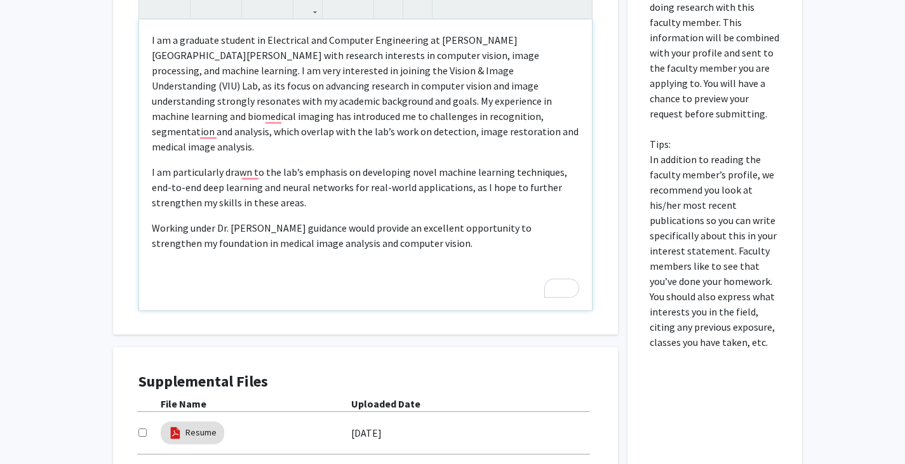
click at [413, 225] on p "Working under Dr. Vishal Patel’s guidance would provide an excellent opportunit…" at bounding box center [365, 235] width 427 height 30
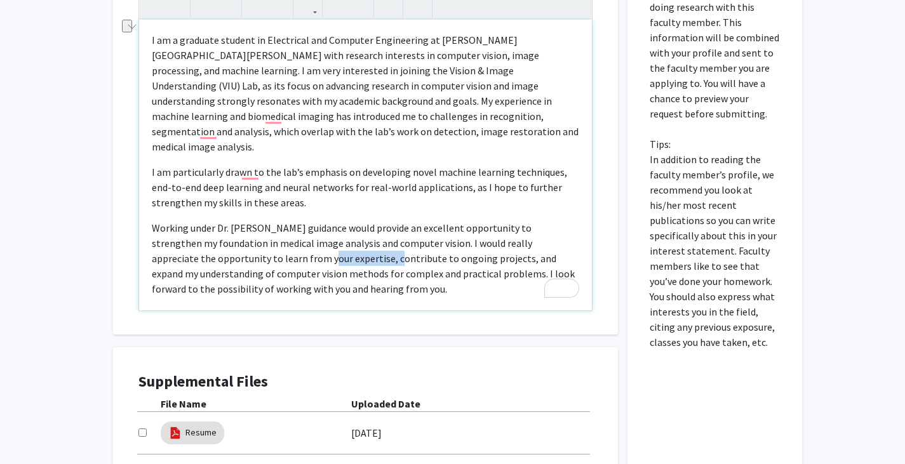
drag, startPoint x: 208, startPoint y: 240, endPoint x: 274, endPoint y: 249, distance: 67.3
click at [274, 249] on p "Working under Dr. Vishal Patel’s guidance would provide an excellent opportunit…" at bounding box center [365, 258] width 427 height 76
click at [214, 236] on p "Working under Dr. Vishal Patel’s guidance would provide an excellent opportunit…" at bounding box center [365, 258] width 427 height 76
drag, startPoint x: 209, startPoint y: 243, endPoint x: 226, endPoint y: 246, distance: 17.4
click at [226, 246] on p "Working under Dr. Vishal Patel’s guidance would provide an excellent opportunit…" at bounding box center [365, 258] width 427 height 76
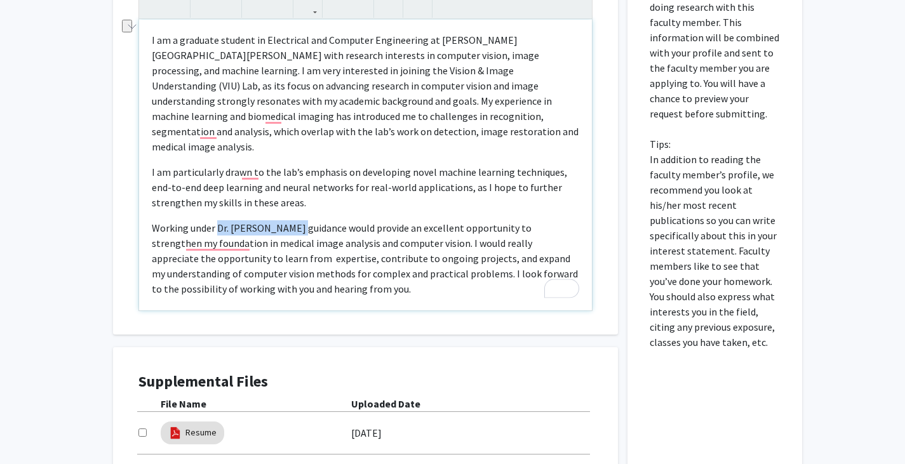
drag, startPoint x: 217, startPoint y: 212, endPoint x: 284, endPoint y: 211, distance: 66.7
click at [284, 220] on p "Working under Dr. Vishal Patel’s guidance would provide an excellent opportunit…" at bounding box center [365, 258] width 427 height 76
copy p "Dr. Vishal Patel’s"
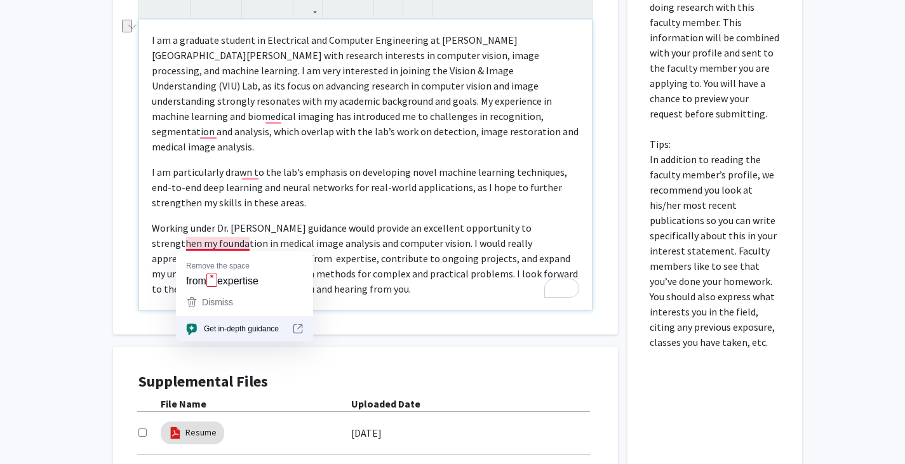
click at [210, 246] on p "Working under Dr. Vishal Patel’s guidance would provide an excellent opportunit…" at bounding box center [365, 258] width 427 height 76
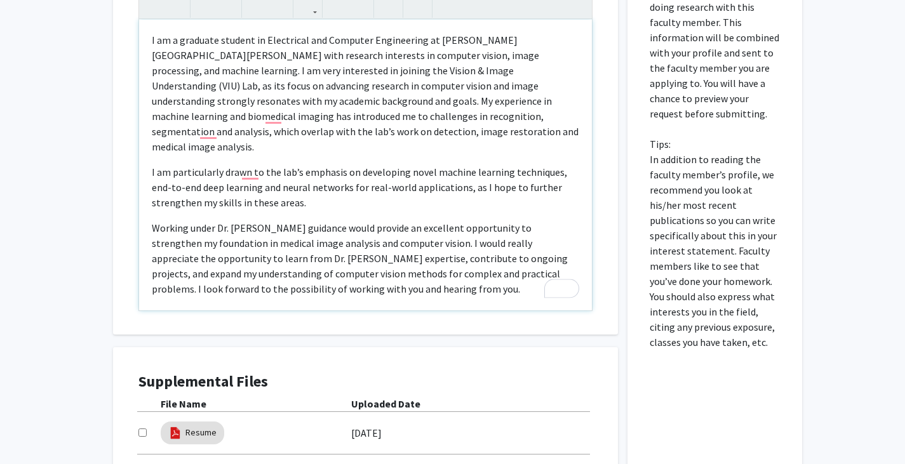
click at [451, 241] on p "Working under Dr. Vishal Patel’s guidance would provide an excellent opportunit…" at bounding box center [365, 258] width 427 height 76
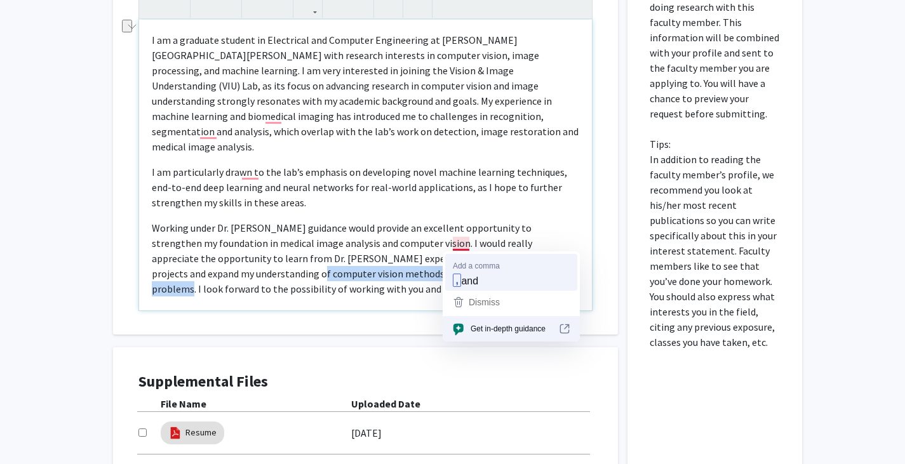
drag, startPoint x: 213, startPoint y: 257, endPoint x: 473, endPoint y: 254, distance: 259.8
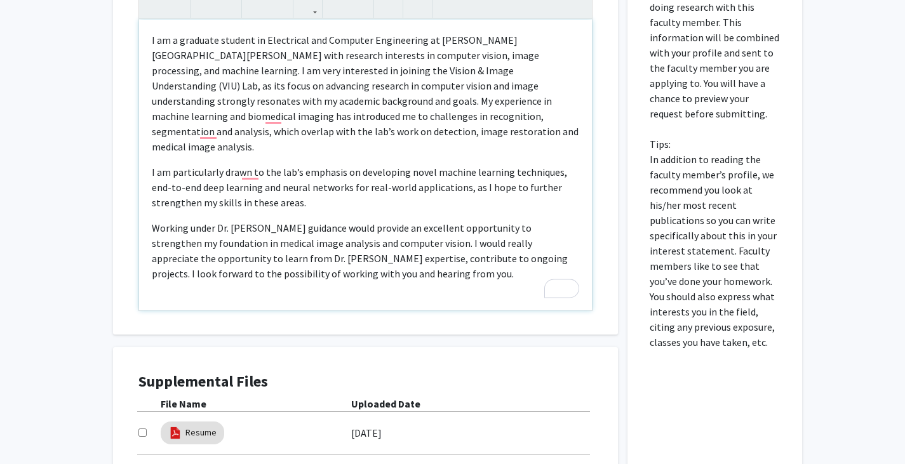
click at [325, 247] on p "Working under Dr. Vishal Patel’s guidance would provide an excellent opportunit…" at bounding box center [365, 250] width 427 height 61
type textarea "<p>I am a graduate student in Electrical and Computer Engineering at Johns Hopk…"
click at [413, 264] on p "Working under Dr. Vishal Patel’s guidance would provide an excellent opportunit…" at bounding box center [365, 250] width 427 height 61
drag, startPoint x: 265, startPoint y: 255, endPoint x: 281, endPoint y: 262, distance: 17.7
click at [281, 262] on p "Working under Dr. Vishal Patel’s guidance would provide an excellent opportunit…" at bounding box center [365, 250] width 427 height 61
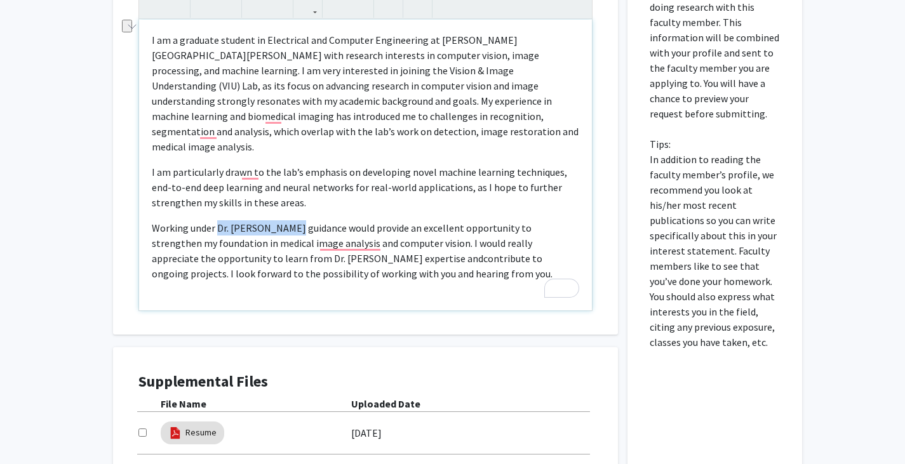
drag, startPoint x: 216, startPoint y: 214, endPoint x: 279, endPoint y: 215, distance: 63.5
click at [279, 220] on p "Working under Dr. Vishal Patel’s guidance would provide an excellent opportunit…" at bounding box center [365, 250] width 427 height 61
click at [288, 229] on p "Working under Dr. Vishal Patel’s guidance would provide an excellent opportunit…" at bounding box center [365, 250] width 427 height 61
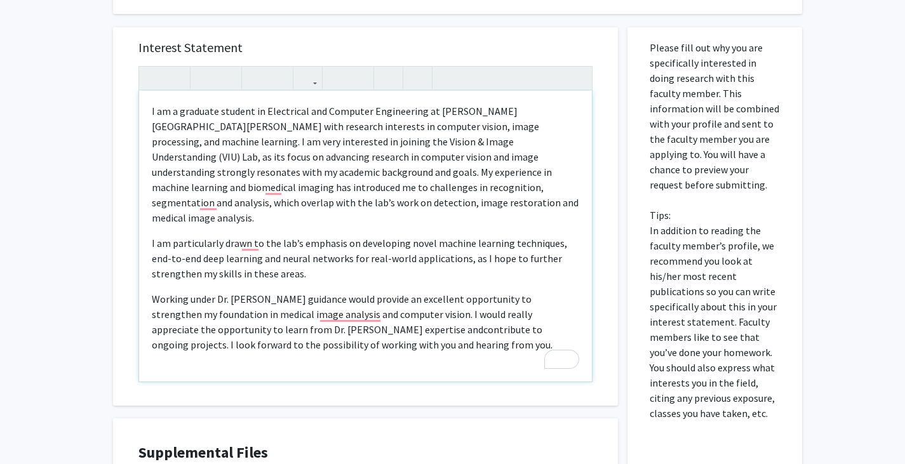
scroll to position [387, 0]
drag, startPoint x: 216, startPoint y: 287, endPoint x: 278, endPoint y: 282, distance: 62.4
click at [278, 292] on p "Working under Dr. Vishal Patel’s guidance would provide an excellent opportunit…" at bounding box center [365, 322] width 427 height 61
click at [245, 297] on p "Working under Dr. Vishal Patel’s guidance would provide an excellent opportunit…" at bounding box center [365, 322] width 427 height 61
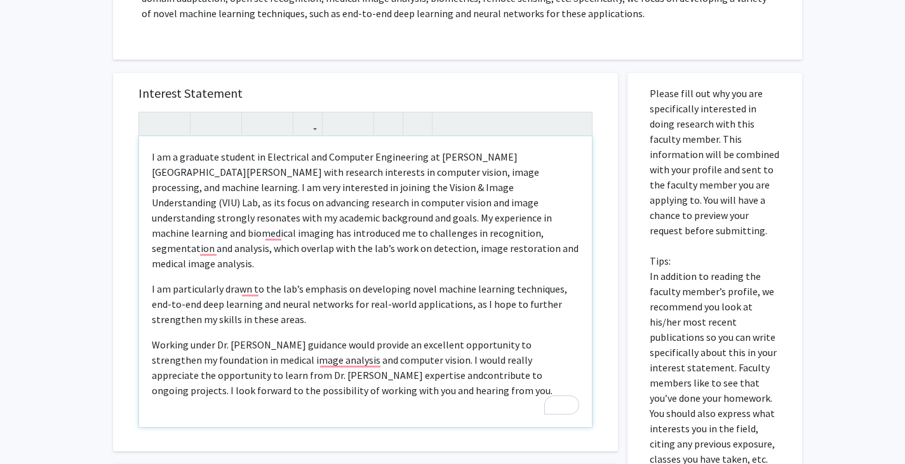
scroll to position [358, 0]
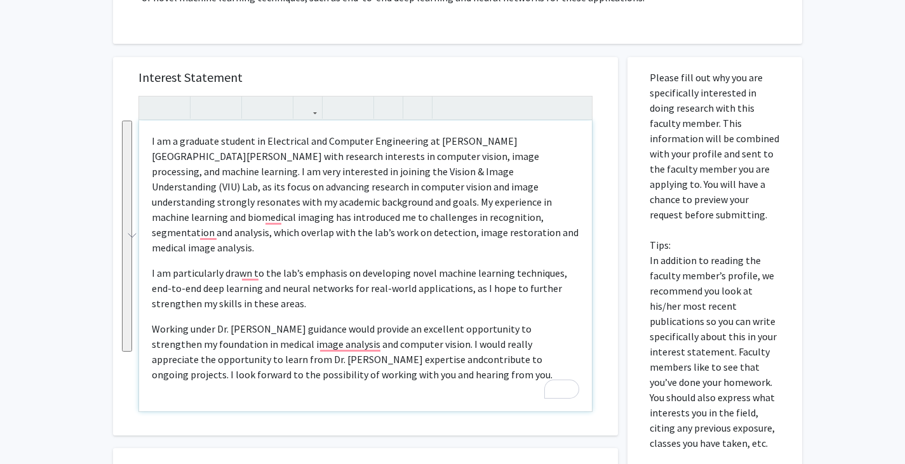
drag, startPoint x: 396, startPoint y: 363, endPoint x: 109, endPoint y: 60, distance: 416.9
click at [109, 60] on div "Interest Statement I am a graduate student in Electrical and Computer Engineeri…" at bounding box center [366, 341] width 524 height 595
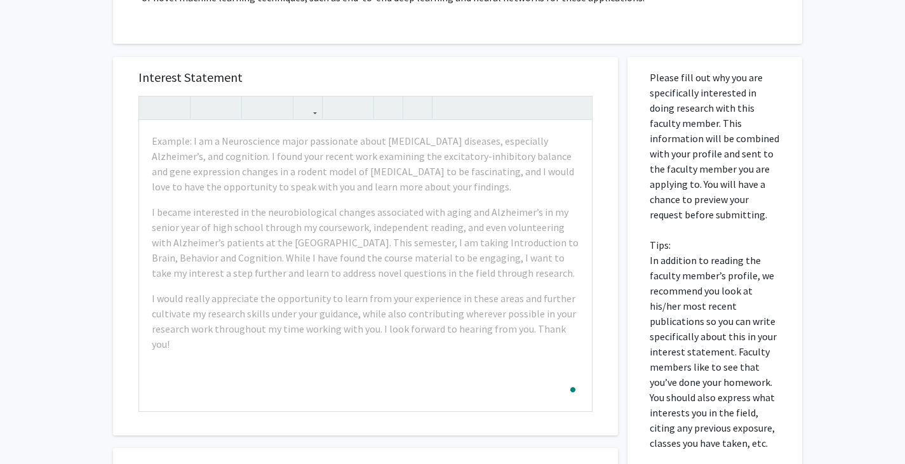
click at [285, 93] on div "Interest Statement Example: I am a Neuroscience major passionate about neurodeg…" at bounding box center [365, 246] width 479 height 379
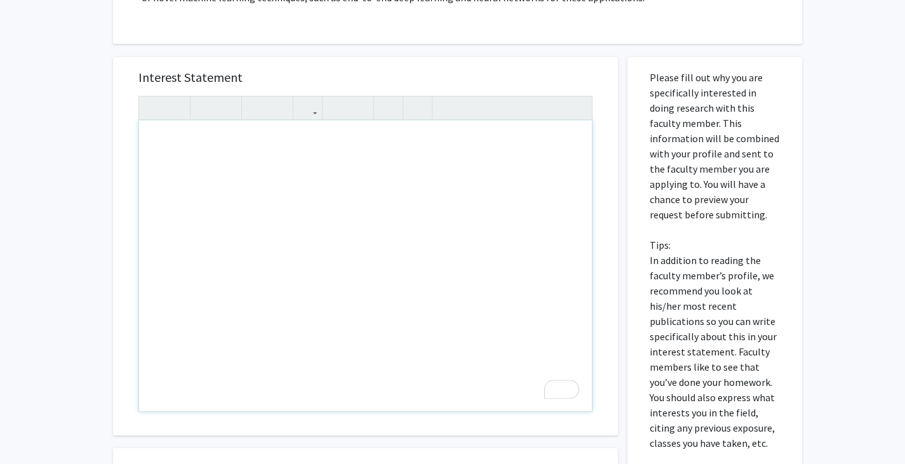
click at [322, 259] on div "To enrich screen reader interactions, please activate Accessibility in Grammarl…" at bounding box center [365, 266] width 453 height 291
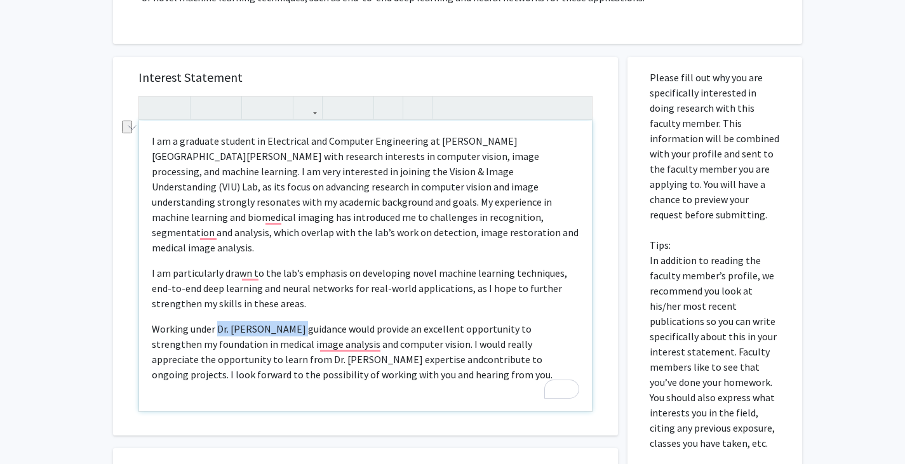
drag, startPoint x: 215, startPoint y: 315, endPoint x: 285, endPoint y: 319, distance: 70.0
click at [285, 321] on p "Working under Dr. Vishal Patel’s guidance would provide an excellent opportunit…" at bounding box center [365, 351] width 427 height 61
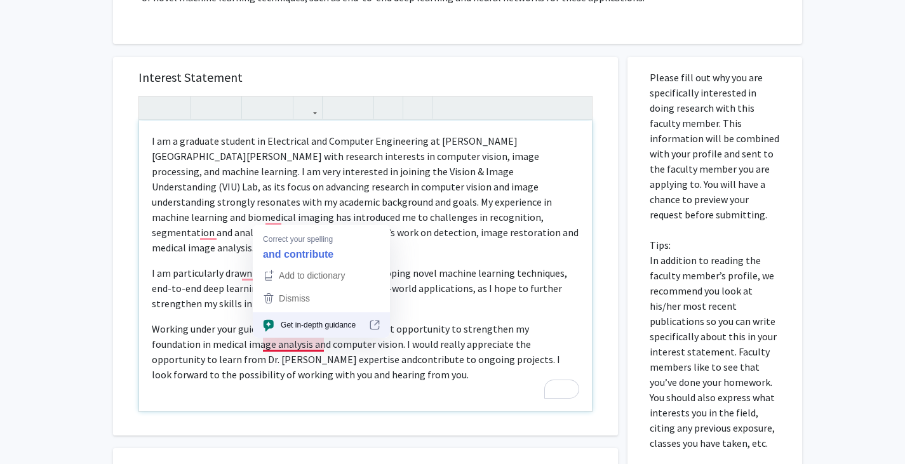
click at [278, 345] on p "Working under your guidance would provide an excellent opportunity to strengthe…" at bounding box center [365, 351] width 427 height 61
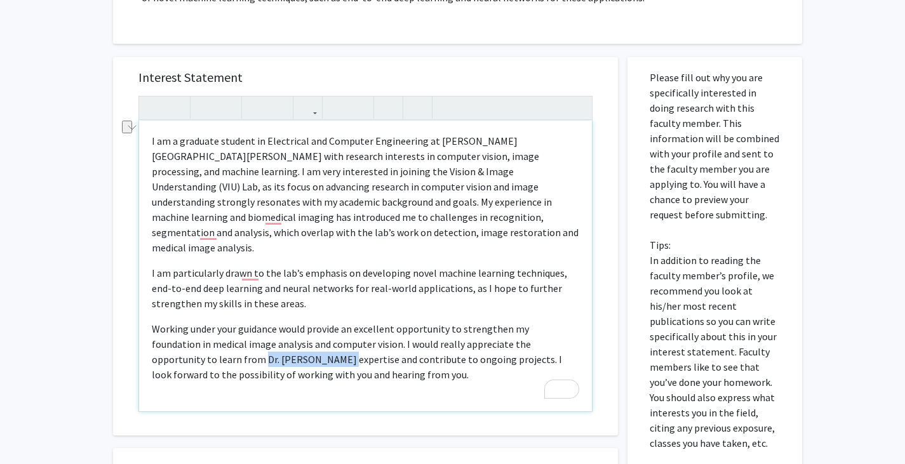
drag, startPoint x: 220, startPoint y: 346, endPoint x: 147, endPoint y: 350, distance: 73.1
click at [147, 350] on div "I am a graduate student in Electrical and Computer Engineering at Johns Hopkins…" at bounding box center [365, 266] width 453 height 291
click at [270, 363] on p "Working under your guidance would provide an excellent opportunity to strengthe…" at bounding box center [365, 351] width 427 height 61
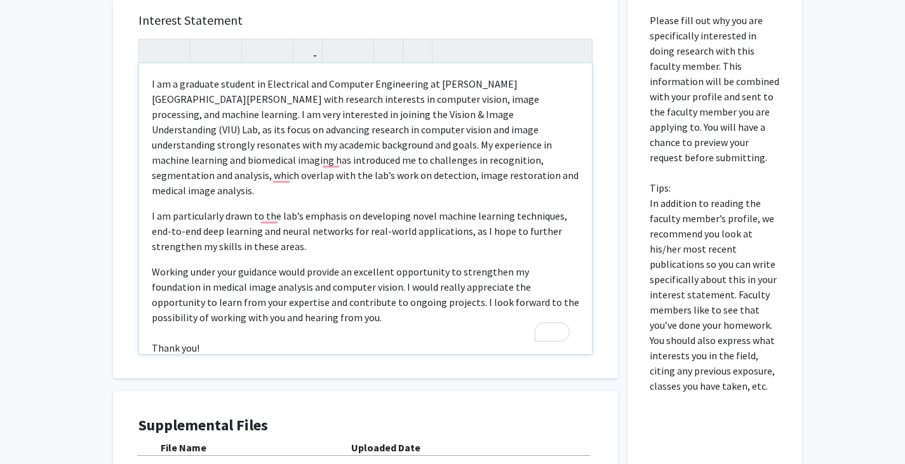
scroll to position [9, 0]
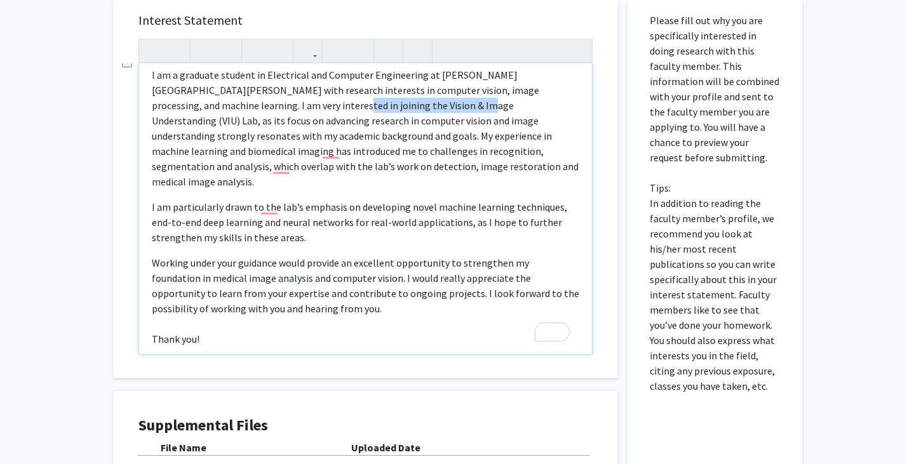
drag, startPoint x: 385, startPoint y: 105, endPoint x: 255, endPoint y: 112, distance: 129.7
click at [255, 112] on p "I am a graduate student in Electrical and Computer Engineering at Johns Hopkins…" at bounding box center [365, 128] width 427 height 122
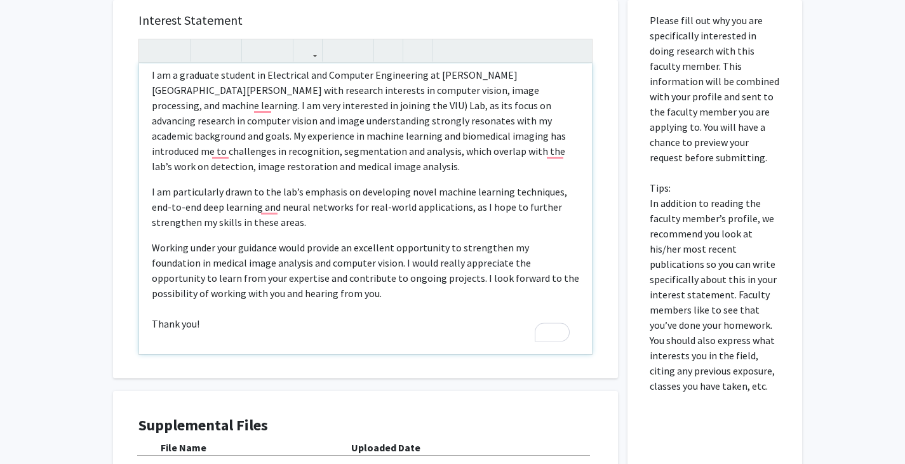
click at [273, 106] on p "I am a graduate student in Electrical and Computer Engineering at Johns Hopkins…" at bounding box center [365, 120] width 427 height 107
type textarea "<p>I am a graduate student in Electrical and Computer Engineering at Johns Hopk…"
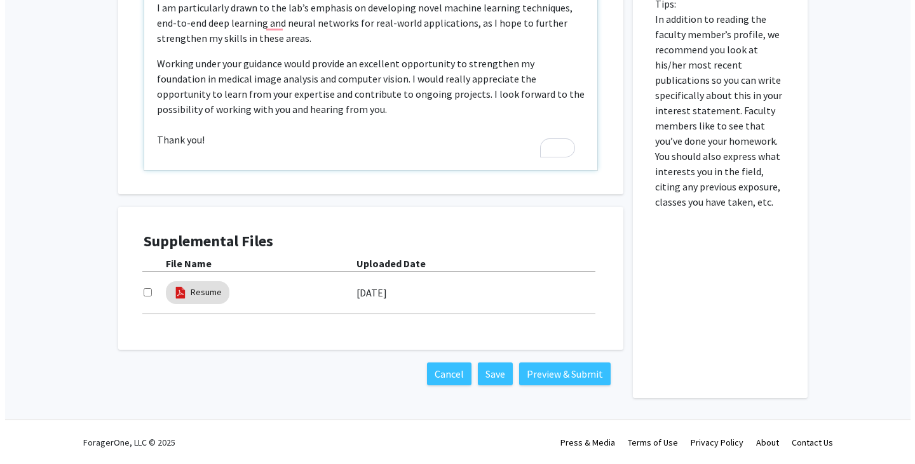
scroll to position [600, 0]
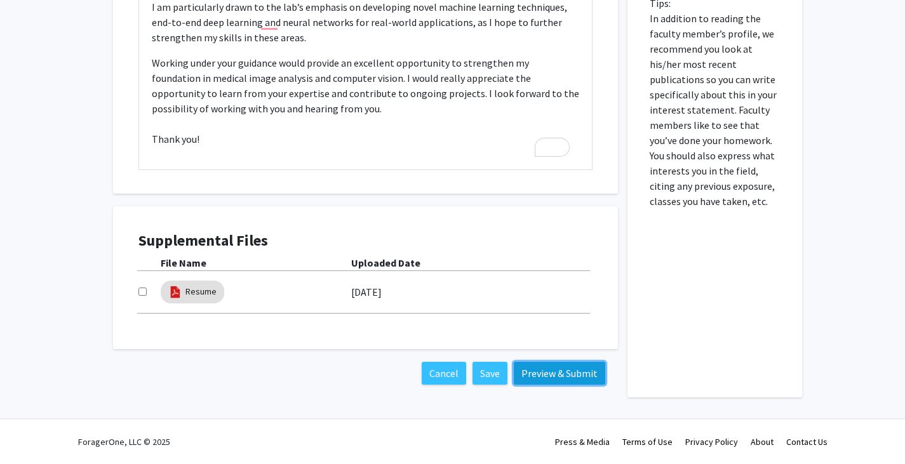
click at [574, 370] on button "Preview & Submit" at bounding box center [559, 373] width 91 height 23
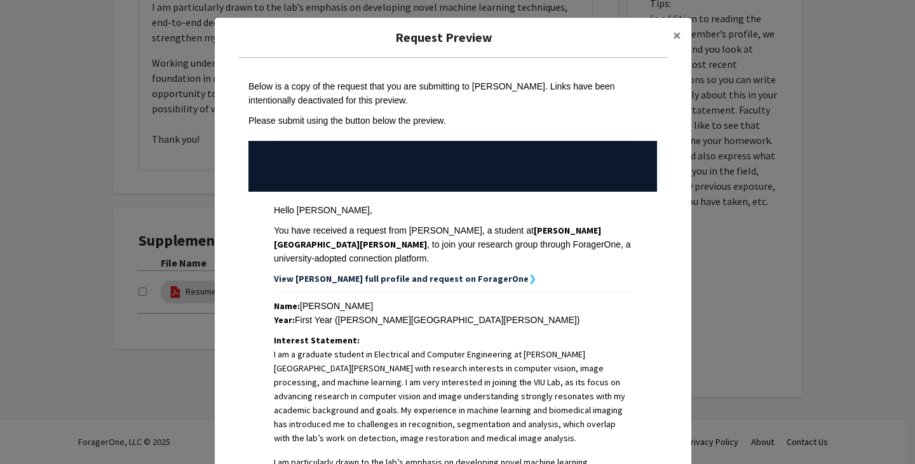
scroll to position [359, 0]
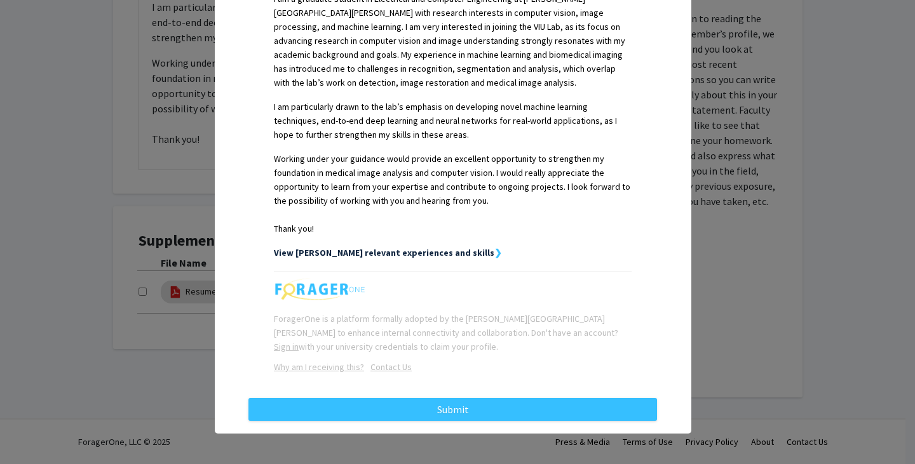
click at [427, 253] on strong "View [PERSON_NAME] relevant experiences and skills" at bounding box center [384, 252] width 220 height 11
click at [446, 247] on strong "View [PERSON_NAME] relevant experiences and skills" at bounding box center [384, 252] width 220 height 11
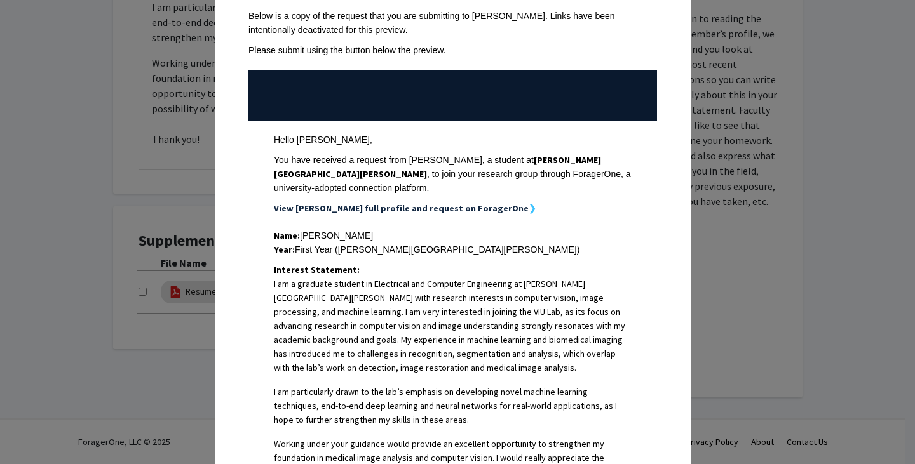
scroll to position [15, 0]
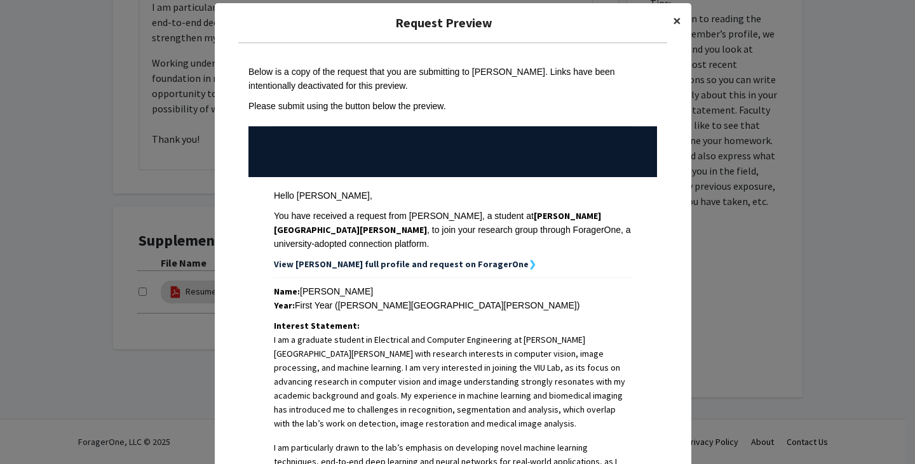
click at [673, 21] on span "×" at bounding box center [677, 21] width 8 height 20
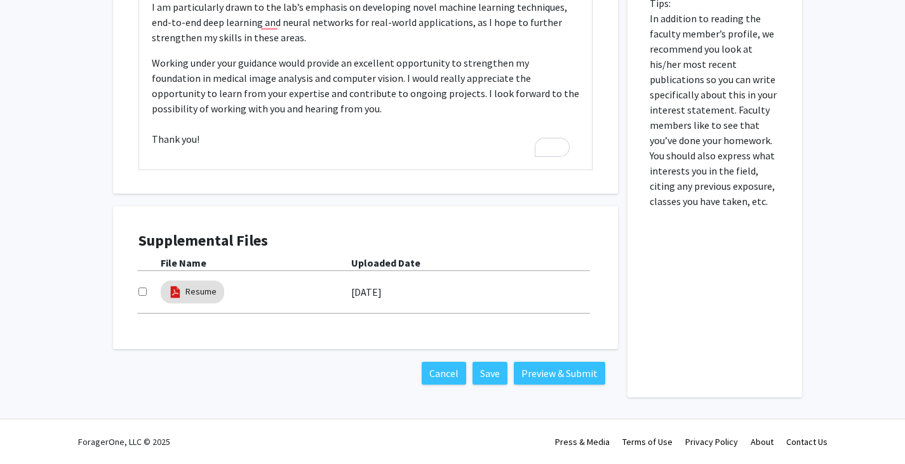
click at [142, 289] on input "checkbox" at bounding box center [142, 292] width 8 height 8
checkbox input "true"
click at [577, 381] on button "Preview & Submit" at bounding box center [559, 373] width 91 height 23
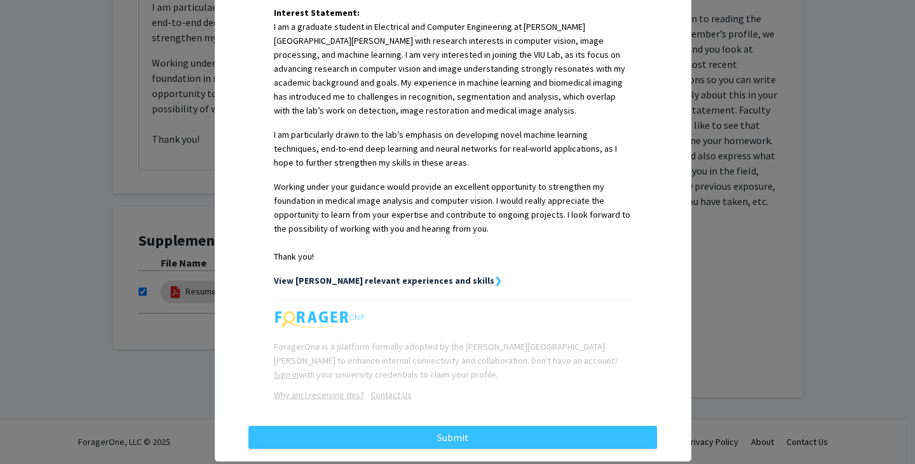
scroll to position [359, 0]
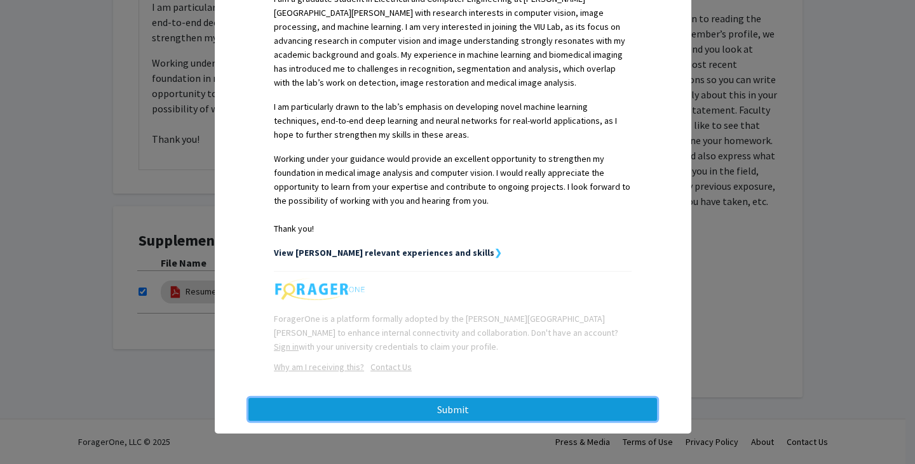
click at [505, 420] on button "Submit" at bounding box center [452, 409] width 408 height 23
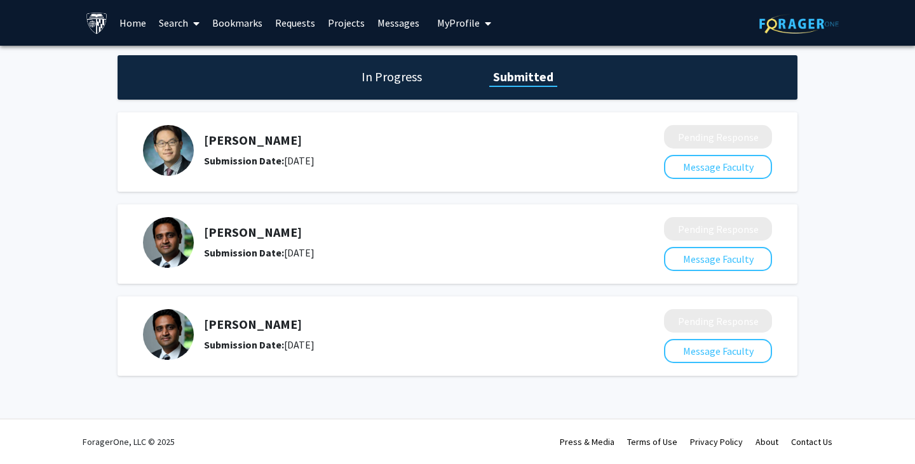
click at [462, 20] on span "My Profile" at bounding box center [458, 23] width 43 height 13
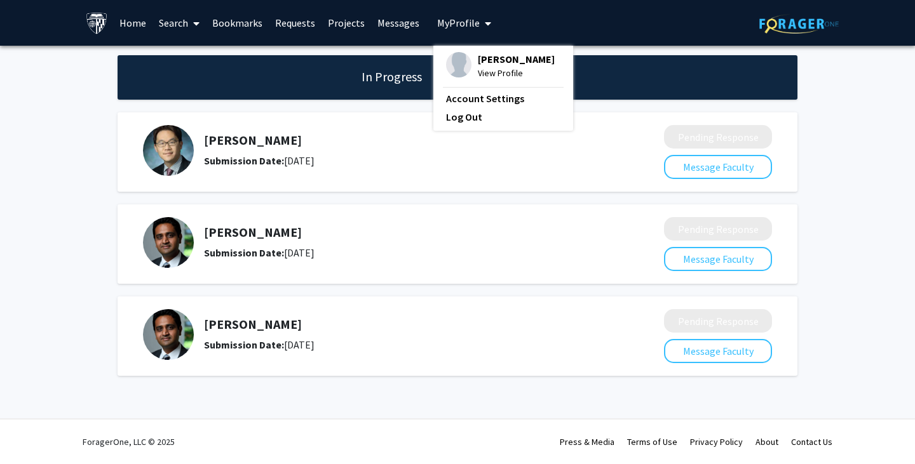
click at [482, 80] on span "View Profile" at bounding box center [516, 73] width 77 height 14
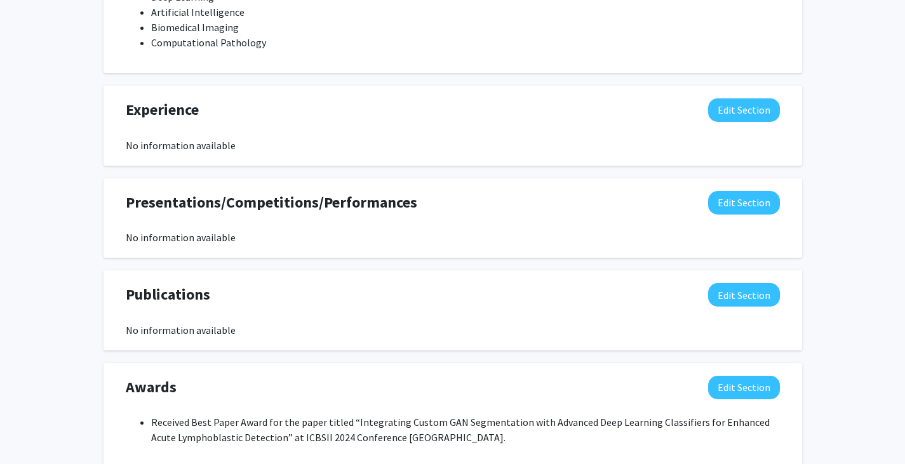
scroll to position [887, 0]
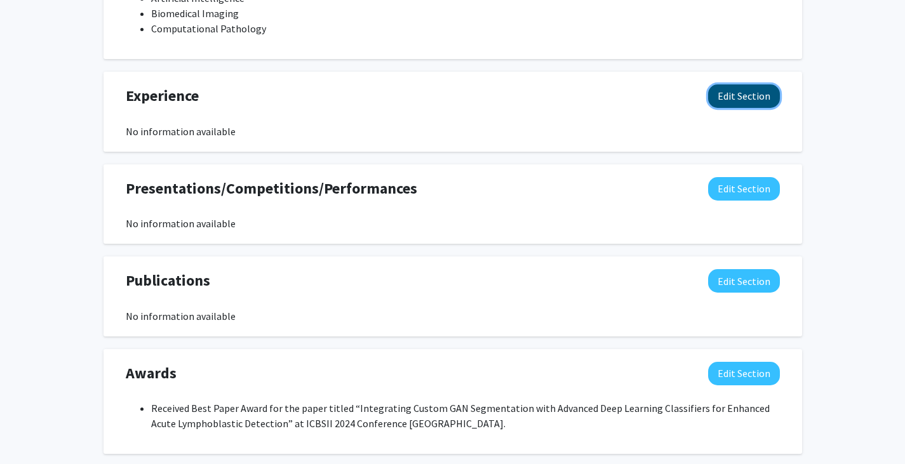
click at [758, 99] on button "Edit Section" at bounding box center [744, 95] width 72 height 23
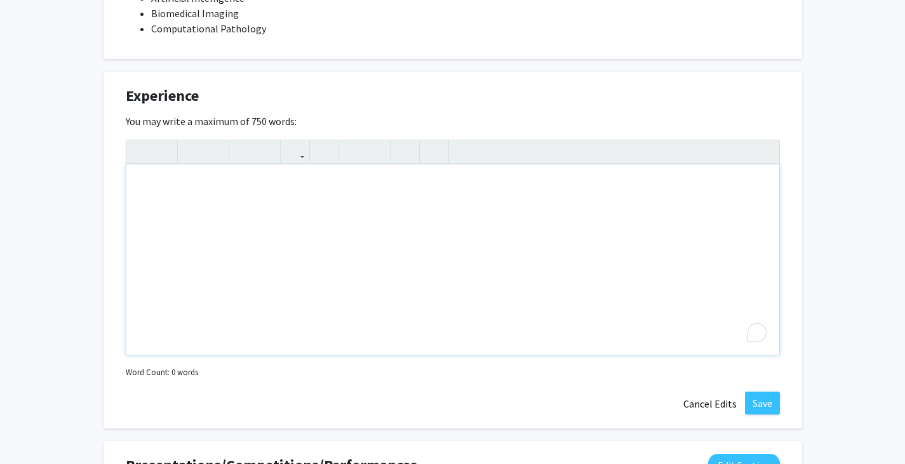
click at [279, 290] on div "To enrich screen reader interactions, please activate Accessibility in Grammarl…" at bounding box center [452, 259] width 653 height 191
click at [321, 158] on icon "button" at bounding box center [324, 151] width 11 height 21
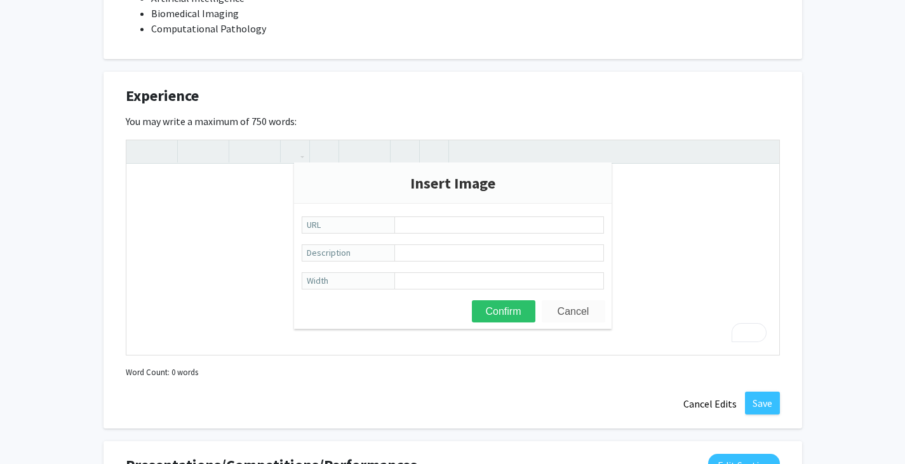
click at [562, 309] on button "Cancel" at bounding box center [574, 311] width 64 height 22
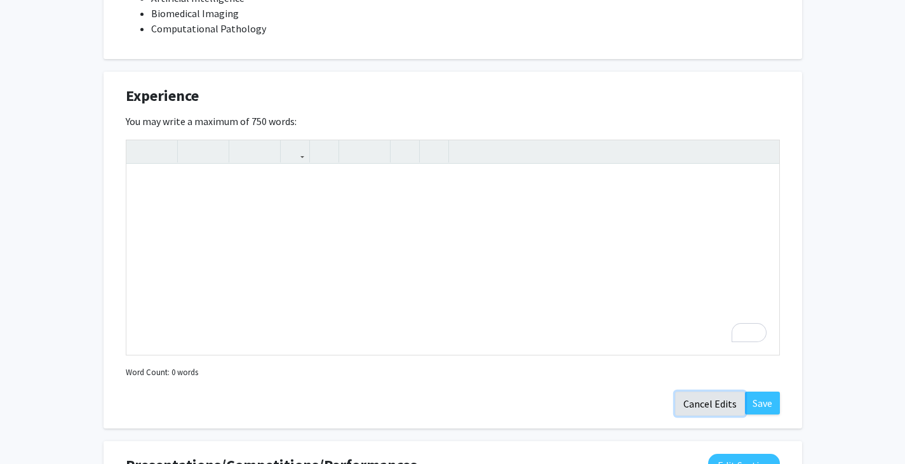
click at [714, 404] on button "Cancel Edits" at bounding box center [710, 404] width 70 height 24
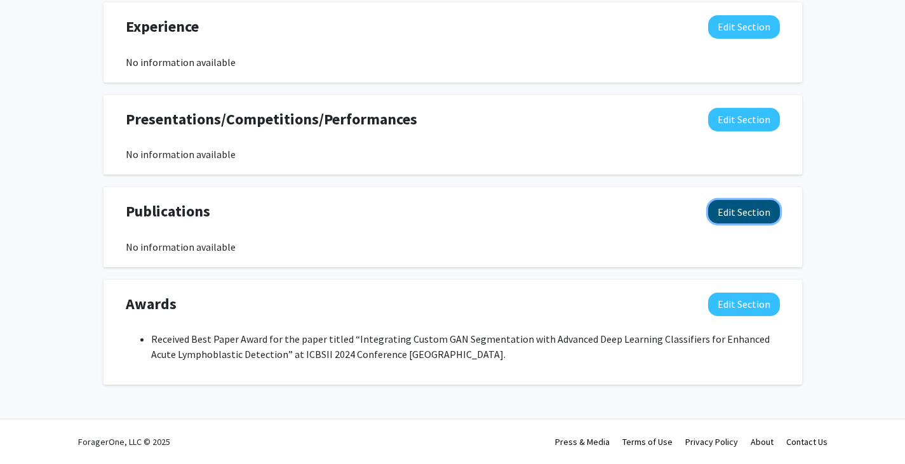
click at [737, 213] on button "Edit Section" at bounding box center [744, 211] width 72 height 23
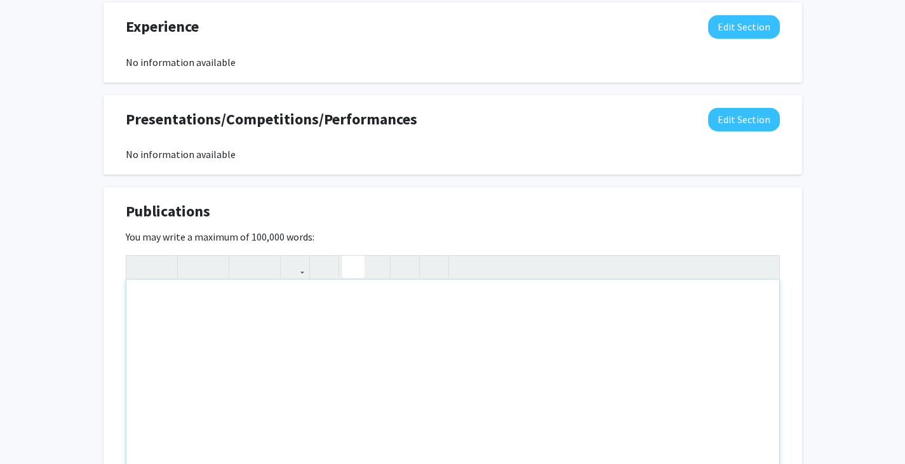
click at [348, 258] on icon "button" at bounding box center [353, 267] width 11 height 21
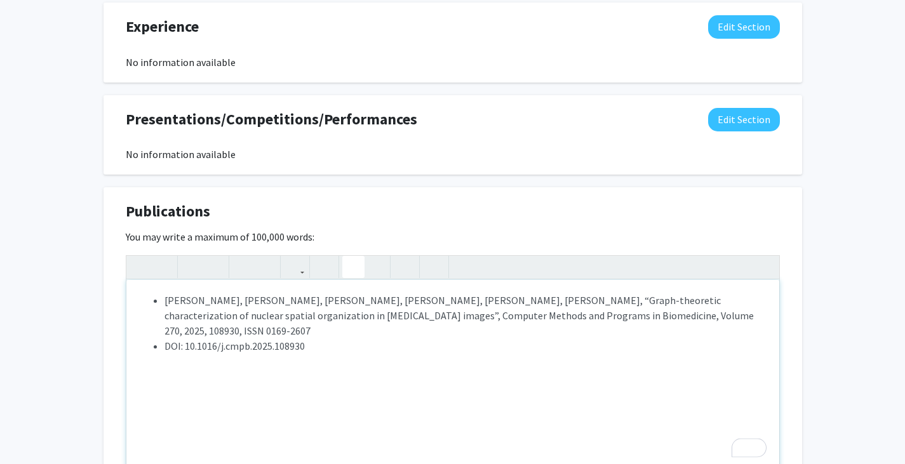
click at [166, 346] on li "DOI: 10.1016/j.cmpb.2025.108930" at bounding box center [465, 346] width 602 height 15
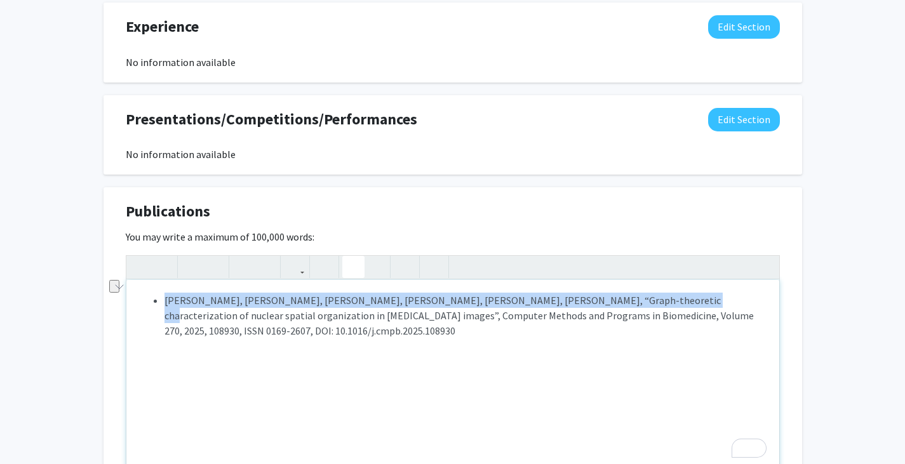
drag, startPoint x: 164, startPoint y: 304, endPoint x: 662, endPoint y: 300, distance: 497.9
click at [662, 300] on li "Rohini Palanisamy, Shruthi Gokul, Gokul Manoj, Abinaya Srinivasan, Sandhya Sund…" at bounding box center [465, 316] width 602 height 46
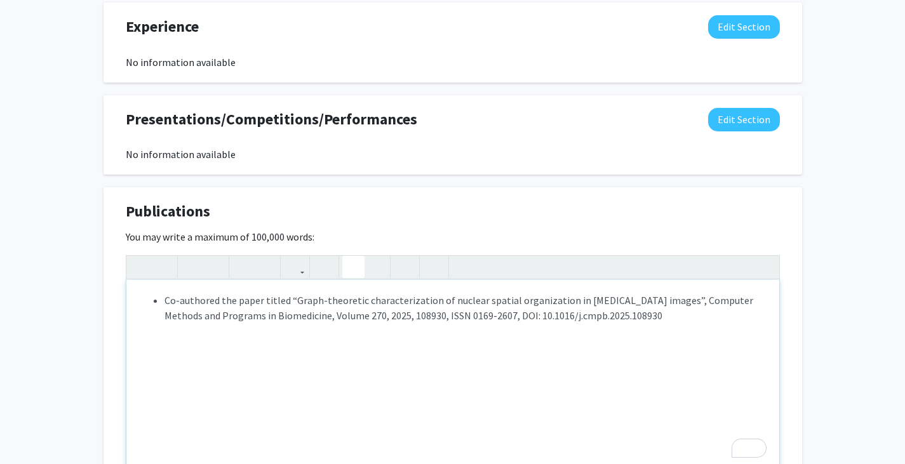
click at [696, 302] on li "Co-authored the paper titled “Graph-theoretic characterization of nuclear spati…" at bounding box center [465, 308] width 602 height 30
drag, startPoint x: 217, startPoint y: 297, endPoint x: 164, endPoint y: 299, distance: 53.4
click at [164, 299] on ul "Co-authored the paper titled “Graph-theoretic characterization of nuclear spati…" at bounding box center [452, 308] width 627 height 30
click at [187, 257] on use "button" at bounding box center [187, 257] width 0 height 0
click at [383, 402] on div "Co-authored the paper titled “Graph-theoretic characterization of nuclear spati…" at bounding box center [452, 375] width 653 height 191
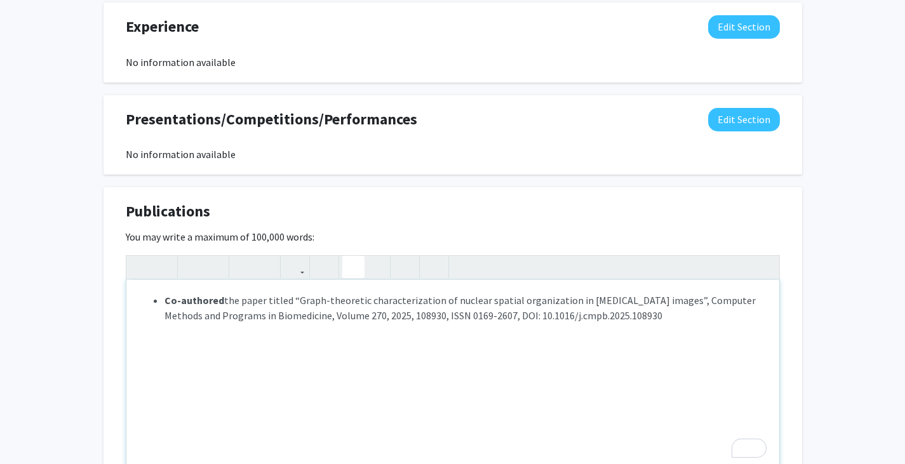
click at [295, 300] on li "Co-authored the paper titled “Graph-theoretic characterization of nuclear spati…" at bounding box center [465, 308] width 602 height 30
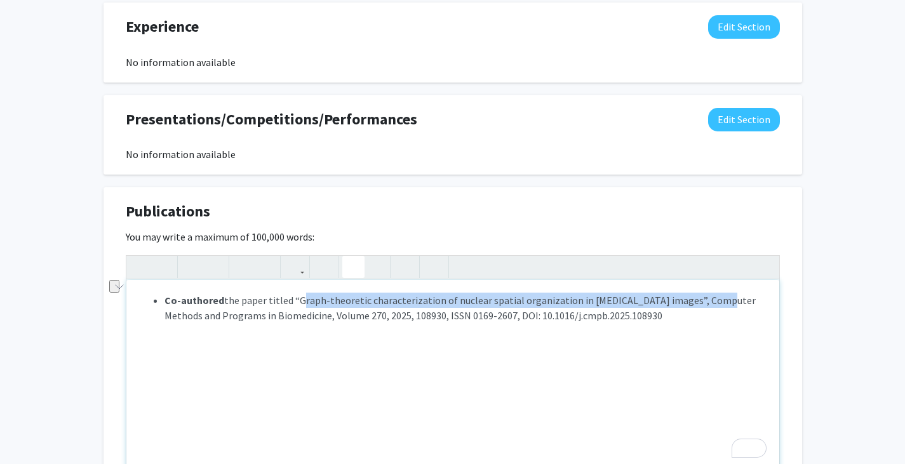
drag, startPoint x: 295, startPoint y: 300, endPoint x: 675, endPoint y: 302, distance: 380.4
click at [675, 302] on li "Co-authored the paper titled “Graph-theoretic characterization of nuclear spati…" at bounding box center [465, 308] width 602 height 30
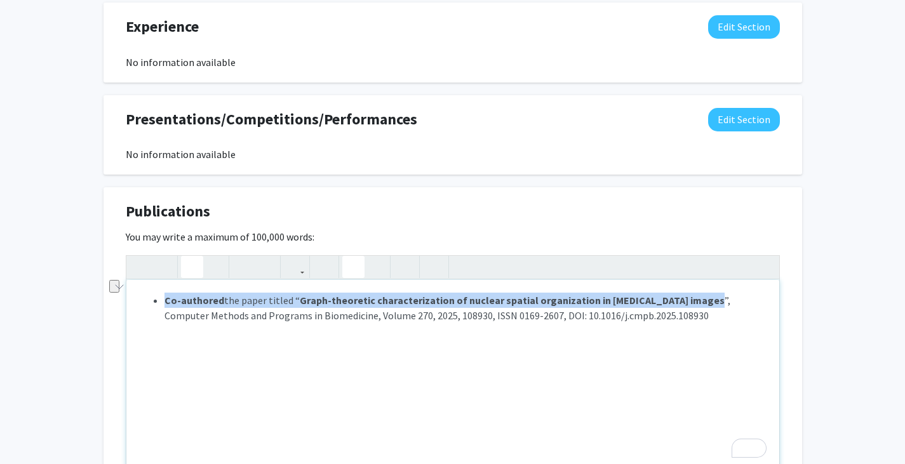
click at [196, 267] on icon "button" at bounding box center [192, 267] width 11 height 21
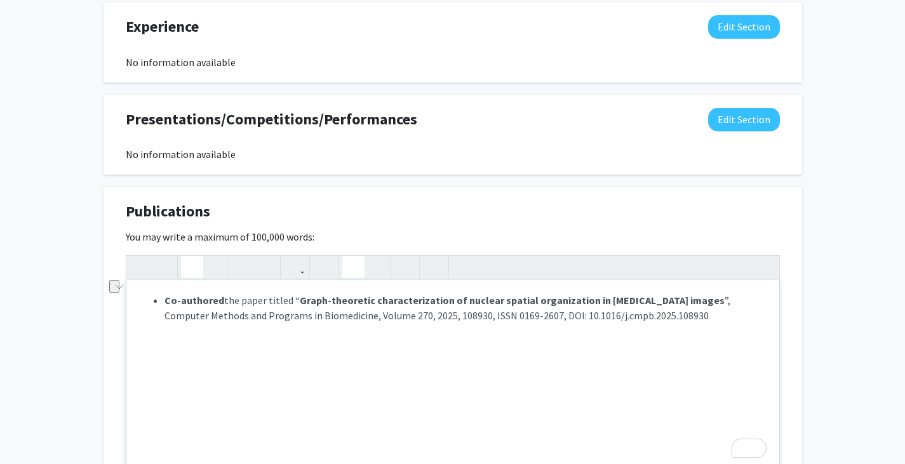
click at [563, 402] on div "Co-authored the paper titled “ Graph-theoretic characterization of nuclear spat…" at bounding box center [452, 375] width 653 height 191
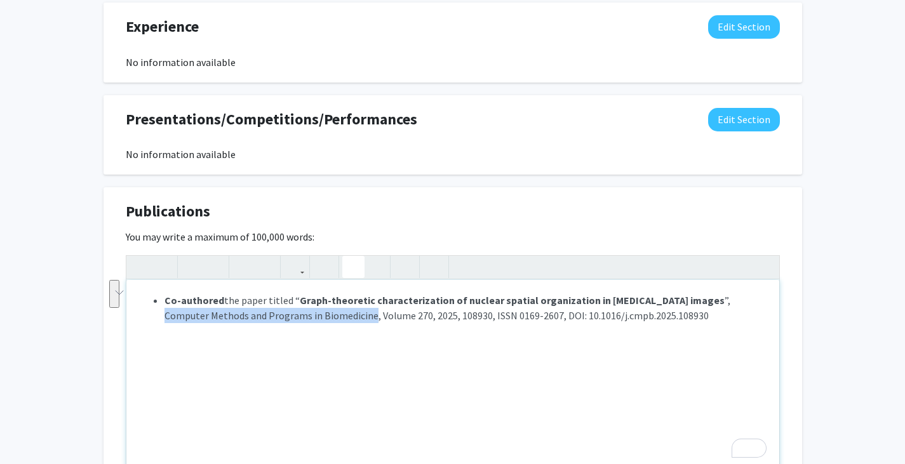
drag, startPoint x: 725, startPoint y: 301, endPoint x: 328, endPoint y: 324, distance: 398.2
click at [328, 324] on div "Co-authored the paper titled “ Graph-theoretic characterization of nuclear spat…" at bounding box center [452, 375] width 653 height 191
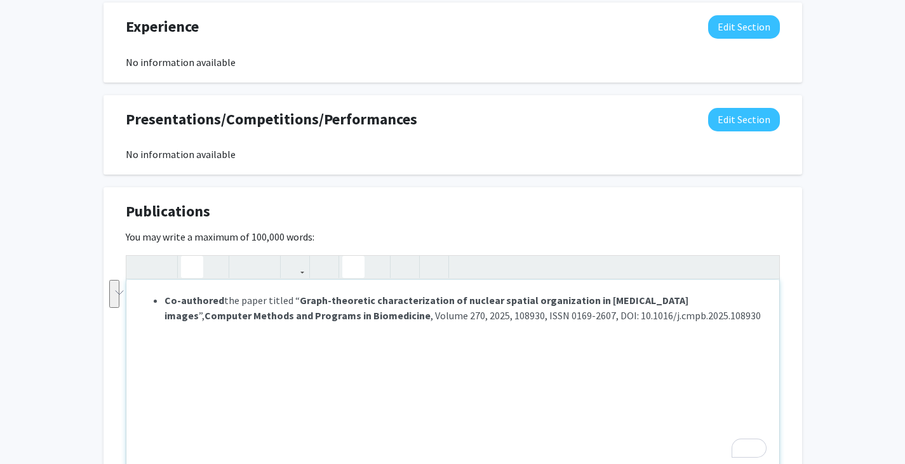
click at [194, 264] on icon "button" at bounding box center [192, 267] width 11 height 21
drag, startPoint x: 570, startPoint y: 317, endPoint x: 713, endPoint y: 332, distance: 143.7
click at [713, 332] on div "Co-authored the paper titled “ Graph-theoretic characterization of nuclear spat…" at bounding box center [452, 375] width 653 height 191
click at [193, 260] on icon "button" at bounding box center [192, 267] width 11 height 21
drag, startPoint x: 290, startPoint y: 298, endPoint x: 298, endPoint y: 298, distance: 7.6
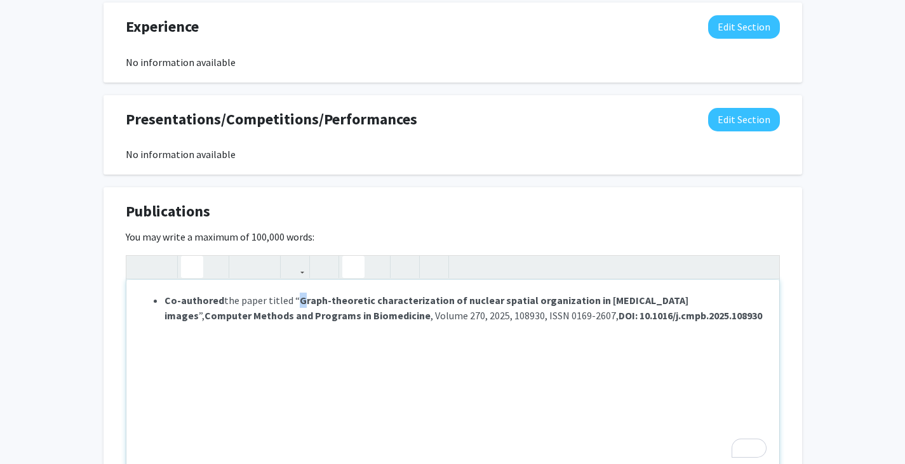
click at [298, 298] on li "Co-authored the paper titled “ Graph-theoretic characterization of nuclear spat…" at bounding box center [465, 308] width 602 height 30
click at [194, 271] on icon "button" at bounding box center [192, 267] width 11 height 21
click at [426, 358] on div "Co-authored the paper titled “ G raph-theoretic characterization of nuclear spa…" at bounding box center [452, 375] width 653 height 191
drag, startPoint x: 721, startPoint y: 300, endPoint x: 711, endPoint y: 300, distance: 10.2
click at [711, 300] on li "Co-authored the paper titled “ G raph-theoretic characterization of nuclear spa…" at bounding box center [465, 308] width 602 height 30
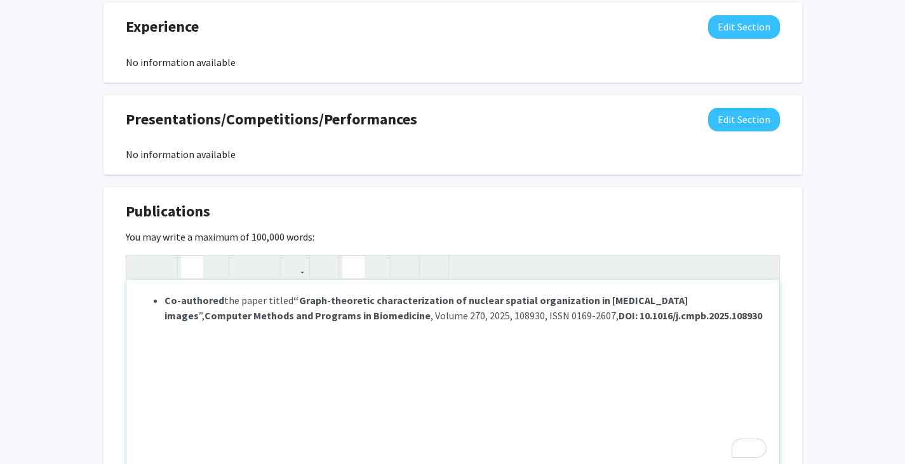
click at [730, 301] on li "Co-authored the paper titled “ G raph-theoretic characterization of nuclear spa…" at bounding box center [465, 308] width 602 height 30
click at [719, 302] on li "Co-authored the paper titled “ G raph-theoretic characterization of nuclear spa…" at bounding box center [465, 308] width 602 height 30
click at [198, 267] on button "button" at bounding box center [192, 267] width 22 height 22
click at [417, 384] on div "Co-authored the paper titled “ G raph-theoretic characterization of nuclear spa…" at bounding box center [452, 375] width 653 height 191
click at [726, 321] on li "Co-authored the paper titled “ G raph-theoretic characterization of nuclear spa…" at bounding box center [465, 308] width 602 height 30
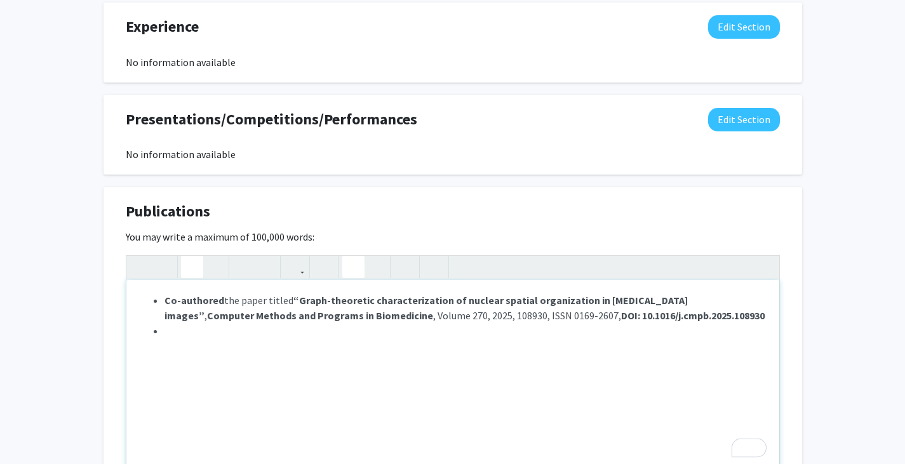
click at [182, 269] on button "button" at bounding box center [192, 267] width 22 height 22
click at [194, 271] on icon "button" at bounding box center [192, 267] width 11 height 21
click at [187, 257] on use "button" at bounding box center [187, 257] width 0 height 0
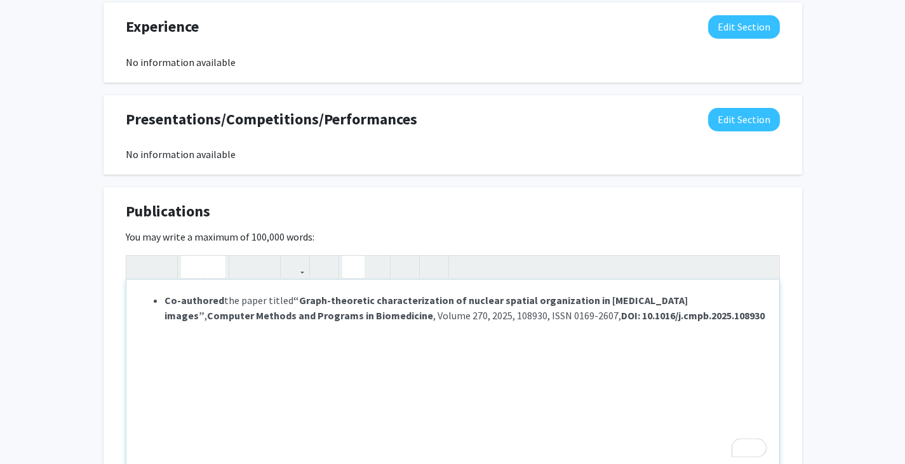
click at [209, 257] on use "button" at bounding box center [209, 257] width 0 height 0
click at [732, 315] on li "Co-authored the paper titled “ G raph-theoretic characterization of nuclear spa…" at bounding box center [465, 308] width 602 height 30
drag, startPoint x: 748, startPoint y: 313, endPoint x: 719, endPoint y: 317, distance: 29.5
click at [719, 317] on li "Co-authored the paper titled “ G raph-theoretic characterization of nuclear spa…" at bounding box center [465, 316] width 602 height 46
click at [742, 319] on li "Co-authored the paper titled “ G raph-theoretic characterization of nuclear spa…" at bounding box center [465, 316] width 602 height 46
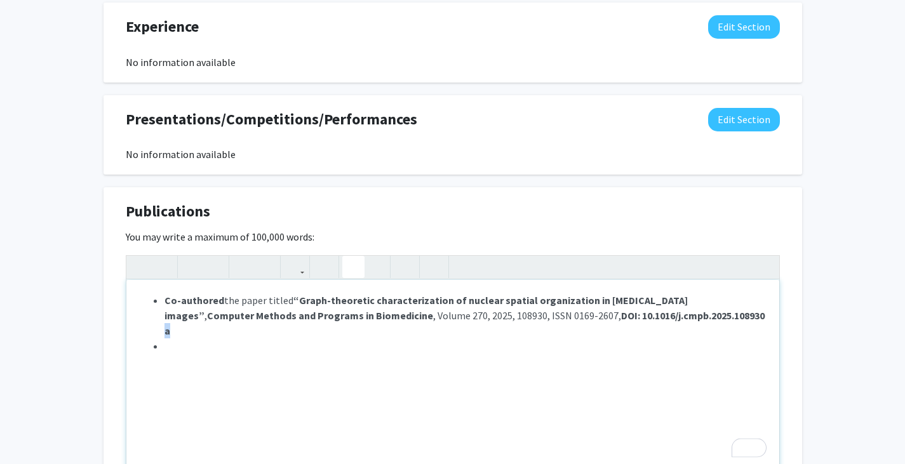
drag, startPoint x: 742, startPoint y: 319, endPoint x: 723, endPoint y: 318, distance: 19.7
click at [723, 318] on li "Co-authored the paper titled “ G raph-theoretic characterization of nuclear spa…" at bounding box center [465, 316] width 602 height 46
click at [195, 267] on icon "button" at bounding box center [192, 267] width 11 height 21
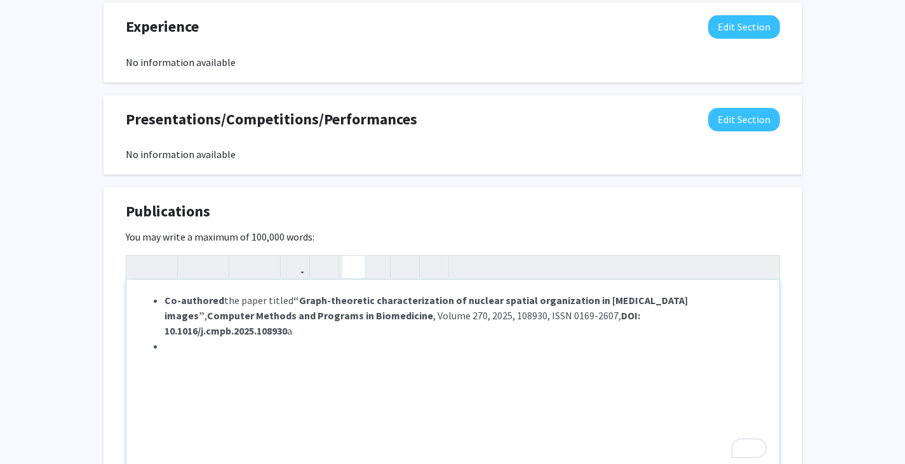
click at [742, 339] on li "To enrich screen reader interactions, please activate Accessibility in Grammarl…" at bounding box center [465, 346] width 602 height 15
click at [751, 311] on li "Co-authored the paper titled “ G raph-theoretic characterization of nuclear spa…" at bounding box center [465, 316] width 602 height 46
click at [345, 345] on div "Co-authored the paper titled “ G raph-theoretic characterization of nuclear spa…" at bounding box center [452, 375] width 653 height 191
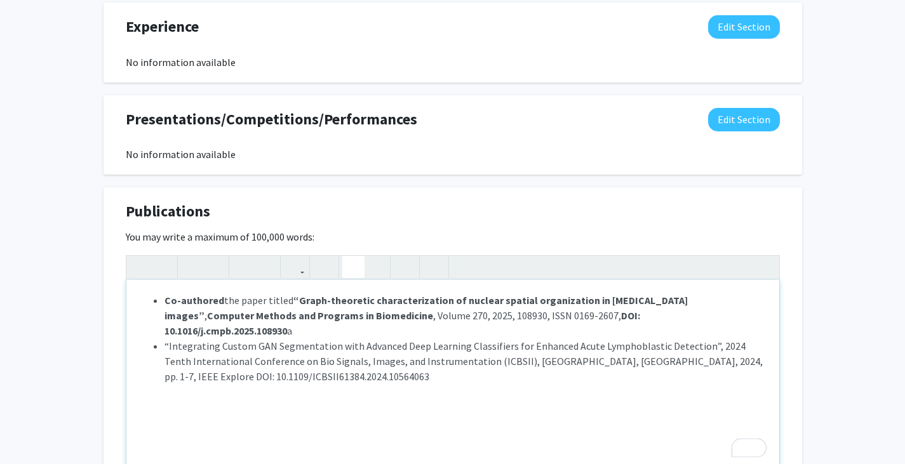
click at [738, 316] on li "Co-authored the paper titled “ G raph-theoretic characterization of nuclear spa…" at bounding box center [465, 316] width 602 height 46
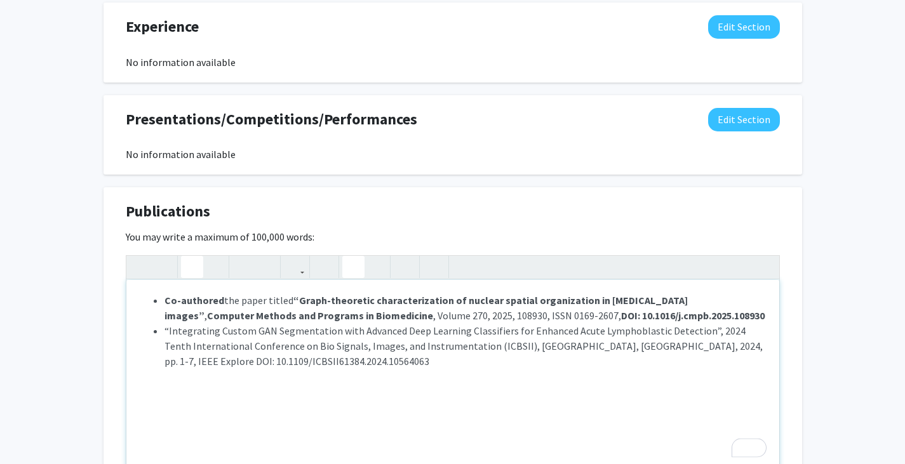
click at [165, 332] on li "“Integrating Custom GAN Segmentation with Advanced Deep Learning Classifiers fo…" at bounding box center [465, 346] width 602 height 46
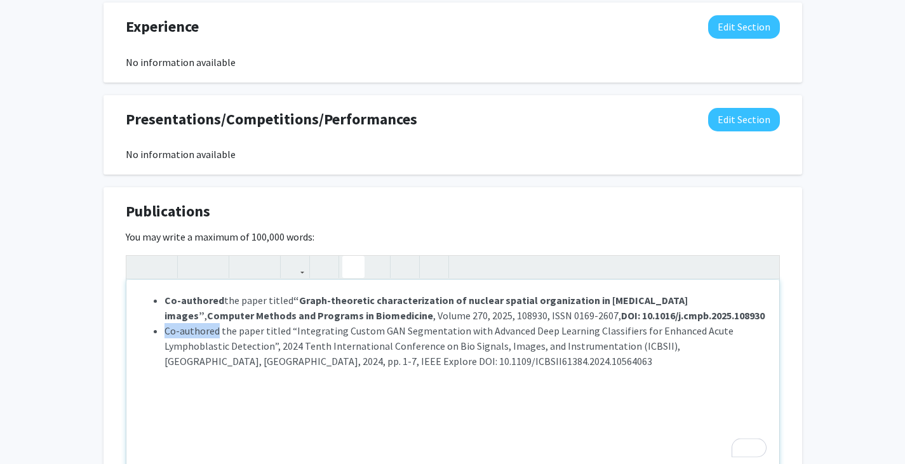
drag, startPoint x: 164, startPoint y: 329, endPoint x: 215, endPoint y: 330, distance: 51.5
click at [215, 330] on ul "Co-authored the paper titled “ G raph-theoretic characterization of nuclear spa…" at bounding box center [452, 331] width 627 height 76
click at [189, 268] on icon "button" at bounding box center [192, 267] width 11 height 21
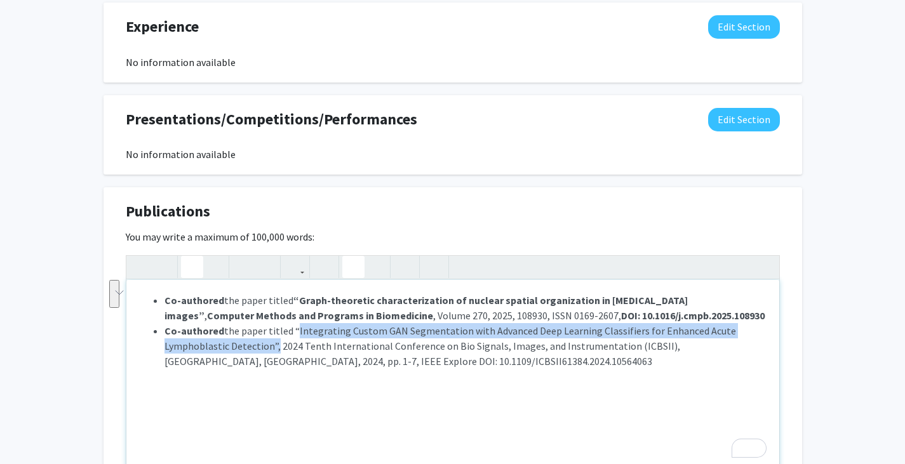
drag, startPoint x: 290, startPoint y: 331, endPoint x: 272, endPoint y: 340, distance: 20.5
click at [272, 340] on li "Co-authored the paper titled “Integrating Custom GAN Segmentation with Advanced…" at bounding box center [465, 346] width 602 height 46
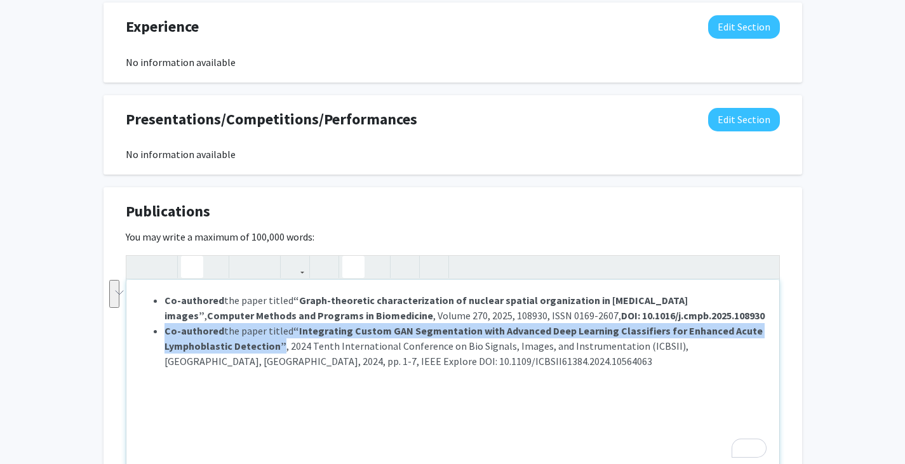
click at [194, 261] on icon "button" at bounding box center [192, 267] width 11 height 21
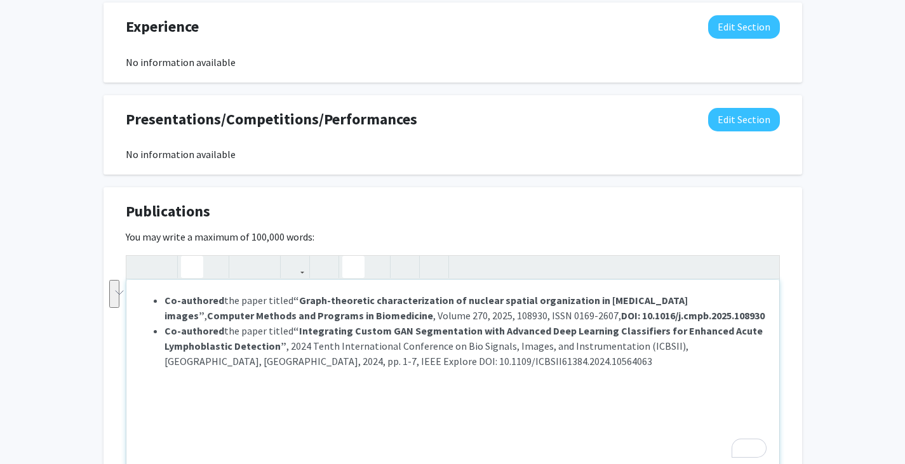
click at [460, 386] on div "Co-authored the paper titled “ G raph-theoretic characterization of nuclear spa…" at bounding box center [452, 375] width 653 height 191
click at [251, 362] on li "Co-authored the paper titled “Integrating Custom GAN Segmentation with Advanced…" at bounding box center [465, 346] width 602 height 46
drag, startPoint x: 438, startPoint y: 365, endPoint x: 256, endPoint y: 364, distance: 181.6
click at [256, 364] on li "Co-authored the paper titled “Integrating Custom GAN Segmentation with Advanced…" at bounding box center [465, 346] width 602 height 46
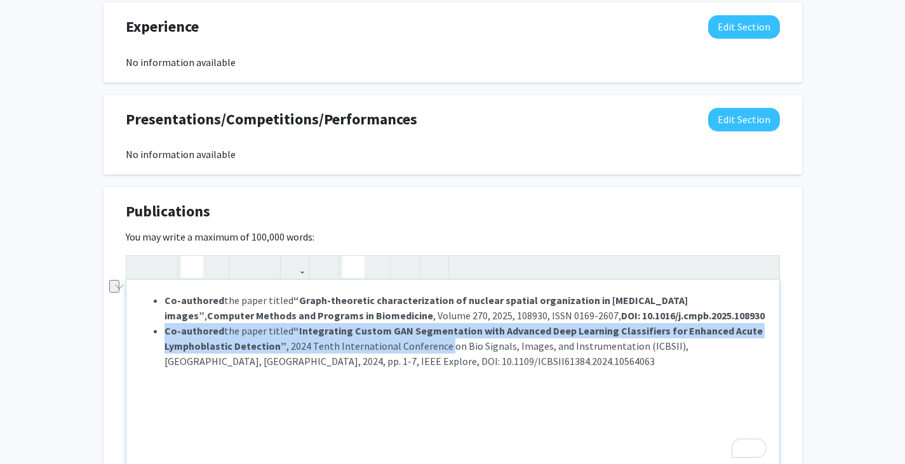
click at [183, 257] on button "button" at bounding box center [192, 267] width 22 height 22
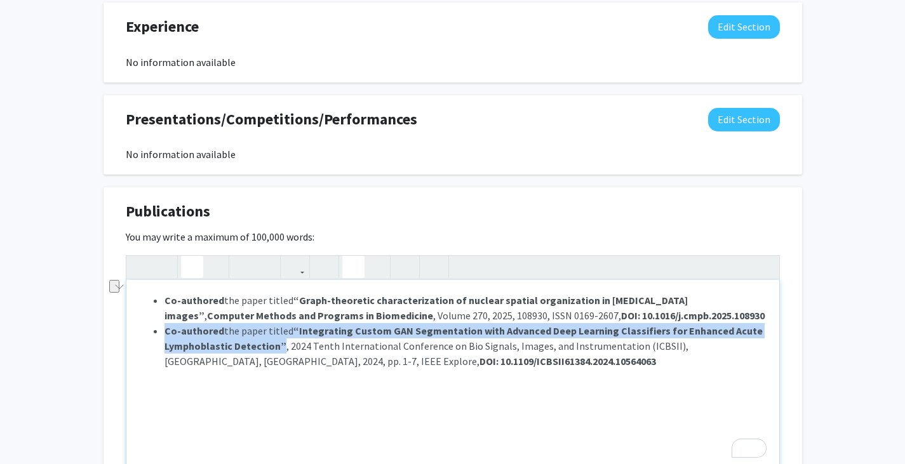
click at [513, 360] on li "Co-authored the paper titled “Integrating Custom GAN Segmentation with Advanced…" at bounding box center [465, 346] width 602 height 46
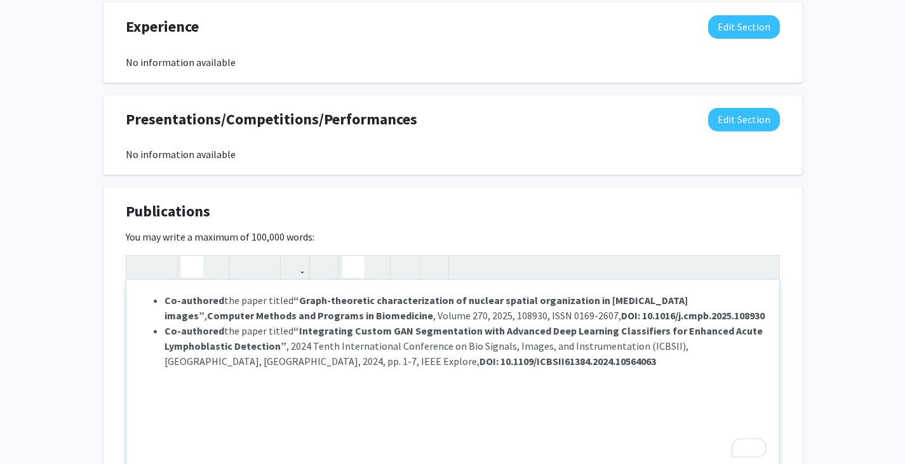
click at [185, 267] on button "button" at bounding box center [192, 267] width 22 height 22
drag, startPoint x: 511, startPoint y: 365, endPoint x: 439, endPoint y: 366, distance: 71.1
click at [439, 366] on li "Co-authored the paper titled “Integrating Custom GAN Segmentation with Advanced…" at bounding box center [465, 346] width 602 height 46
click at [194, 257] on icon "button" at bounding box center [192, 267] width 11 height 21
click at [492, 372] on div "Co-authored the paper titled “ G raph-theoretic characterization of nuclear spa…" at bounding box center [452, 375] width 653 height 191
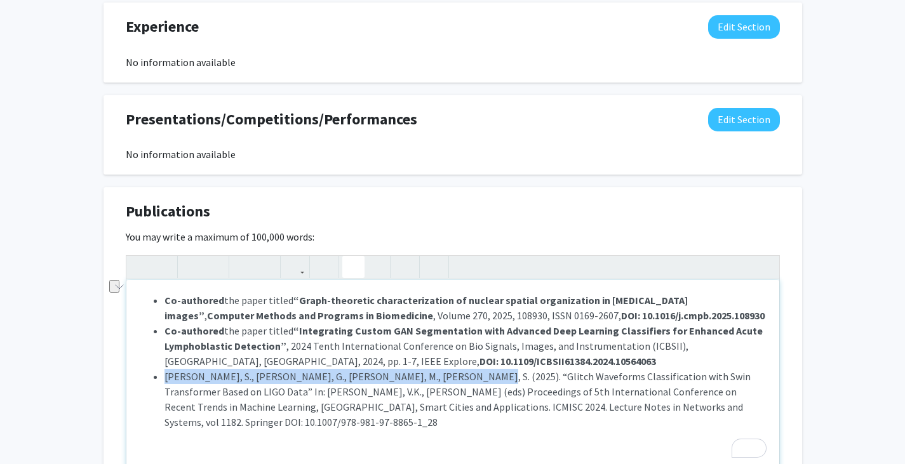
drag, startPoint x: 166, startPoint y: 376, endPoint x: 451, endPoint y: 380, distance: 285.2
click at [451, 380] on li "Abinaya, S., Naveen Prashanth, G., Lalith Kumar, M., Alagu, S. (2025). “Glitch …" at bounding box center [465, 399] width 602 height 61
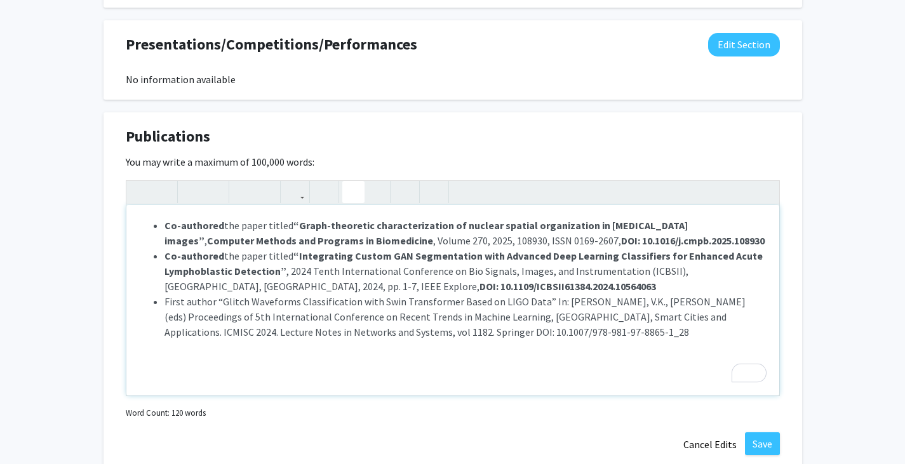
scroll to position [1035, 0]
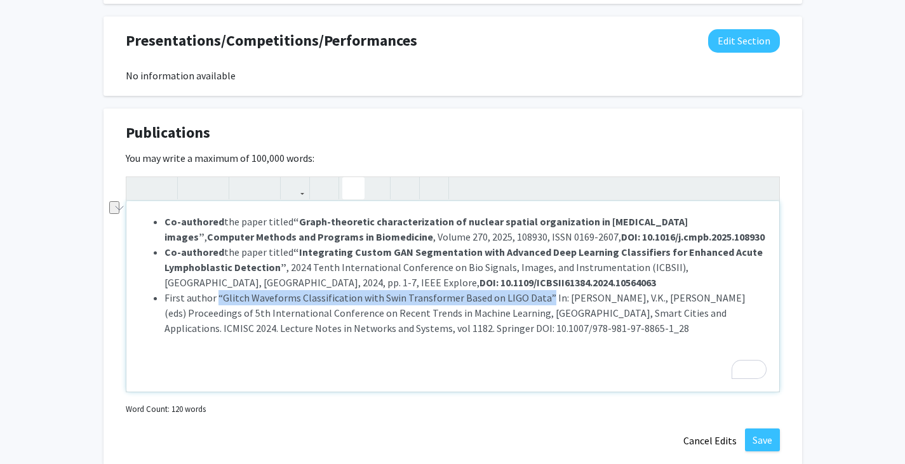
drag, startPoint x: 217, startPoint y: 298, endPoint x: 538, endPoint y: 300, distance: 321.4
click at [538, 300] on li "First author “Glitch Waveforms Classification with Swin Transformer Based on LI…" at bounding box center [465, 313] width 602 height 46
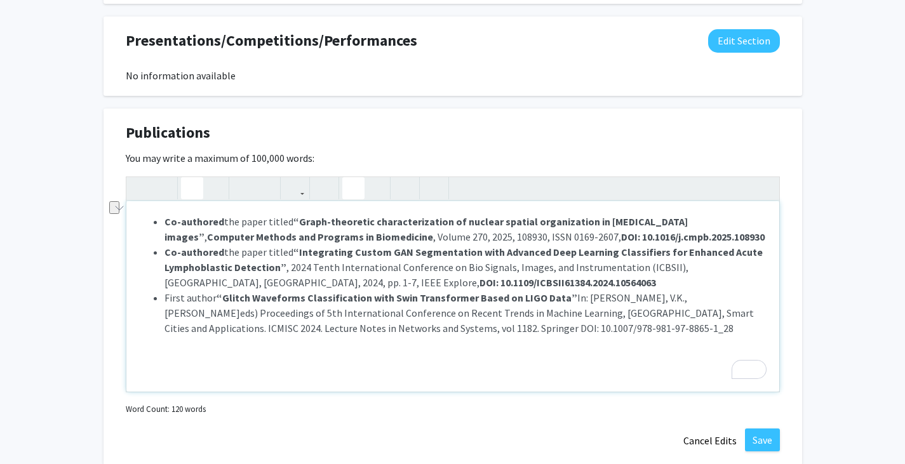
click at [187, 178] on use "button" at bounding box center [187, 178] width 0 height 0
click at [675, 339] on div "Co-authored the paper titled “ G raph-theoretic characterization of nuclear spa…" at bounding box center [452, 296] width 653 height 191
drag, startPoint x: 563, startPoint y: 298, endPoint x: 708, endPoint y: 299, distance: 145.4
click at [708, 299] on li "First author “Glitch Waveforms Classification with Swin Transformer Based on LI…" at bounding box center [465, 313] width 602 height 46
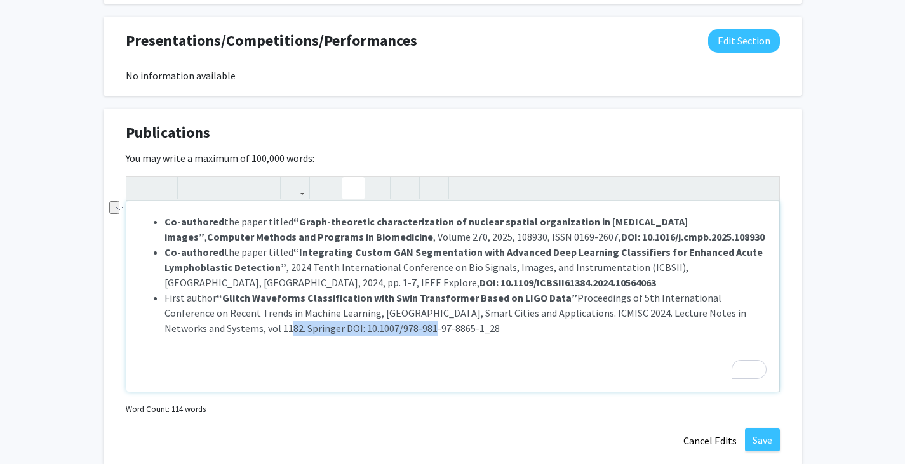
drag, startPoint x: 320, startPoint y: 327, endPoint x: 163, endPoint y: 330, distance: 157.5
click at [163, 330] on ul "Co-authored the paper titled “ G raph-theoretic characterization of nuclear spa…" at bounding box center [452, 275] width 627 height 122
click at [191, 193] on icon "button" at bounding box center [192, 188] width 11 height 21
click at [344, 331] on li "First author “Glitch Waveforms Classification with Swin Transformer Based on LI…" at bounding box center [465, 313] width 602 height 46
click at [217, 296] on strong "“Glitch Waveforms Classification with Swin Transformer Based on LIGO Data”" at bounding box center [397, 298] width 361 height 13
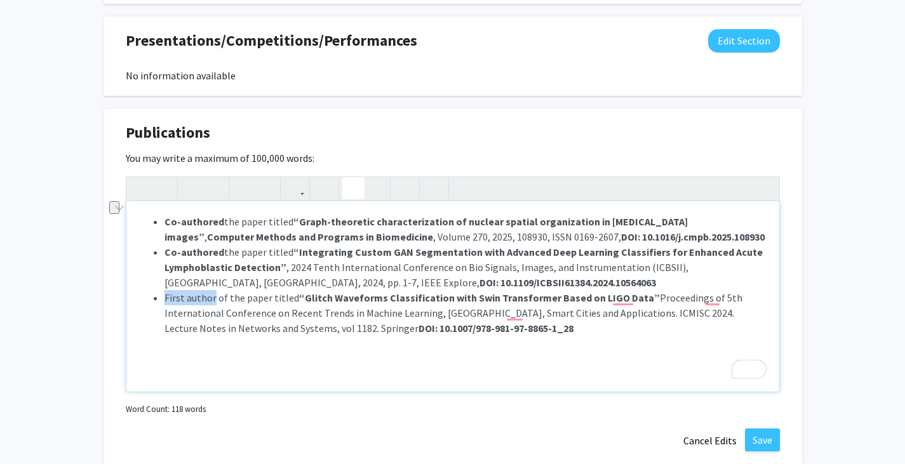
drag, startPoint x: 163, startPoint y: 298, endPoint x: 213, endPoint y: 300, distance: 50.2
click at [213, 300] on ul "Co-authored the paper titled “ G raph-theoretic characterization of nuclear spa…" at bounding box center [452, 275] width 627 height 122
type textarea "<ul><li><strong>Co-authored</strong> the paper titled <strong>“</strong><strong…"
click at [194, 185] on icon "button" at bounding box center [192, 188] width 11 height 21
click at [506, 344] on div "Co-authored the paper titled “ G raph-theoretic characterization of nuclear spa…" at bounding box center [452, 296] width 653 height 191
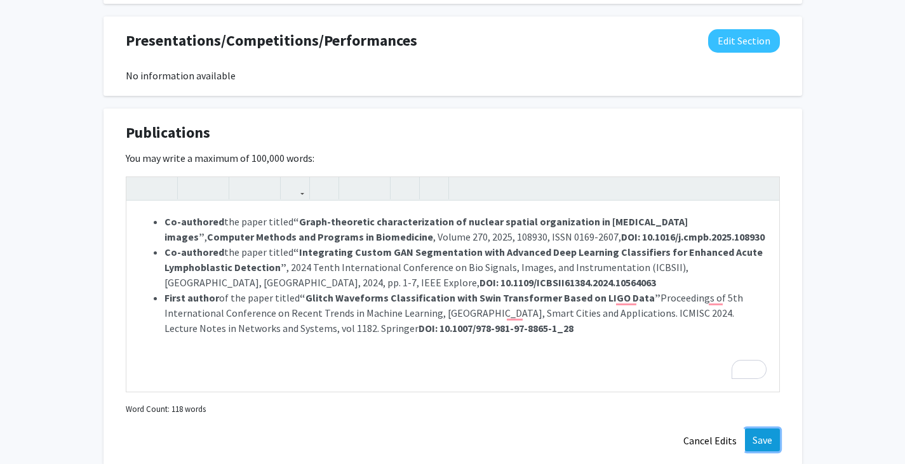
click at [756, 432] on button "Save" at bounding box center [762, 440] width 35 height 23
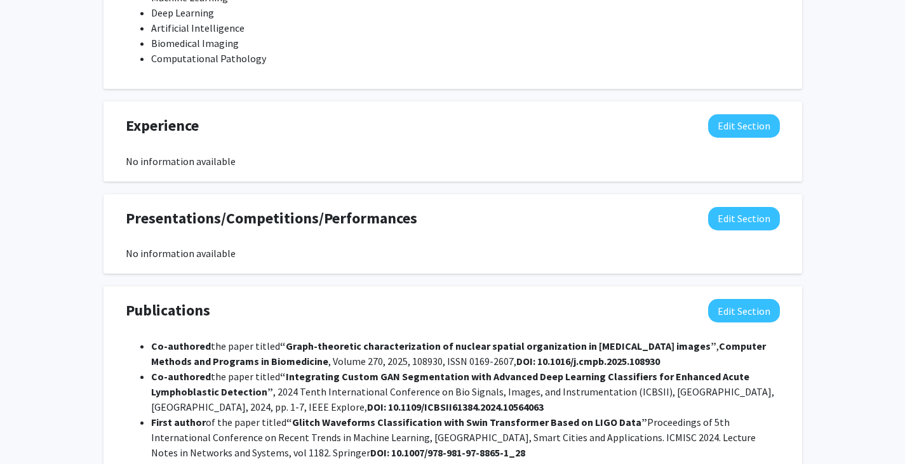
scroll to position [857, 0]
click at [731, 121] on button "Edit Section" at bounding box center [744, 126] width 72 height 23
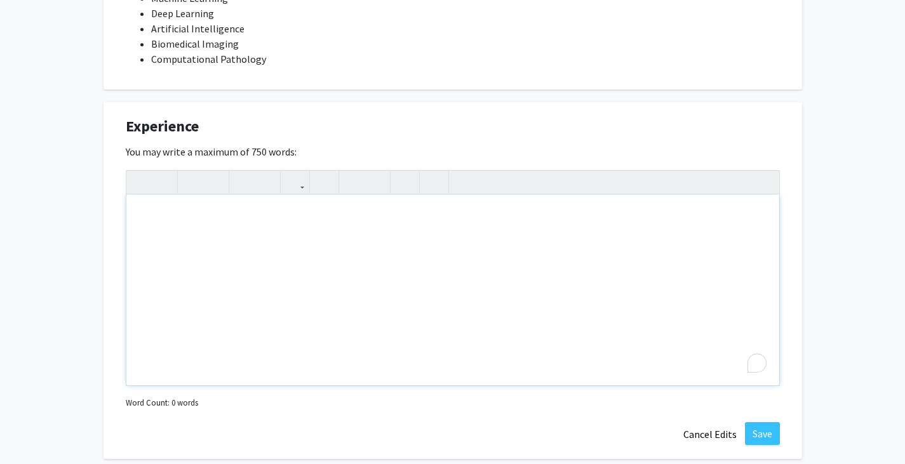
click at [214, 243] on div "To enrich screen reader interactions, please activate Accessibility in Grammarl…" at bounding box center [452, 290] width 653 height 191
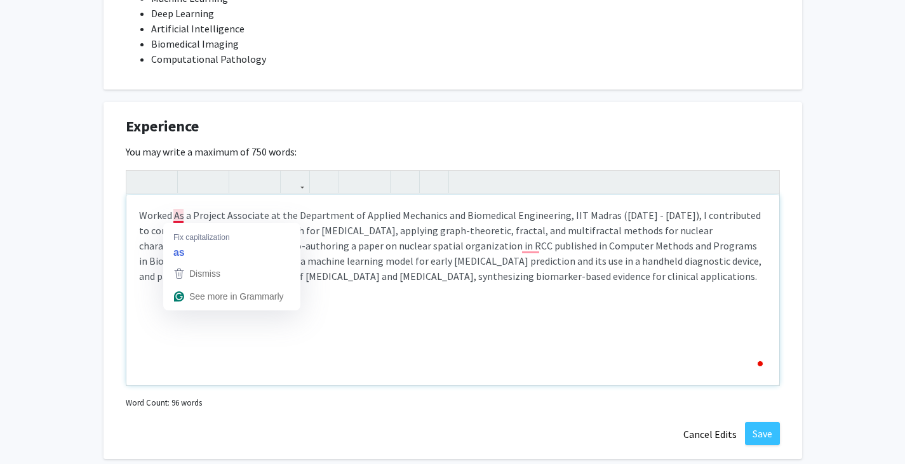
click at [178, 217] on p "Worked As a Project Associate at the Department of Applied Mechanics and Biomed…" at bounding box center [452, 246] width 627 height 76
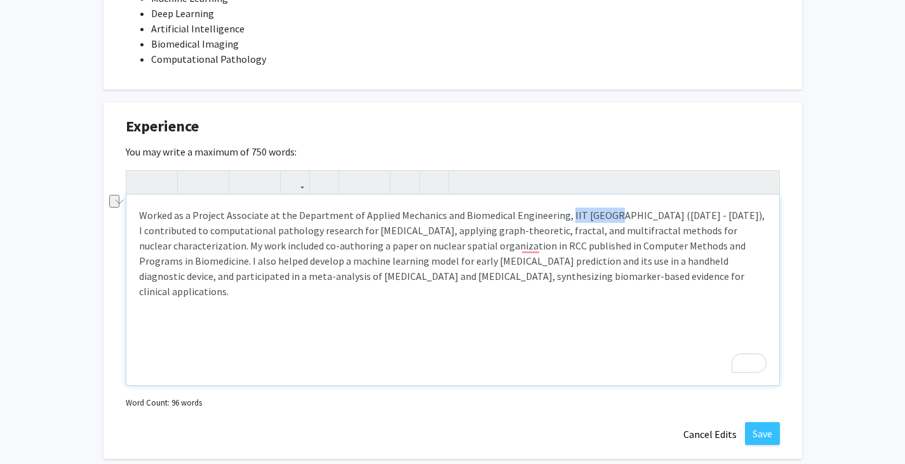
drag, startPoint x: 605, startPoint y: 217, endPoint x: 561, endPoint y: 220, distance: 44.6
click at [561, 220] on p "Worked as a Project Associate at the Department of Applied Mechanics and Biomed…" at bounding box center [452, 253] width 627 height 91
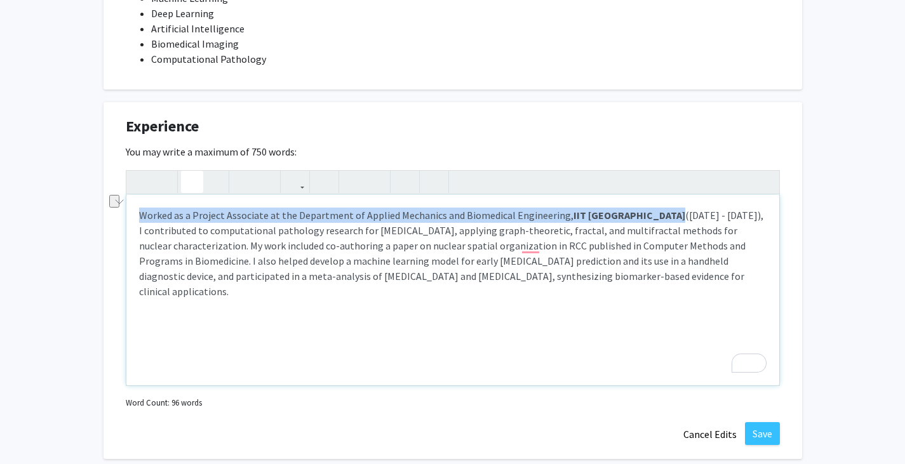
click at [191, 183] on icon "button" at bounding box center [192, 181] width 11 height 21
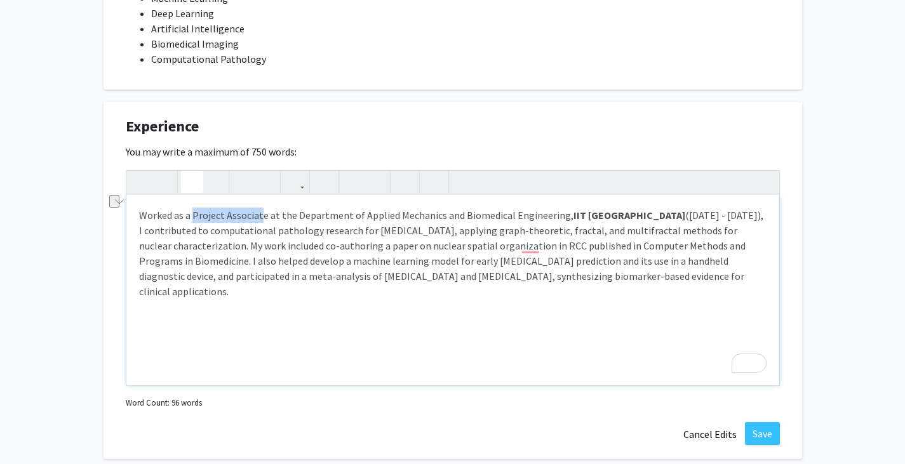
drag, startPoint x: 192, startPoint y: 216, endPoint x: 262, endPoint y: 217, distance: 69.2
click at [262, 217] on p "Worked as a Project Associate at the Department of Applied Mechanics and Biomed…" at bounding box center [452, 253] width 627 height 91
click at [264, 217] on p "Worked as a Project Associate at the Department of Applied Mechanics and Biomed…" at bounding box center [452, 253] width 627 height 91
drag, startPoint x: 264, startPoint y: 217, endPoint x: 209, endPoint y: 219, distance: 55.3
click at [209, 219] on p "Worked as a Project Associate at the Department of Applied Mechanics and Biomed…" at bounding box center [452, 253] width 627 height 91
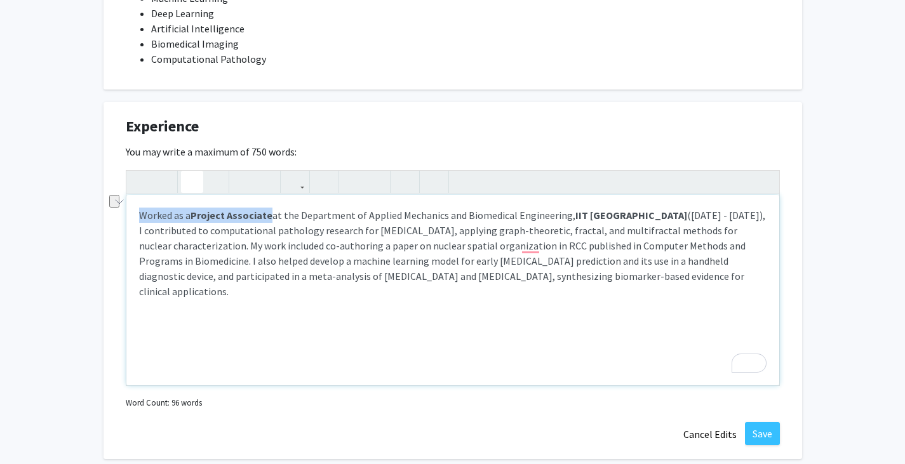
click at [194, 173] on icon "button" at bounding box center [192, 181] width 11 height 21
drag, startPoint x: 298, startPoint y: 216, endPoint x: 566, endPoint y: 217, distance: 267.4
click at [566, 217] on p "Worked as a Project Associate at the Department of Applied Mechanics and Biomed…" at bounding box center [452, 253] width 627 height 91
type textarea "<p>Worked as a <strong>Project Associate </strong>at the <strong>Department of …"
click at [192, 178] on icon "button" at bounding box center [192, 181] width 11 height 21
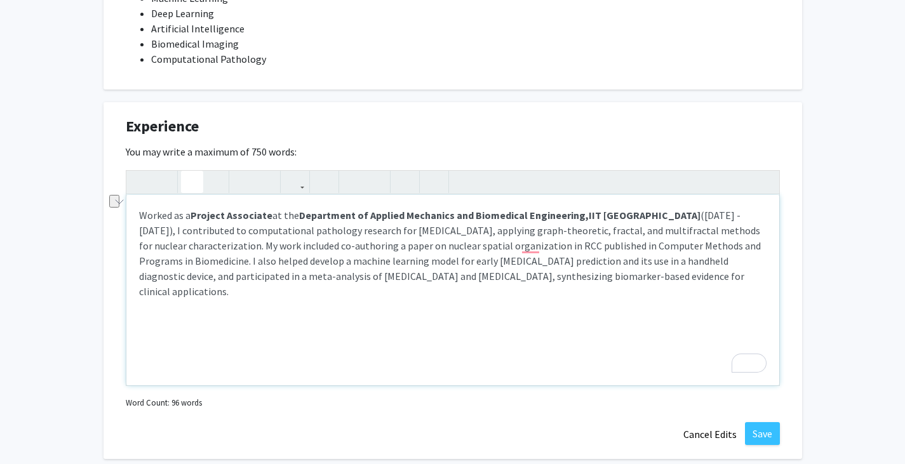
click at [645, 239] on p "Worked as a Project Associate at the Department of Applied Mechanics and Biomed…" at bounding box center [452, 253] width 627 height 91
drag, startPoint x: 629, startPoint y: 217, endPoint x: 721, endPoint y: 220, distance: 92.2
click at [721, 220] on p "Worked as a Project Associate at the Department of Applied Mechanics and Biomed…" at bounding box center [452, 253] width 627 height 91
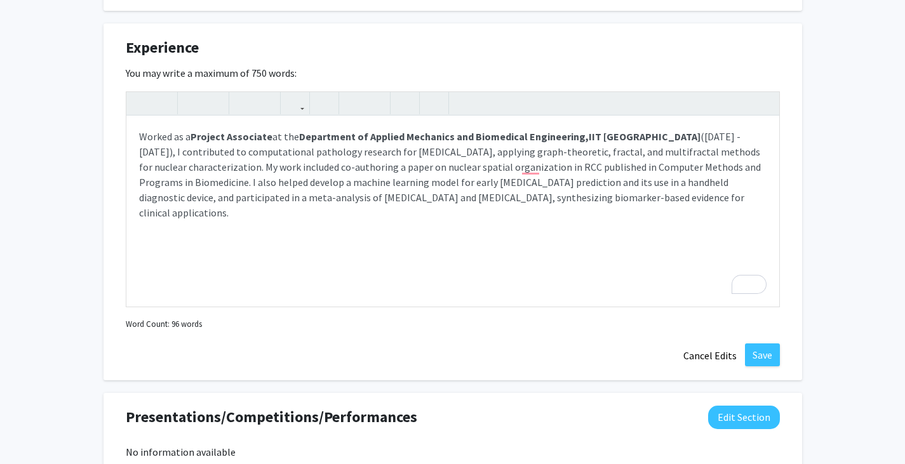
scroll to position [937, 0]
click at [593, 152] on p "Worked as a Project Associate at the Department of Applied Mechanics and Biomed…" at bounding box center [452, 173] width 627 height 91
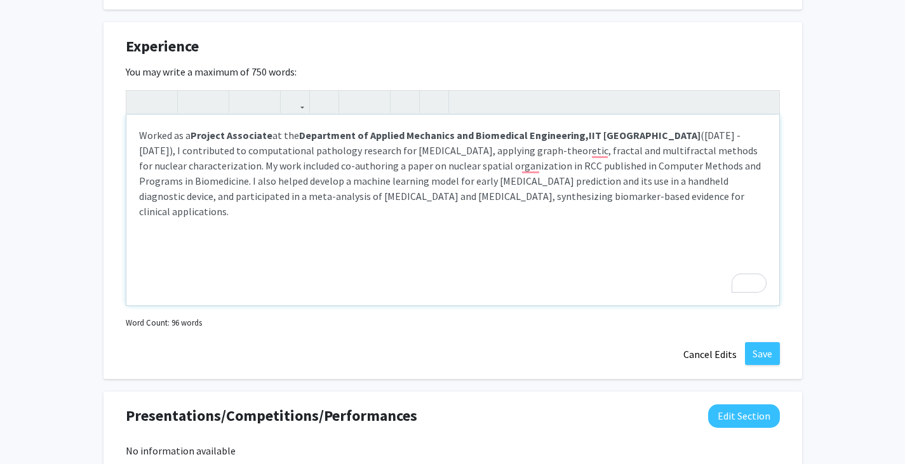
click at [694, 181] on p "Worked as a Project Associate at the Department of Applied Mechanics and Biomed…" at bounding box center [452, 173] width 627 height 91
type textarea "<p>Worked as a <strong>Project Associate </strong>at the <strong>Department of …"
click at [754, 354] on button "Save" at bounding box center [762, 353] width 35 height 23
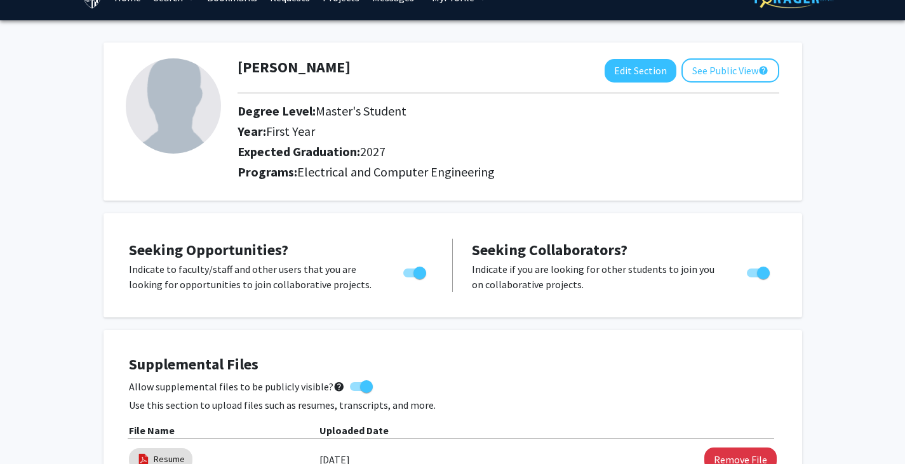
scroll to position [0, 0]
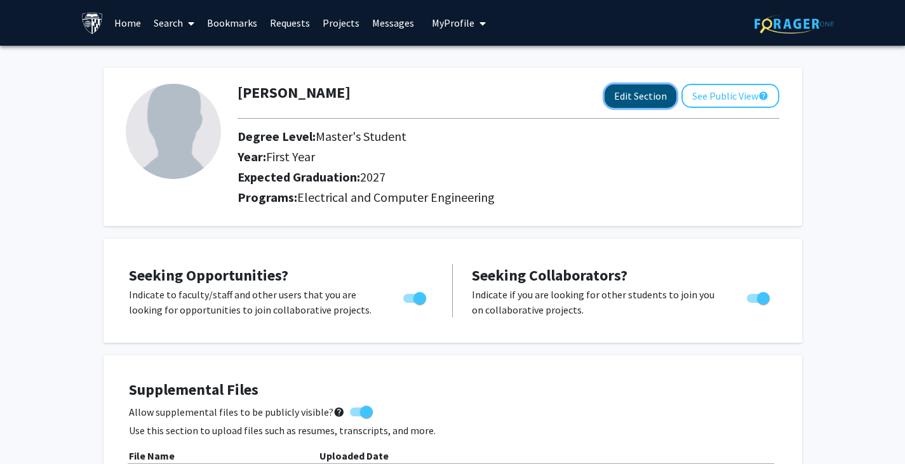
click at [636, 101] on button "Edit Section" at bounding box center [641, 95] width 72 height 23
select select "first_year"
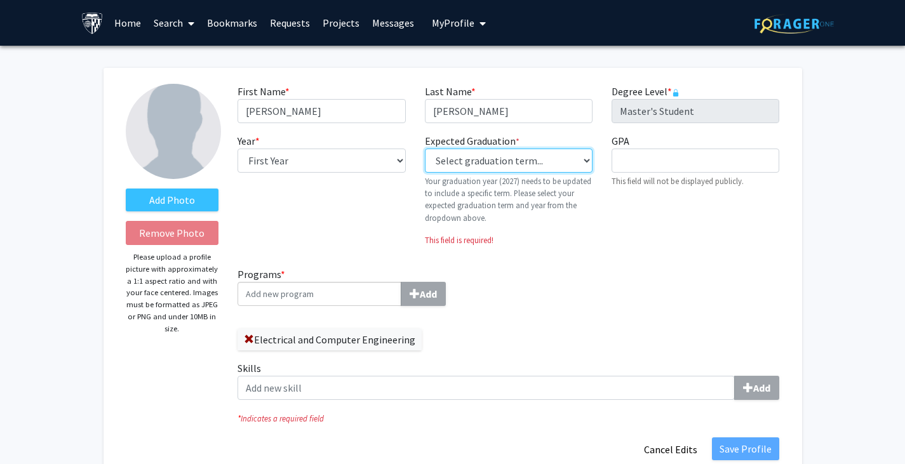
click at [469, 168] on select "Select graduation term... Previous: 2027 (Please select a specific term) Spring…" at bounding box center [509, 161] width 168 height 24
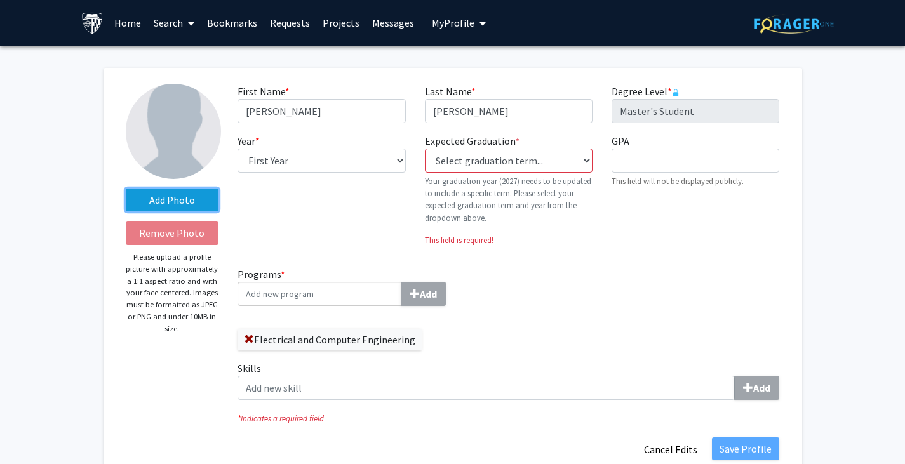
click at [204, 209] on label "Add Photo" at bounding box center [172, 200] width 93 height 23
click at [0, 0] on input "Add Photo" at bounding box center [0, 0] width 0 height 0
click at [182, 210] on label "Add Photo" at bounding box center [172, 200] width 93 height 23
click at [0, 0] on input "Add Photo" at bounding box center [0, 0] width 0 height 0
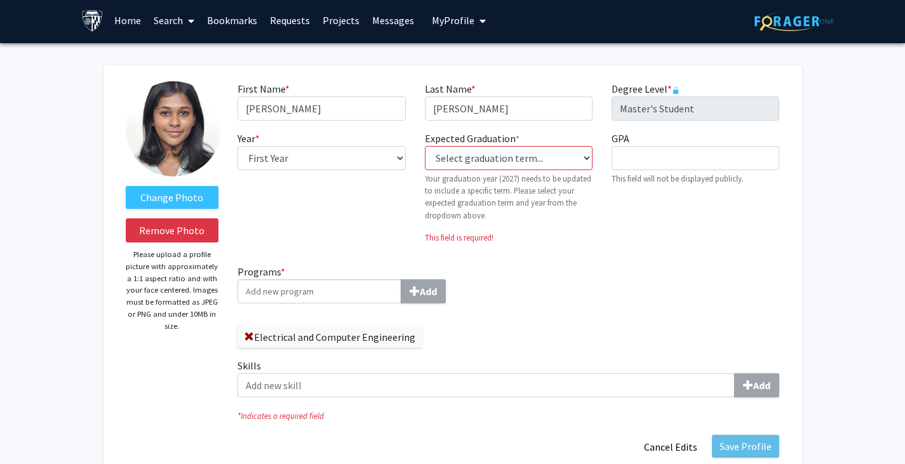
scroll to position [2, 0]
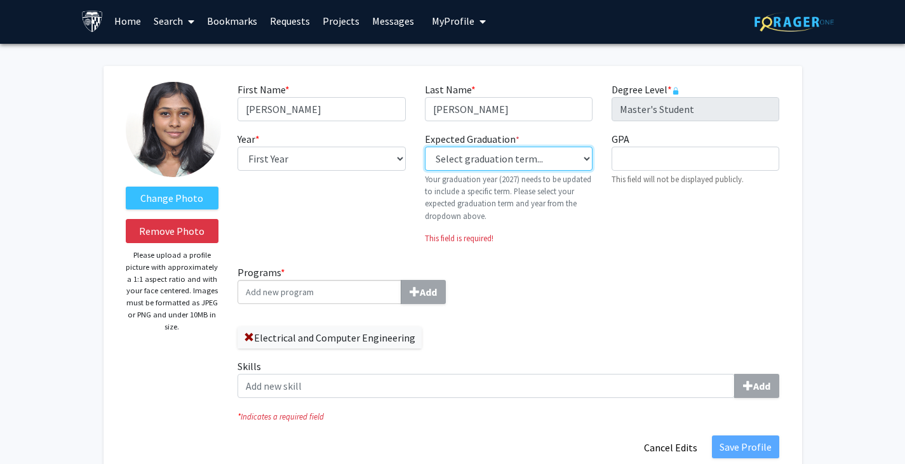
click at [560, 161] on select "Select graduation term... Previous: 2027 (Please select a specific term) Spring…" at bounding box center [509, 159] width 168 height 24
select select "38: spring_2027"
click at [425, 147] on select "Select graduation term... Previous: 2027 (Please select a specific term) Spring…" at bounding box center [509, 159] width 168 height 24
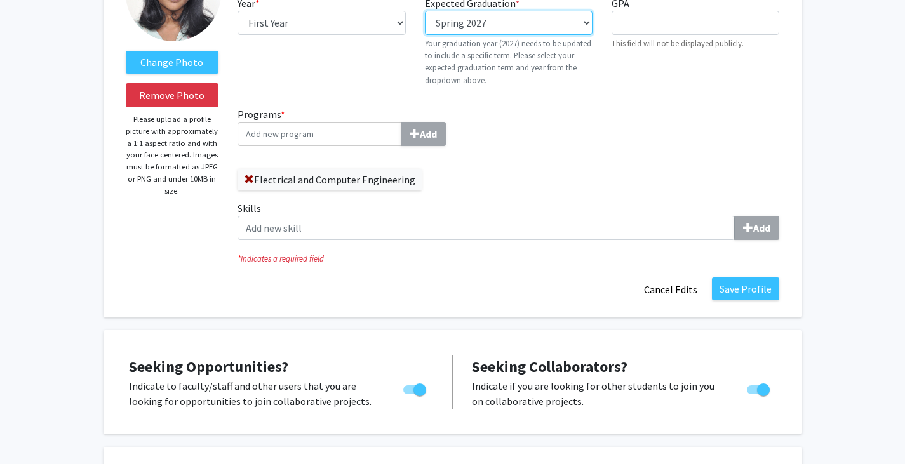
scroll to position [138, 0]
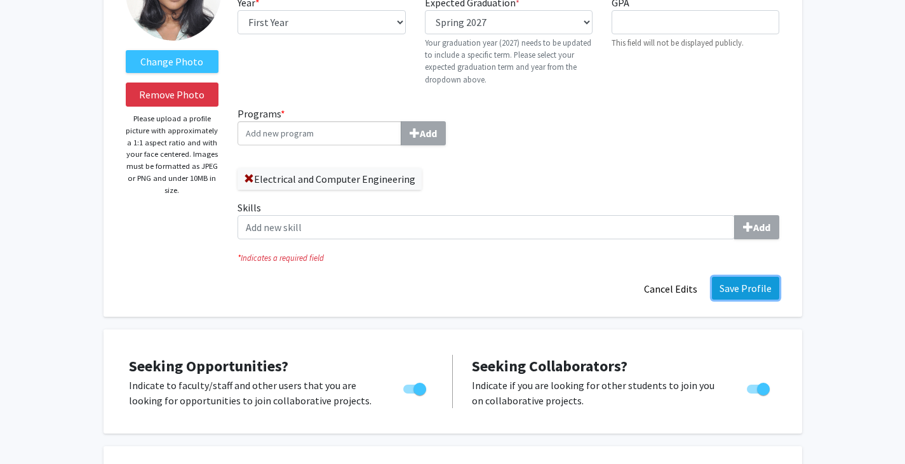
click at [762, 296] on button "Save Profile" at bounding box center [745, 288] width 67 height 23
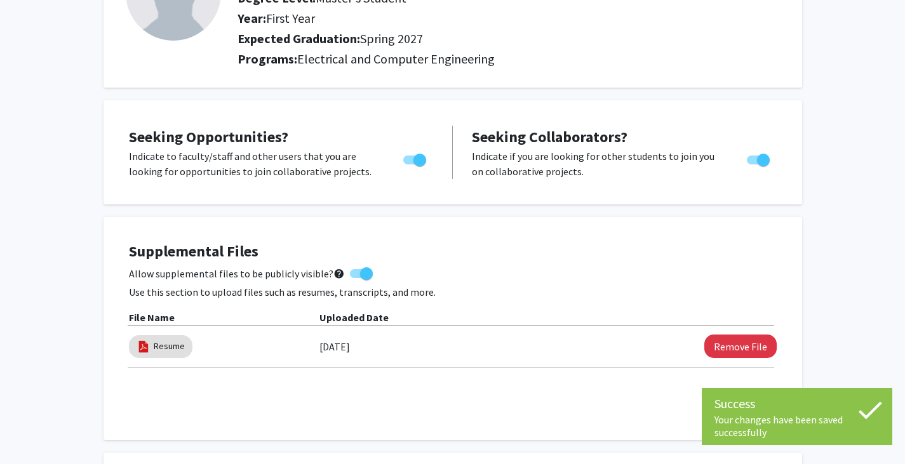
scroll to position [0, 0]
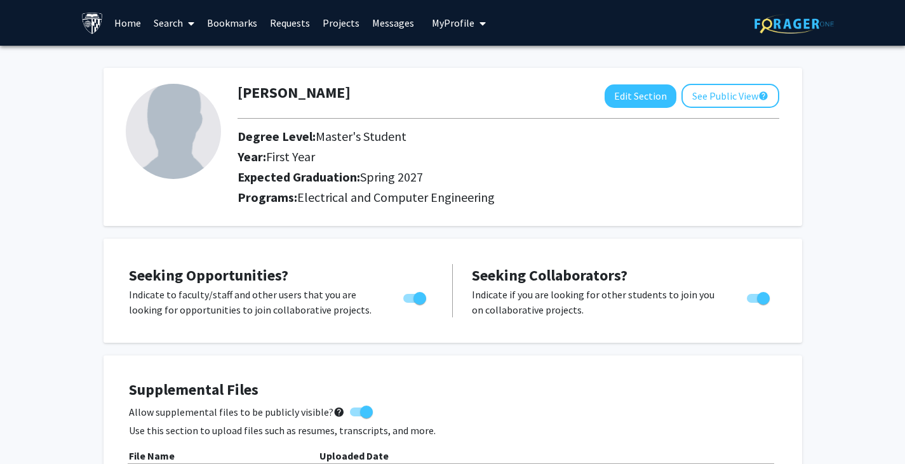
click at [175, 23] on link "Search" at bounding box center [173, 23] width 53 height 44
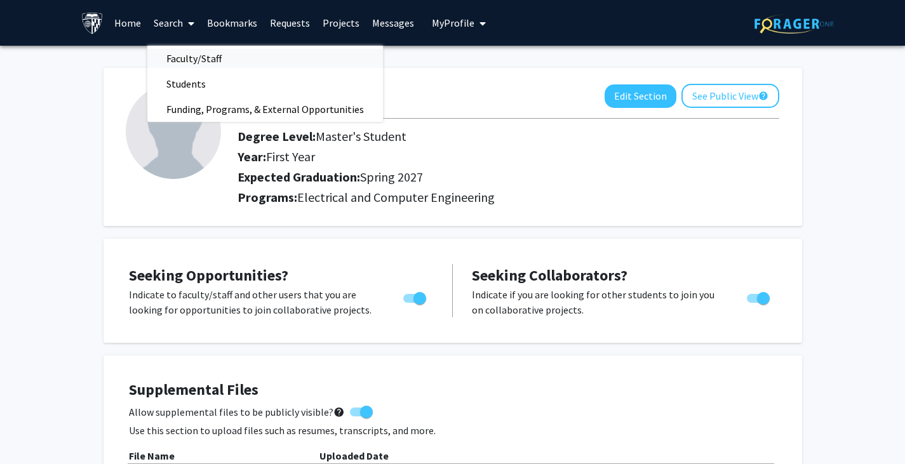
click at [183, 55] on span "Faculty/Staff" at bounding box center [193, 58] width 93 height 25
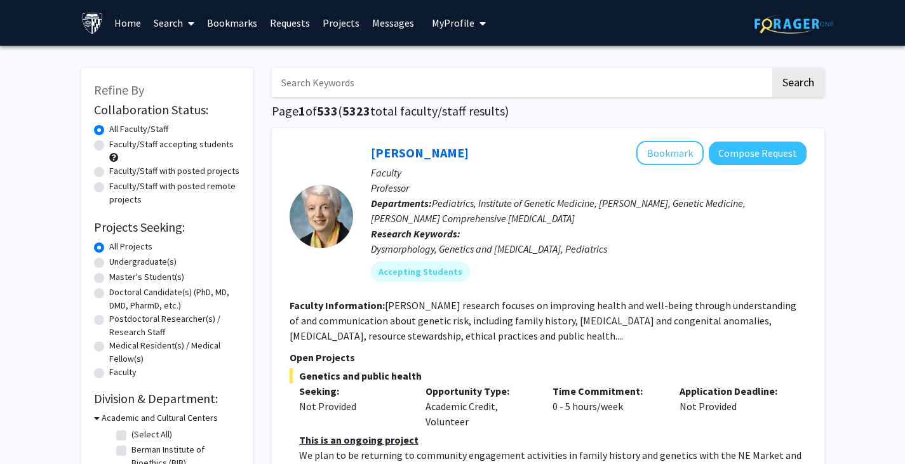
click at [354, 93] on input "Search Keywords" at bounding box center [521, 82] width 499 height 29
type input "image"
click at [772, 68] on button "Search" at bounding box center [798, 82] width 52 height 29
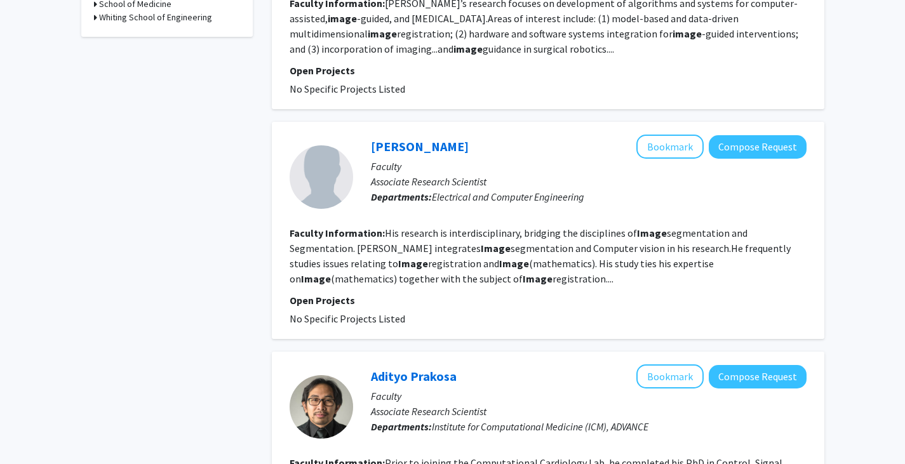
scroll to position [530, 0]
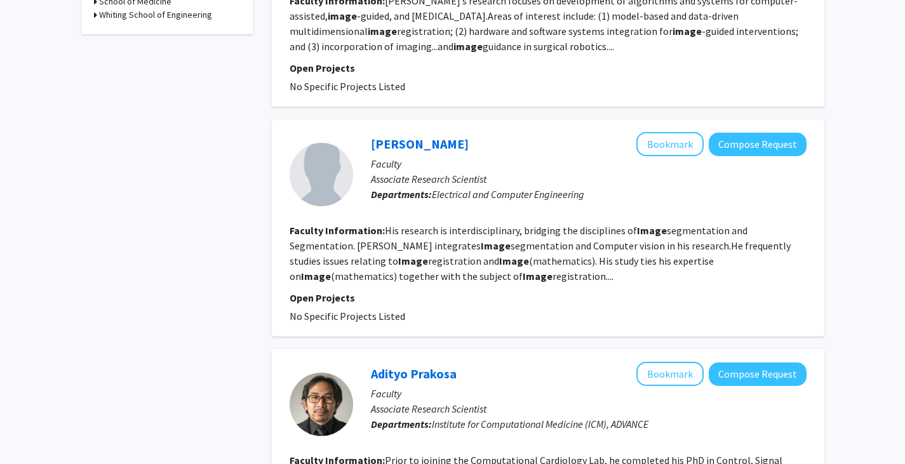
click at [370, 198] on div "Aaron Carass Bookmark Compose Request Faculty Associate Research Scientist Depa…" at bounding box center [579, 174] width 453 height 84
click at [403, 136] on link "[PERSON_NAME]" at bounding box center [420, 144] width 98 height 16
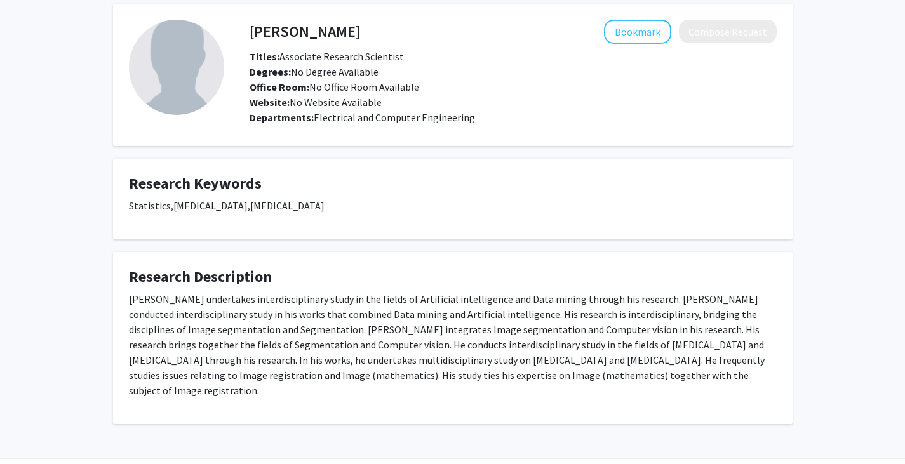
scroll to position [48, 0]
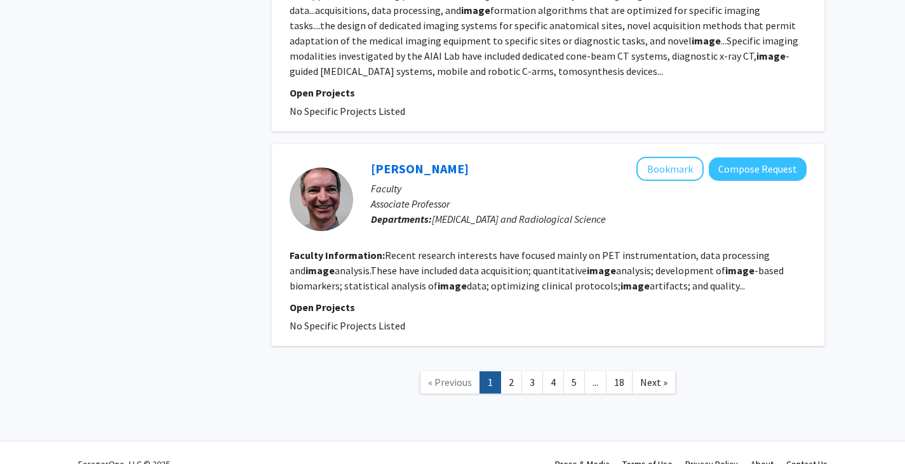
scroll to position [2390, 0]
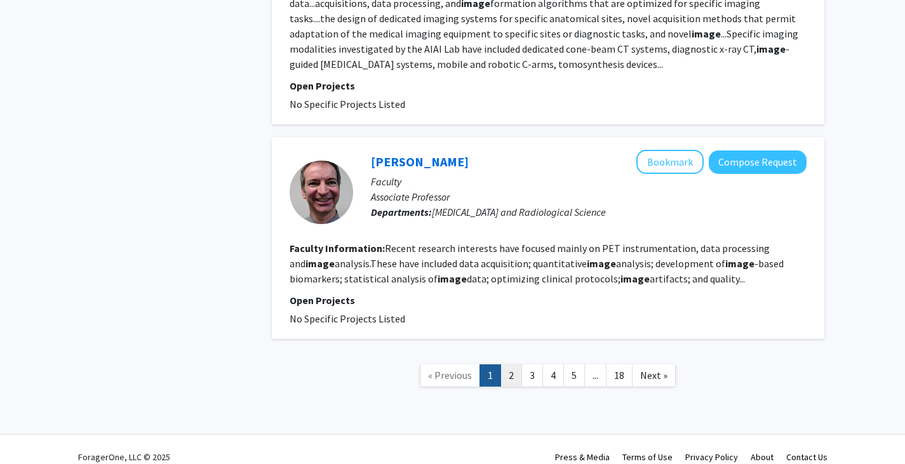
click at [517, 365] on link "2" at bounding box center [511, 376] width 22 height 22
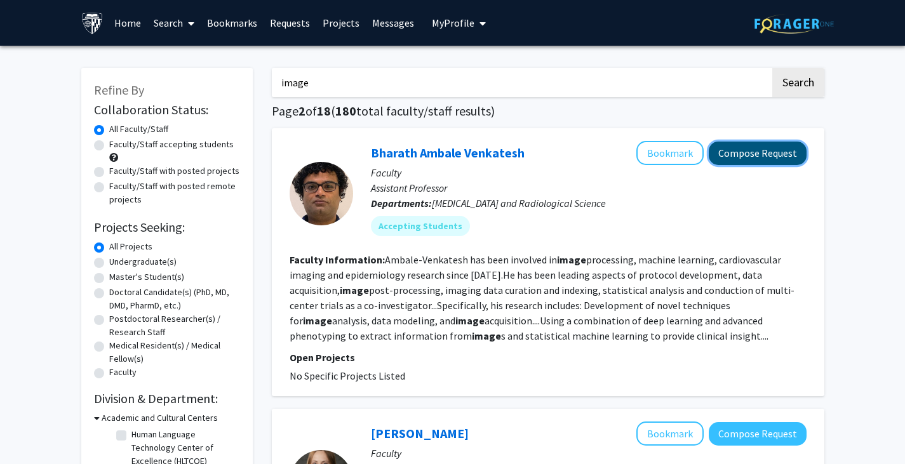
click at [756, 151] on button "Compose Request" at bounding box center [758, 153] width 98 height 23
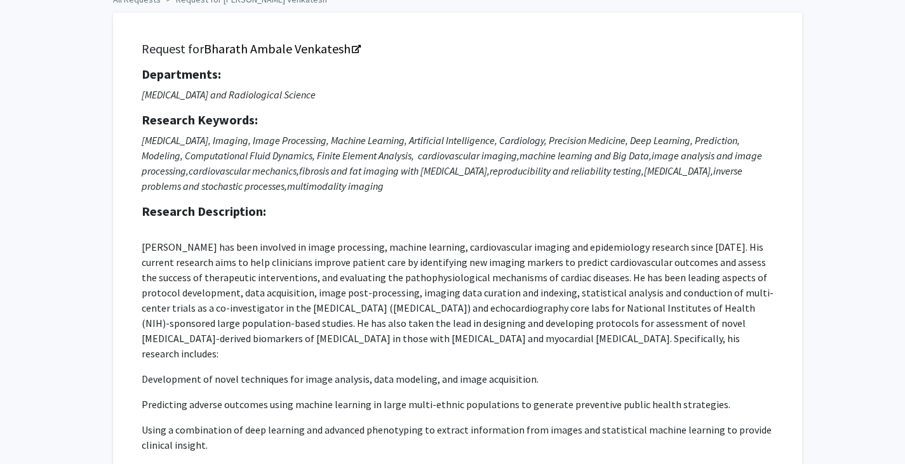
scroll to position [85, 0]
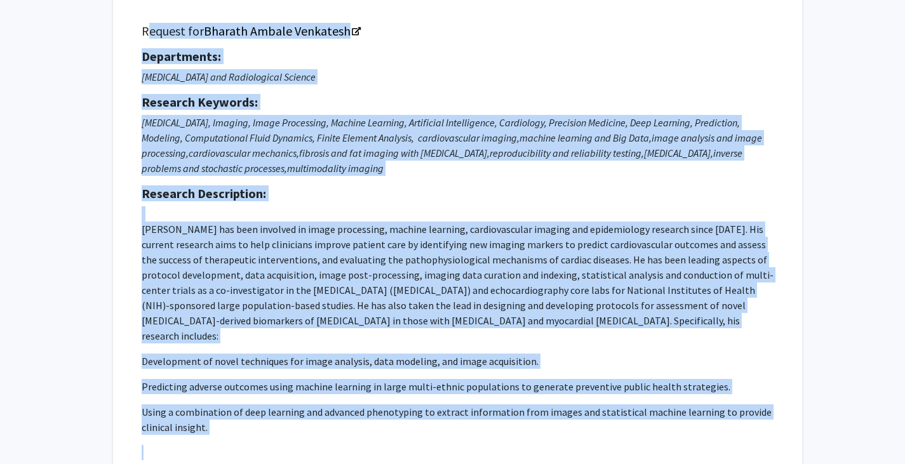
drag, startPoint x: 138, startPoint y: 28, endPoint x: 311, endPoint y: 424, distance: 431.7
click at [311, 424] on div "Request for Bharath Ambale Venkatesh Departments: Radiology and Radiological Sc…" at bounding box center [457, 247] width 657 height 473
click at [311, 424] on p "Dr. Ambale-Venkatesh has been involved in image processing, machine learning, c…" at bounding box center [458, 333] width 632 height 254
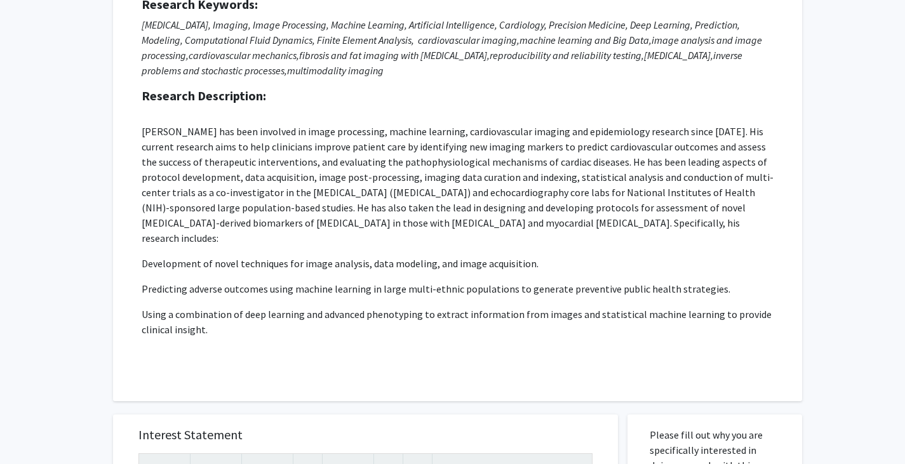
scroll to position [55, 0]
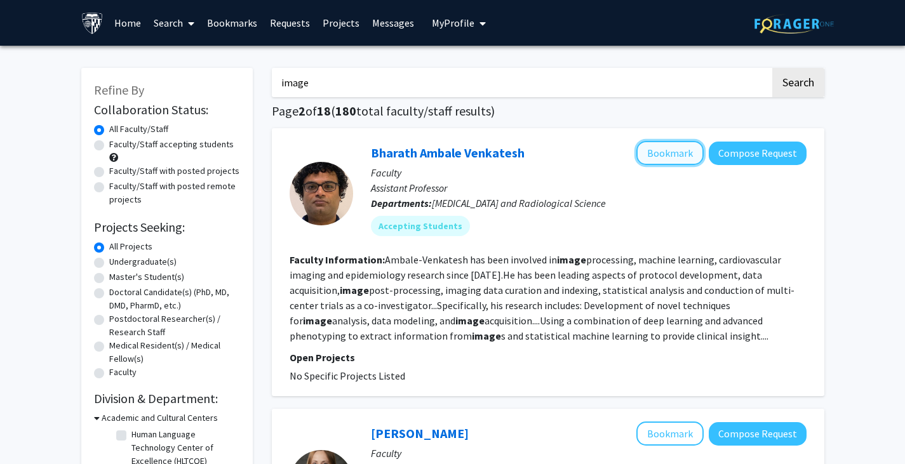
click at [657, 156] on button "Bookmark" at bounding box center [669, 153] width 67 height 24
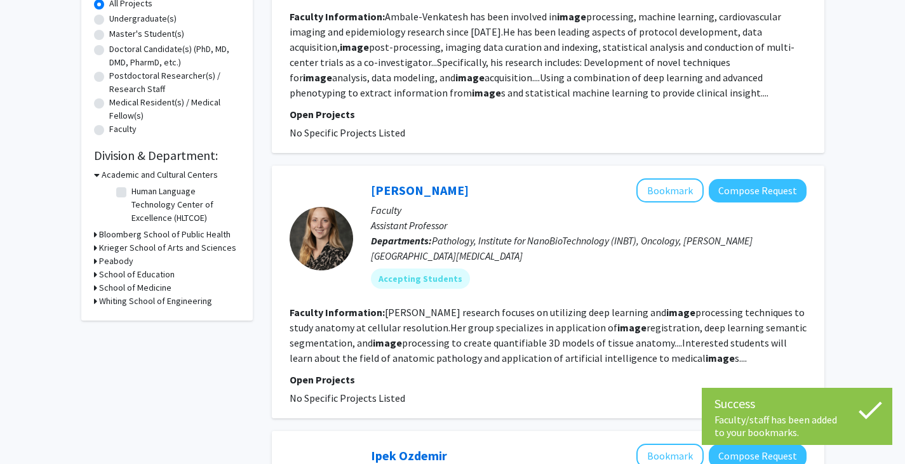
scroll to position [247, 0]
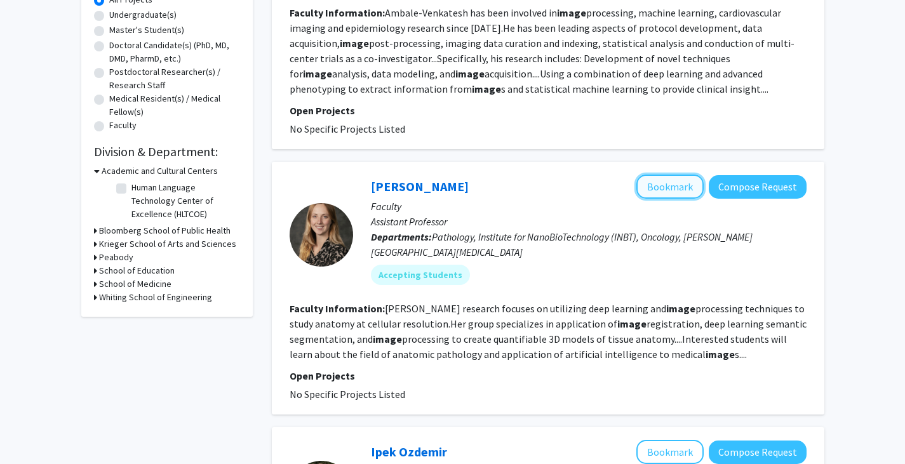
click at [676, 191] on button "Bookmark" at bounding box center [669, 187] width 67 height 24
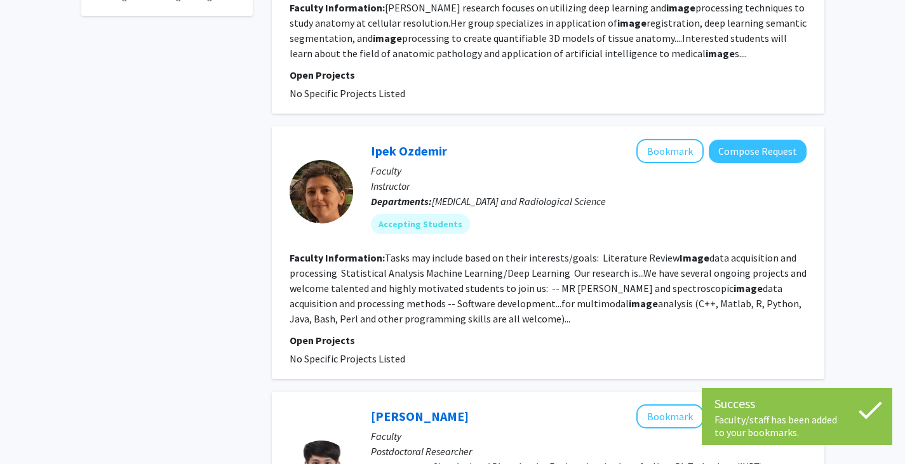
scroll to position [547, 0]
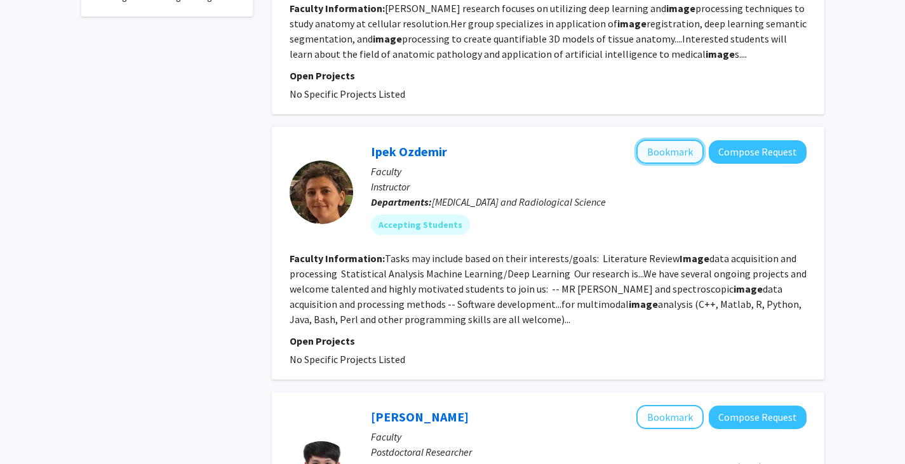
click at [663, 153] on button "Bookmark" at bounding box center [669, 152] width 67 height 24
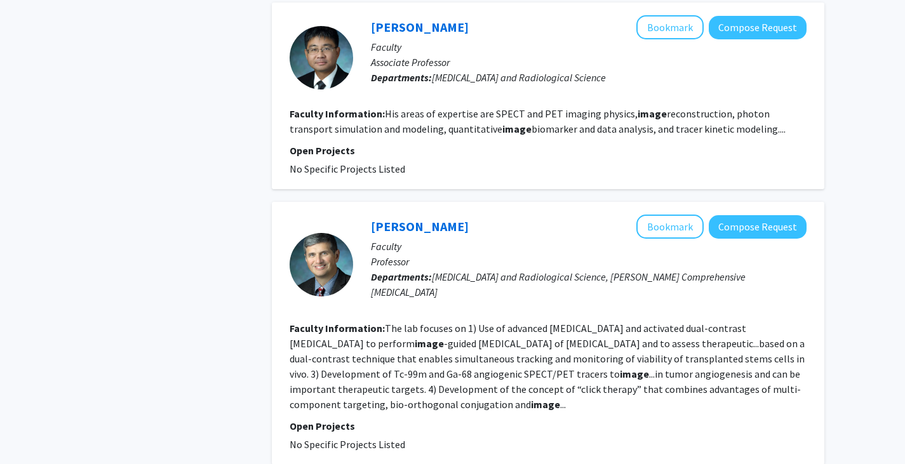
scroll to position [1403, 0]
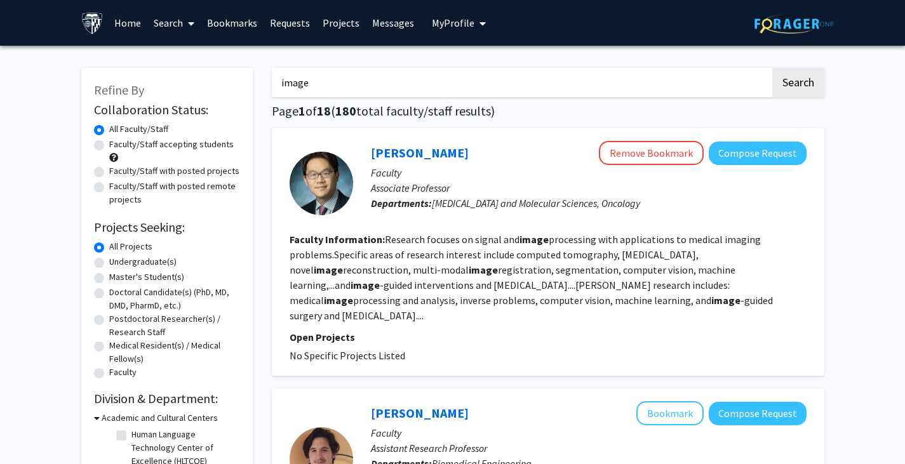
click at [314, 97] on input "image" at bounding box center [521, 82] width 499 height 29
type input "image processing"
click at [772, 68] on button "Search" at bounding box center [798, 82] width 52 height 29
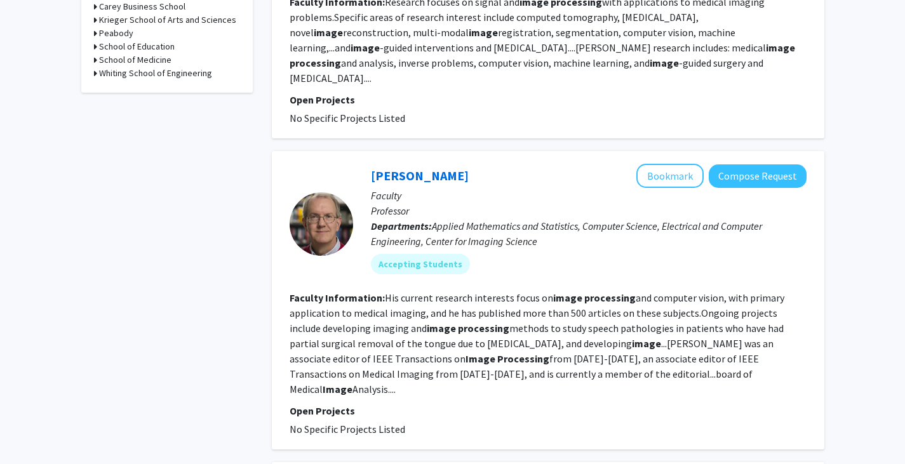
scroll to position [503, 0]
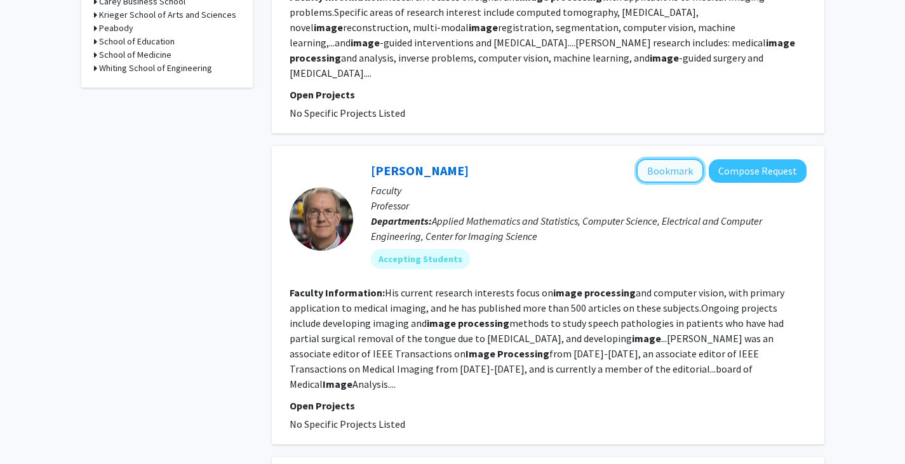
click at [666, 159] on button "Bookmark" at bounding box center [669, 171] width 67 height 24
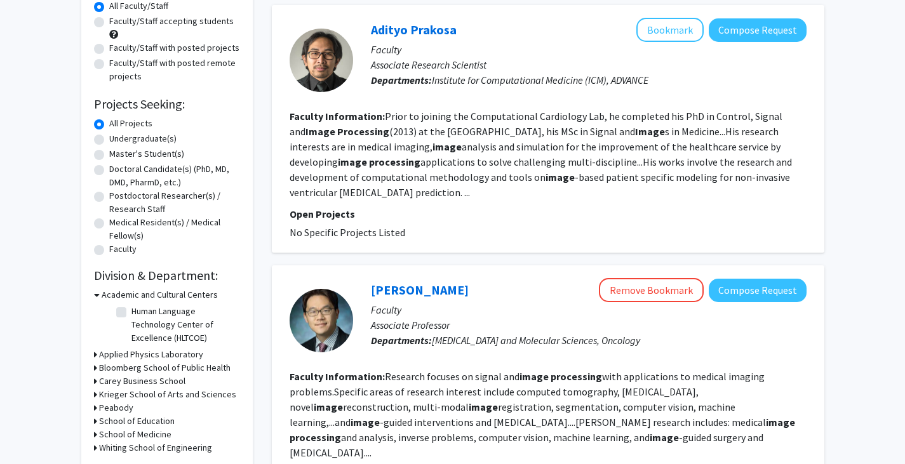
scroll to position [121, 0]
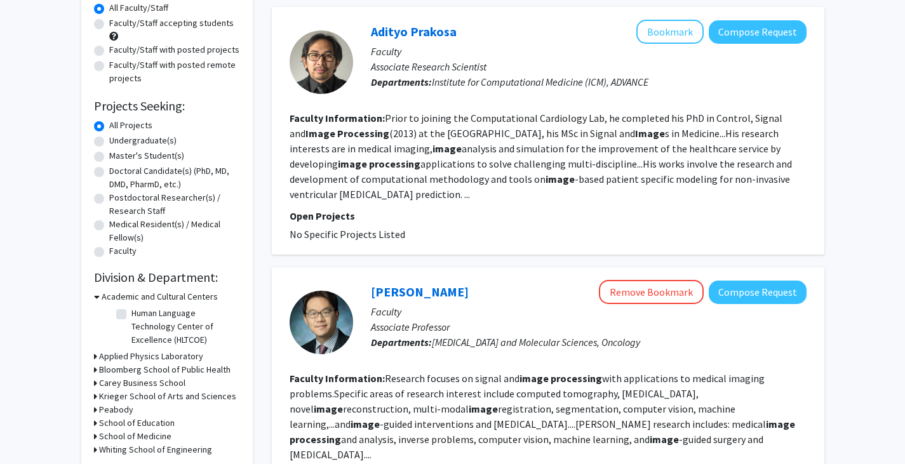
click at [109, 53] on label "Faculty/Staff with posted projects" at bounding box center [174, 49] width 130 height 13
click at [109, 51] on input "Faculty/Staff with posted projects" at bounding box center [113, 47] width 8 height 8
radio input "true"
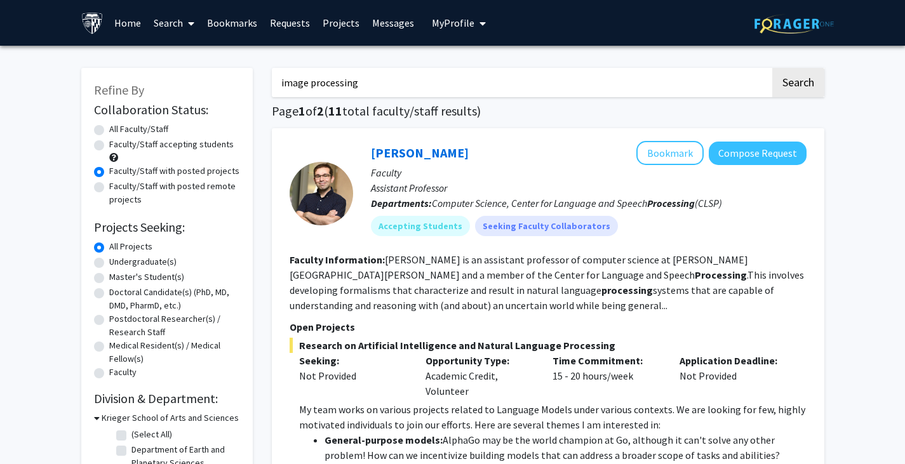
click at [109, 146] on label "Faculty/Staff accepting students" at bounding box center [171, 144] width 124 height 13
click at [109, 146] on input "Faculty/Staff accepting students" at bounding box center [113, 142] width 8 height 8
radio input "true"
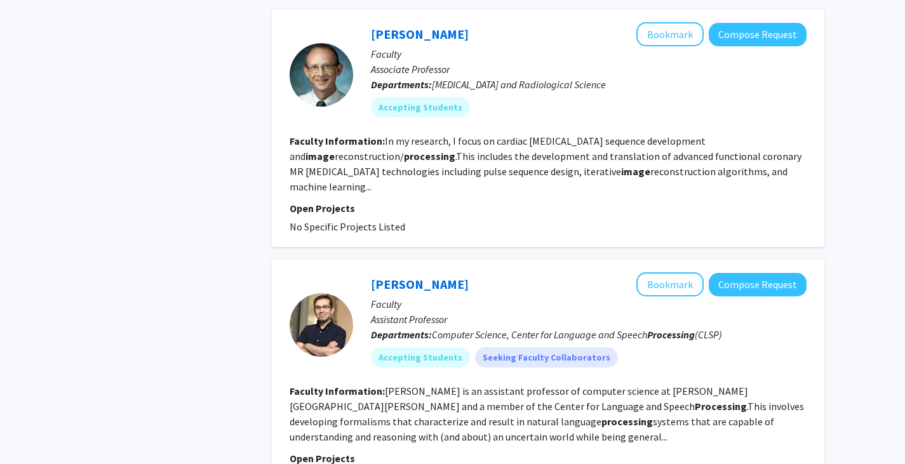
scroll to position [975, 0]
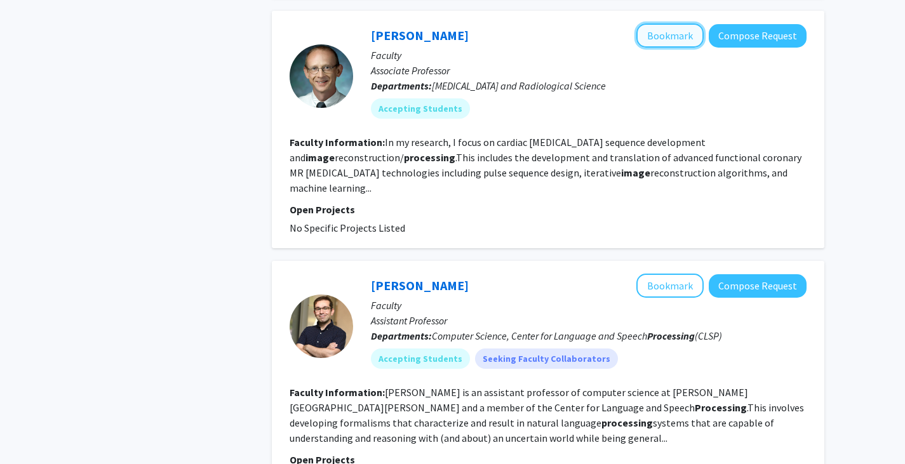
click at [650, 23] on button "Bookmark" at bounding box center [669, 35] width 67 height 24
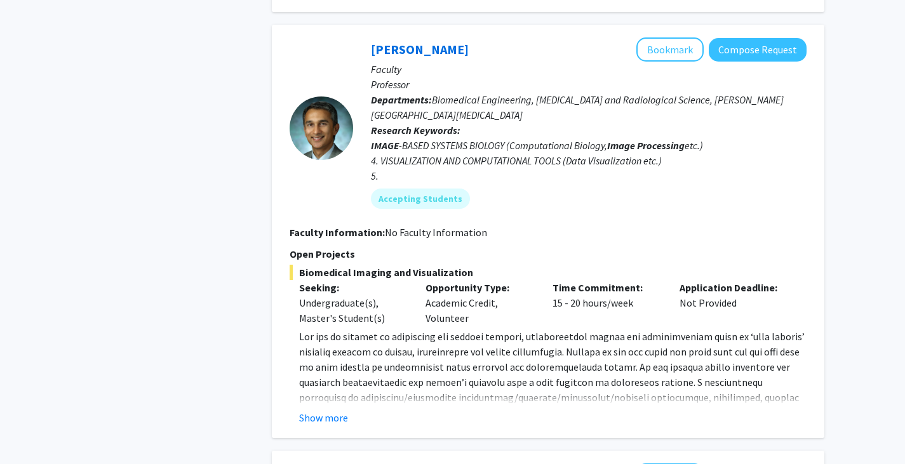
scroll to position [1874, 0]
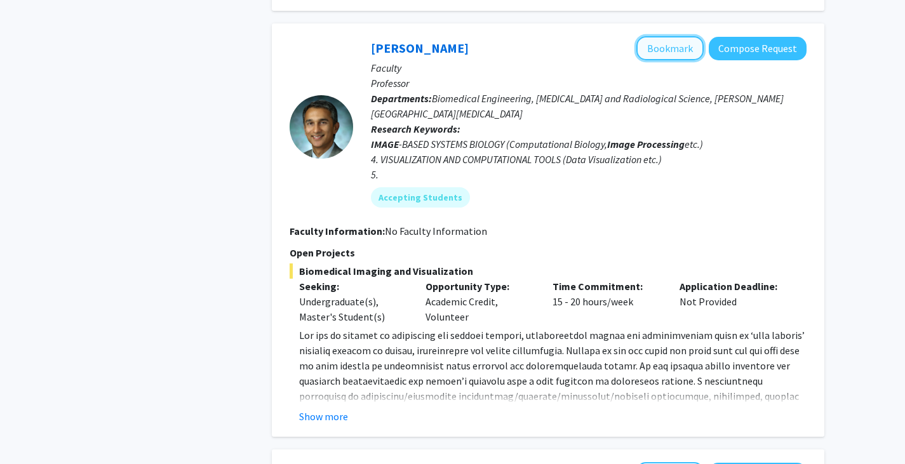
click at [649, 37] on button "Bookmark" at bounding box center [669, 48] width 67 height 24
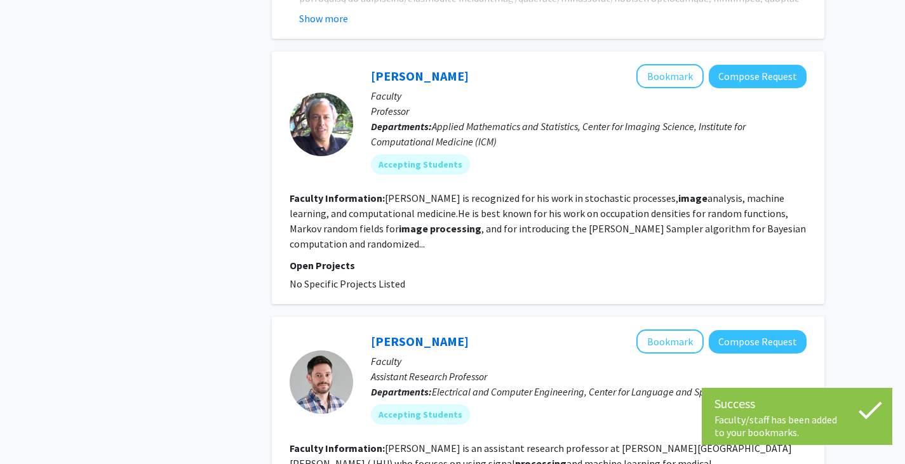
scroll to position [2296, 0]
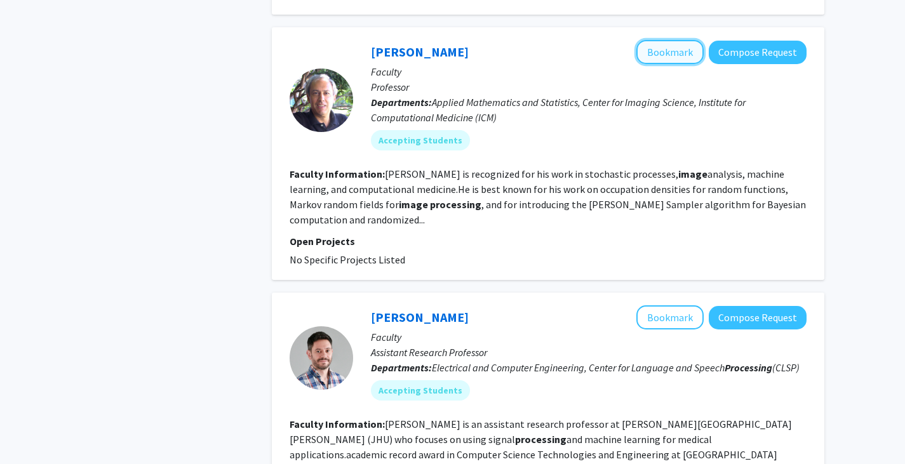
click at [667, 40] on button "Bookmark" at bounding box center [669, 52] width 67 height 24
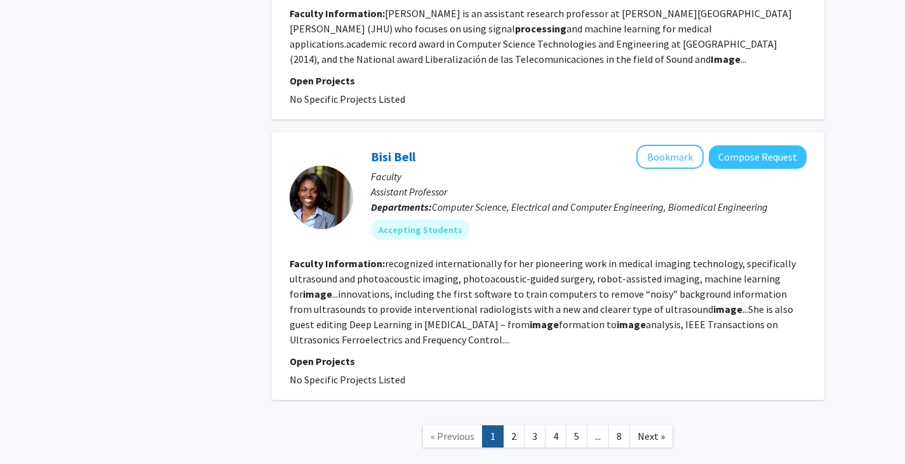
scroll to position [2707, 0]
click at [653, 144] on button "Bookmark" at bounding box center [669, 156] width 67 height 24
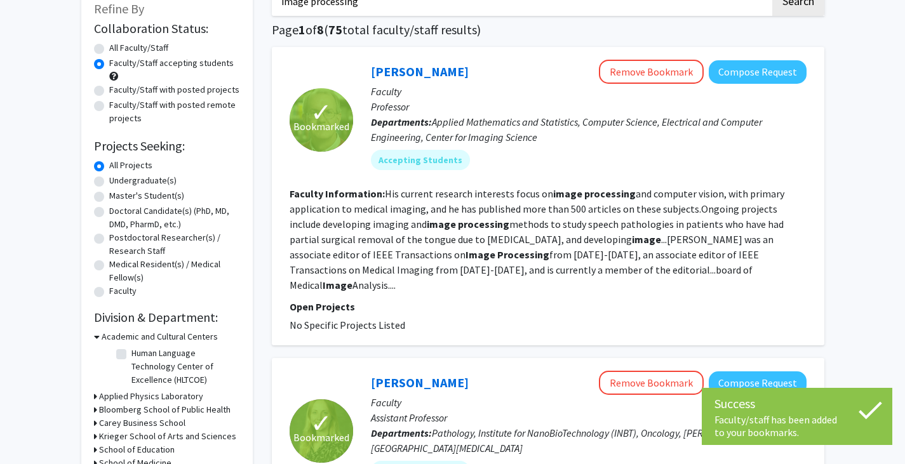
scroll to position [0, 0]
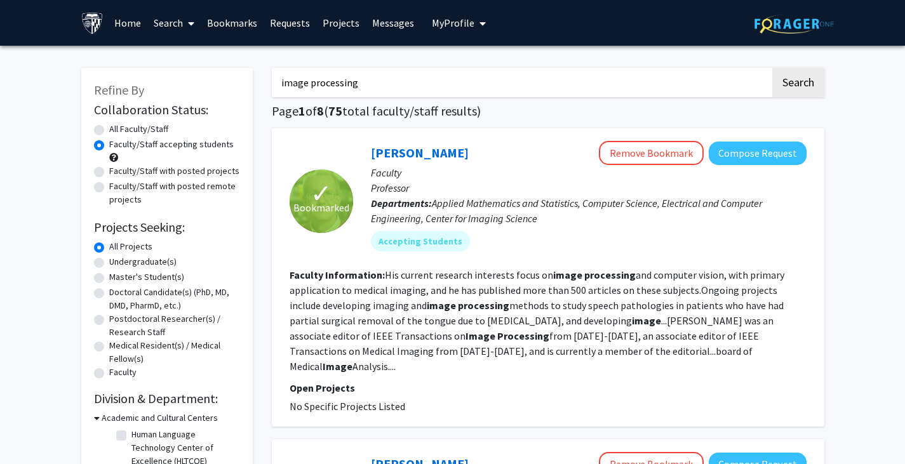
click at [109, 173] on label "Faculty/Staff with posted projects" at bounding box center [174, 170] width 130 height 13
click at [109, 173] on input "Faculty/Staff with posted projects" at bounding box center [113, 168] width 8 height 8
radio input "true"
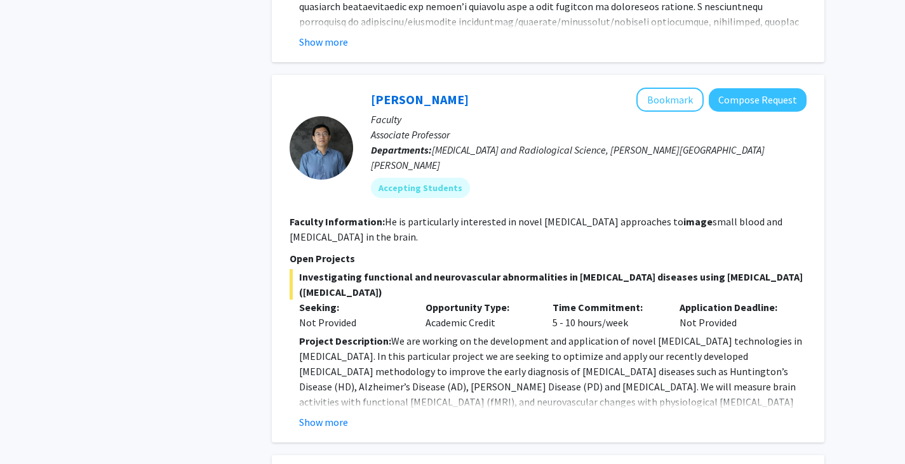
scroll to position [876, 0]
click at [653, 97] on button "Bookmark" at bounding box center [669, 99] width 67 height 24
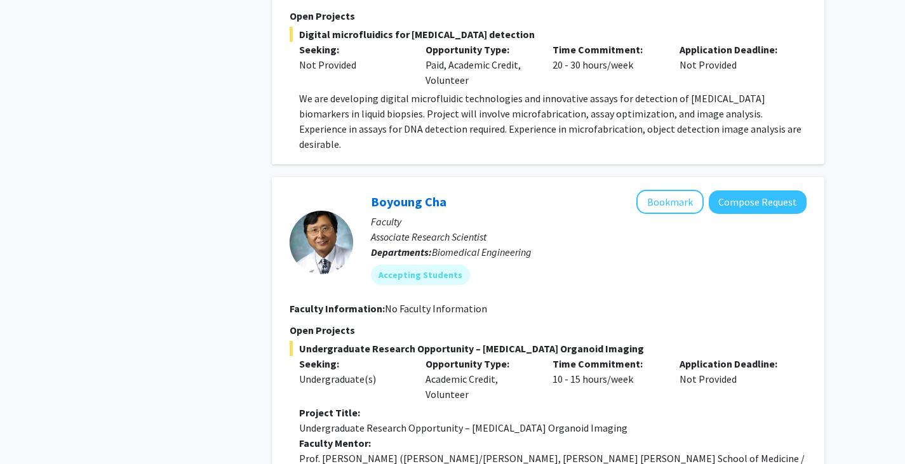
scroll to position [2077, 0]
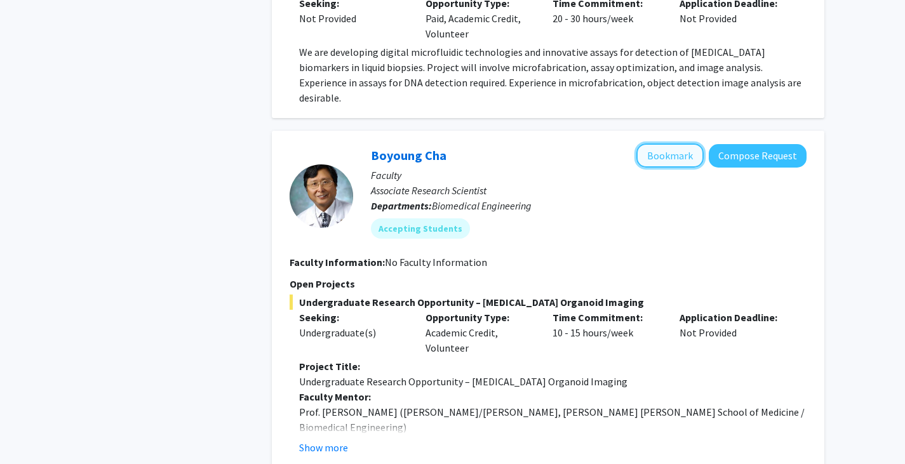
click at [663, 144] on button "Bookmark" at bounding box center [669, 156] width 67 height 24
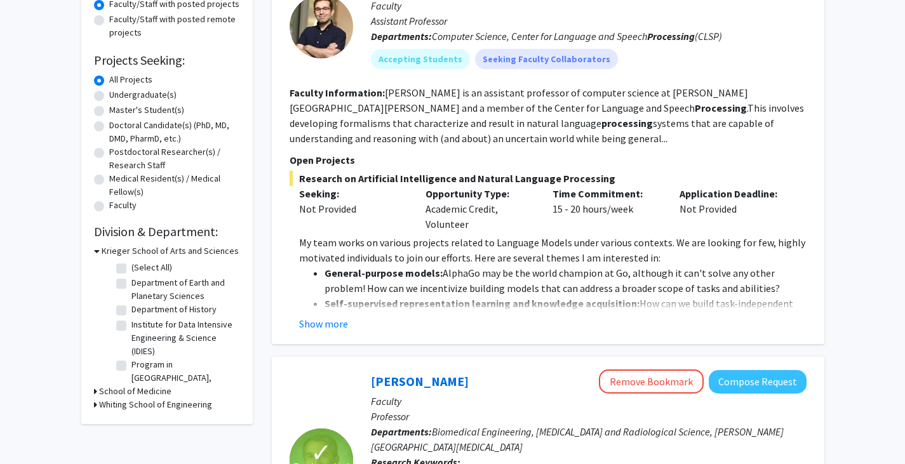
scroll to position [0, 0]
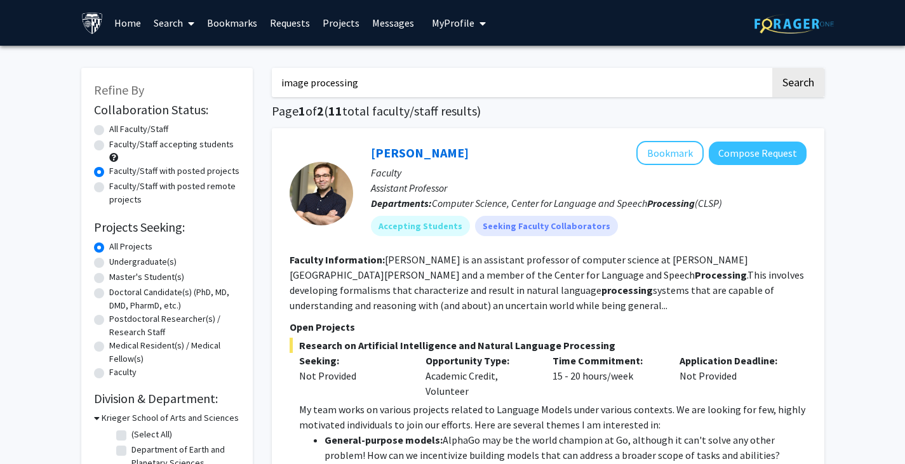
click at [109, 192] on label "Faculty/Staff with posted remote projects" at bounding box center [174, 193] width 131 height 27
click at [109, 188] on input "Faculty/Staff with posted remote projects" at bounding box center [113, 184] width 8 height 8
radio input "true"
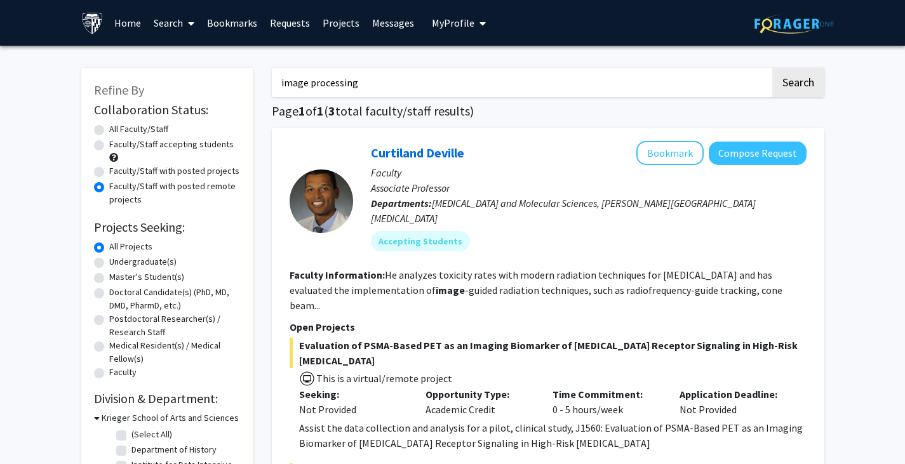
click at [109, 142] on label "Faculty/Staff accepting students" at bounding box center [171, 144] width 124 height 13
click at [109, 142] on input "Faculty/Staff accepting students" at bounding box center [113, 142] width 8 height 8
radio input "true"
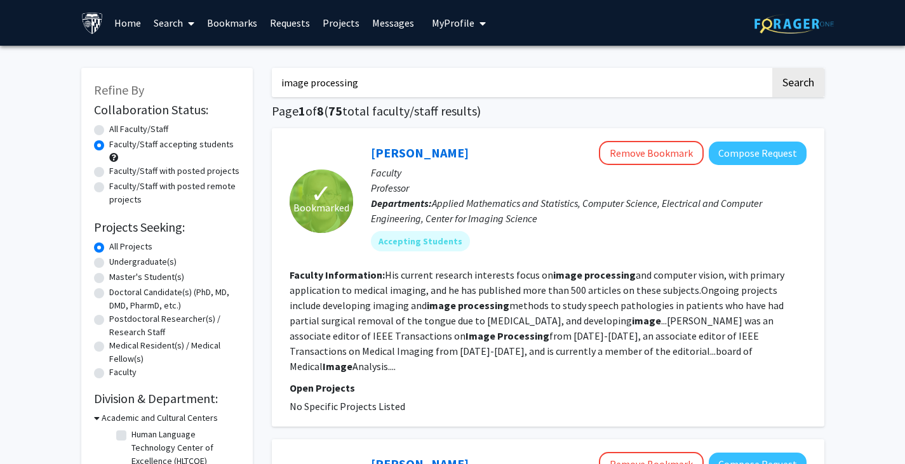
drag, startPoint x: 486, startPoint y: 83, endPoint x: 271, endPoint y: 80, distance: 215.3
click at [272, 80] on input "image processing" at bounding box center [521, 82] width 499 height 29
type input "rama chellapa"
click at [772, 68] on button "Search" at bounding box center [798, 82] width 52 height 29
radio input "true"
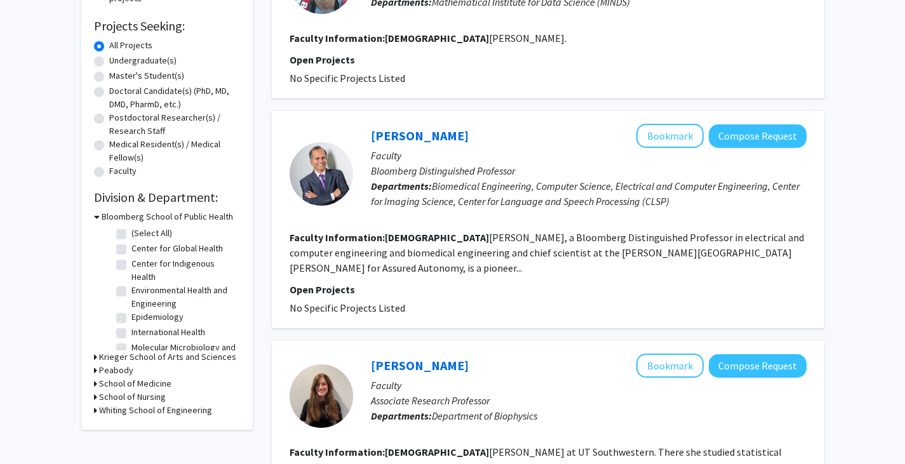
scroll to position [202, 0]
click at [657, 133] on button "Bookmark" at bounding box center [669, 135] width 67 height 24
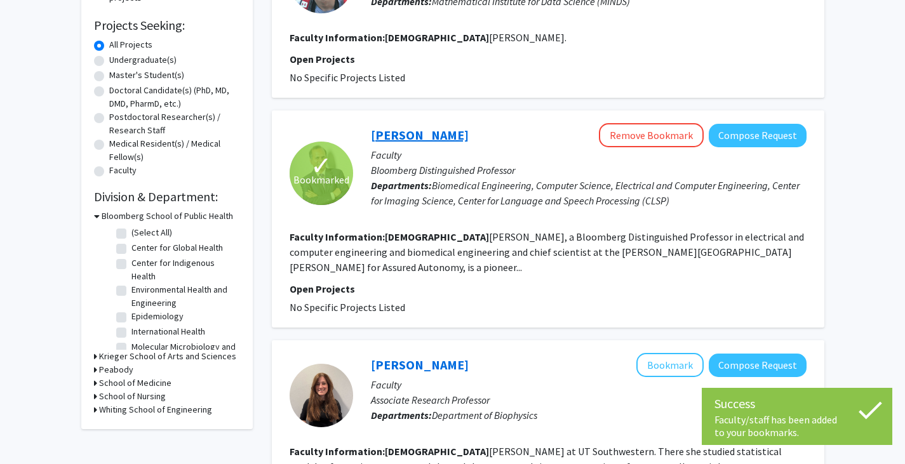
click at [415, 132] on link "Rama Chellappa" at bounding box center [420, 135] width 98 height 16
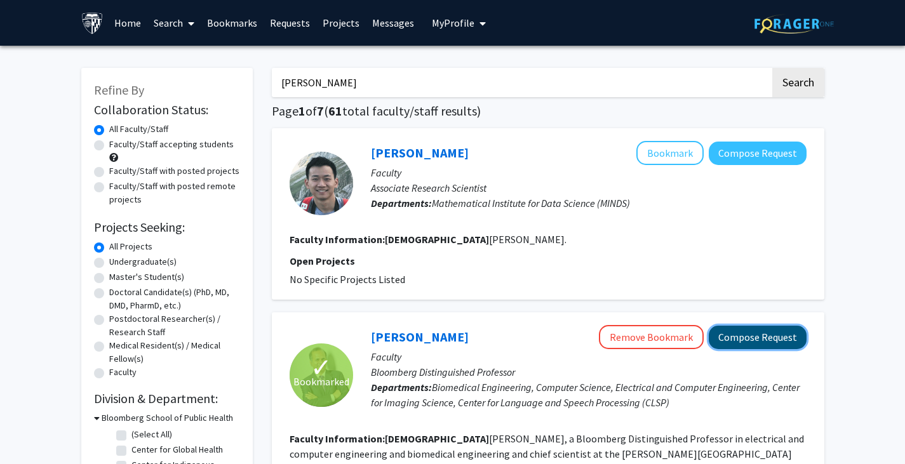
click at [764, 337] on button "Compose Request" at bounding box center [758, 337] width 98 height 23
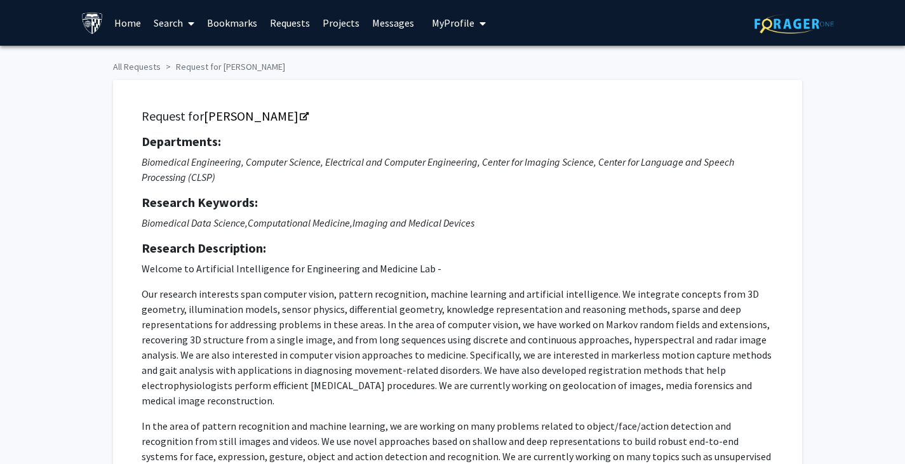
click at [757, 455] on p "In the area of pattern recognition and machine learning, we are working on many…" at bounding box center [458, 464] width 632 height 91
click at [601, 349] on p "Our research interests span computer vision, pattern recognition, machine learn…" at bounding box center [458, 347] width 632 height 122
